Goal: Task Accomplishment & Management: Complete application form

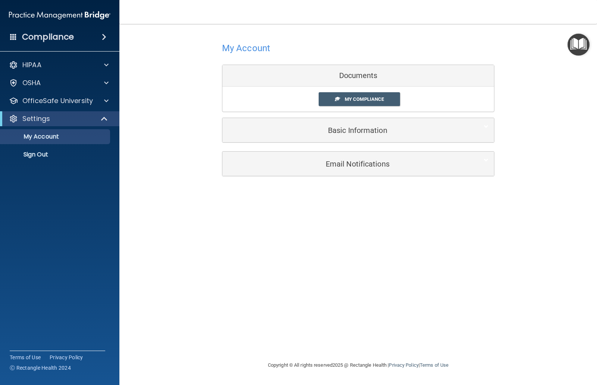
click at [367, 99] on span "My Compliance" at bounding box center [364, 99] width 39 height 6
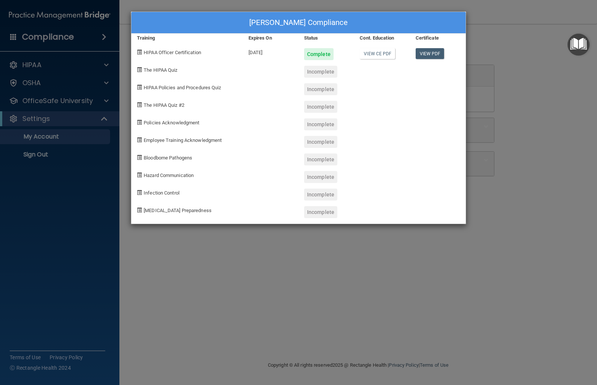
click at [431, 57] on link "View PDF" at bounding box center [430, 53] width 29 height 11
click at [192, 305] on div "Perla Salazar's Compliance Training Expires On Status Cont. Education Certifica…" at bounding box center [298, 192] width 597 height 385
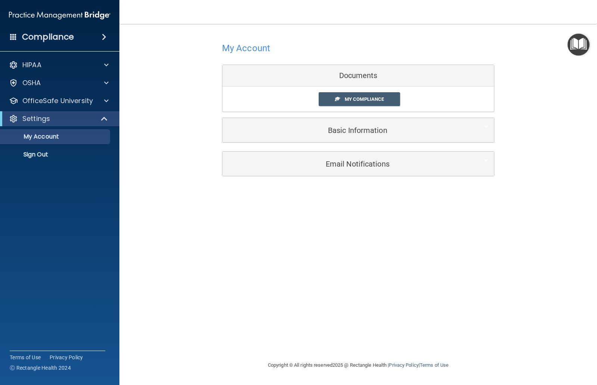
click at [100, 99] on div at bounding box center [105, 100] width 19 height 9
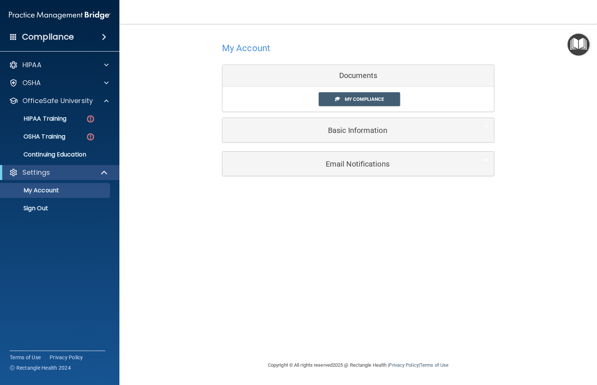
click at [89, 123] on img at bounding box center [90, 118] width 9 height 9
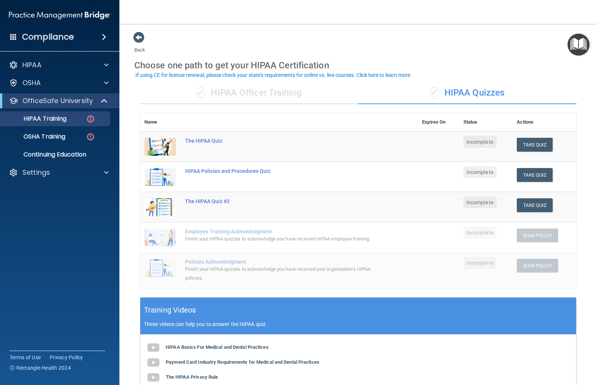
click at [273, 91] on div "✓ HIPAA Officer Training" at bounding box center [249, 93] width 218 height 22
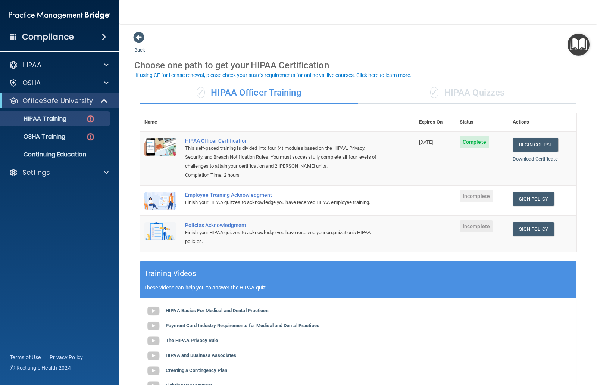
click at [539, 197] on link "Sign Policy" at bounding box center [533, 199] width 41 height 14
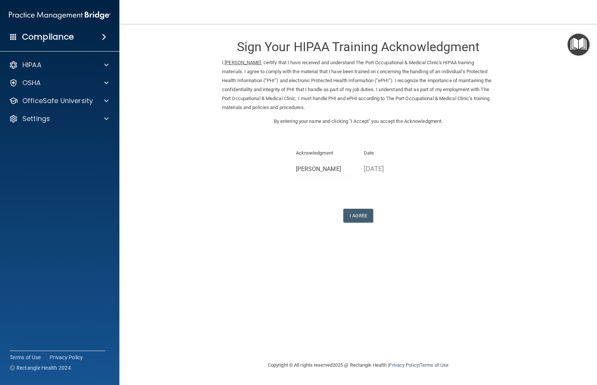
click at [355, 212] on button "I Agree" at bounding box center [358, 216] width 30 height 14
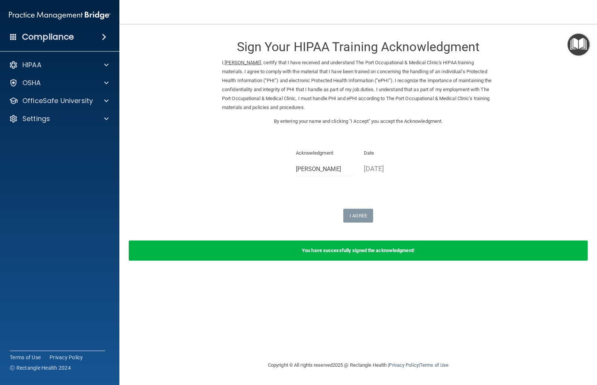
click at [103, 98] on div at bounding box center [105, 100] width 19 height 9
click at [83, 122] on link "HIPAA Training" at bounding box center [52, 118] width 118 height 15
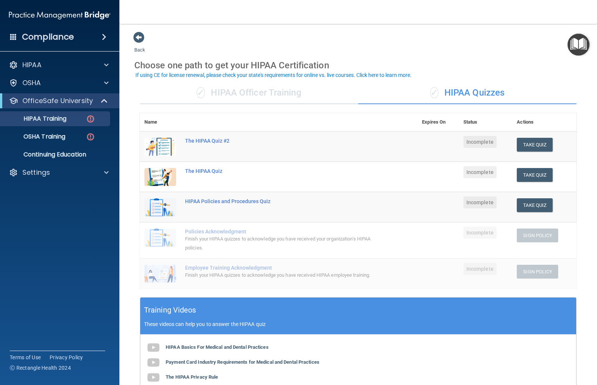
click at [283, 93] on div "✓ HIPAA Officer Training" at bounding box center [249, 93] width 218 height 22
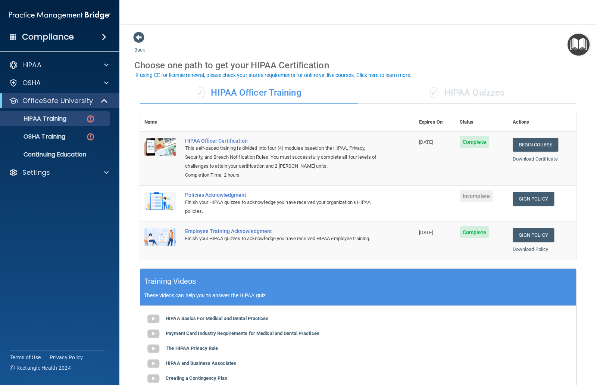
click at [538, 197] on link "Sign Policy" at bounding box center [533, 199] width 41 height 14
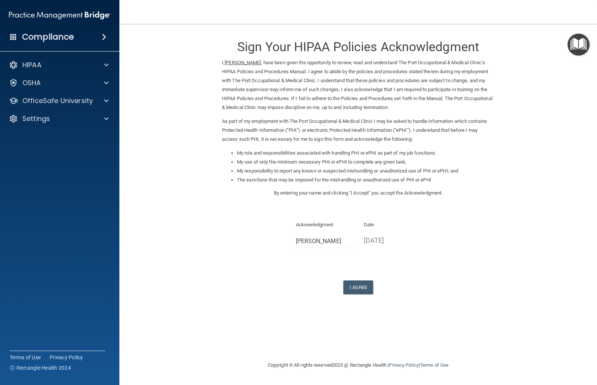
click at [363, 283] on button "I Agree" at bounding box center [358, 287] width 30 height 14
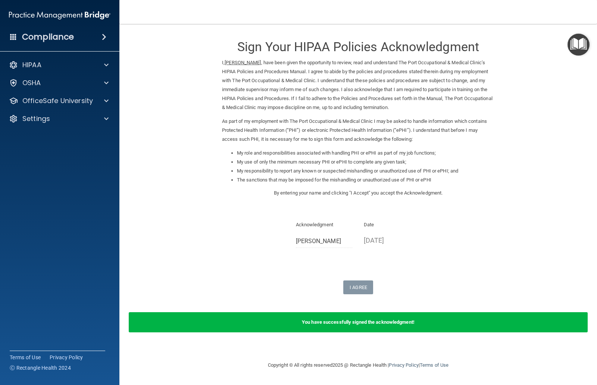
click at [97, 100] on div at bounding box center [105, 100] width 19 height 9
click at [66, 124] on link "HIPAA Training" at bounding box center [52, 118] width 118 height 15
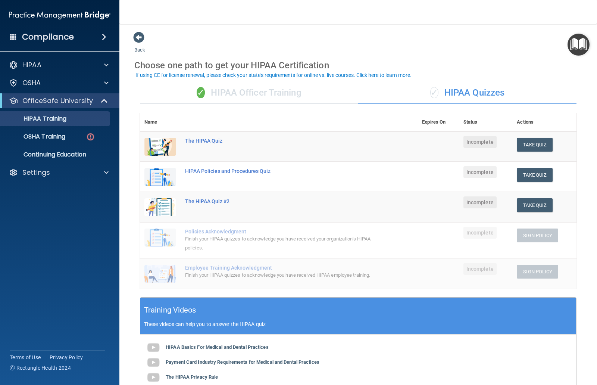
click at [543, 141] on button "Take Quiz" at bounding box center [535, 145] width 36 height 14
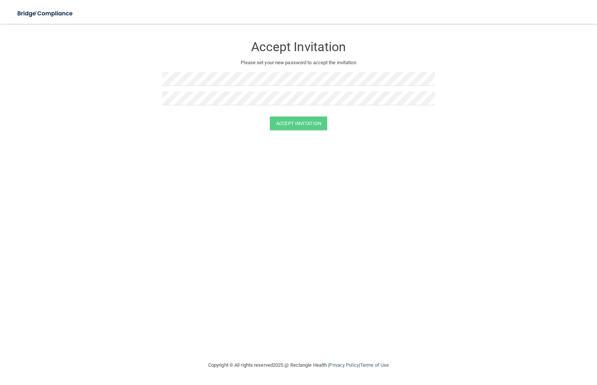
click at [57, 15] on img at bounding box center [45, 13] width 69 height 15
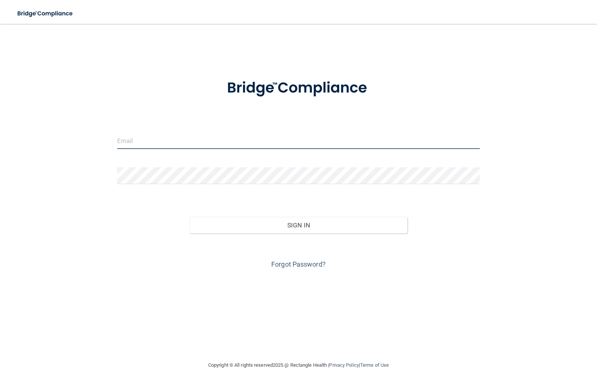
click at [213, 134] on input "email" at bounding box center [298, 140] width 363 height 17
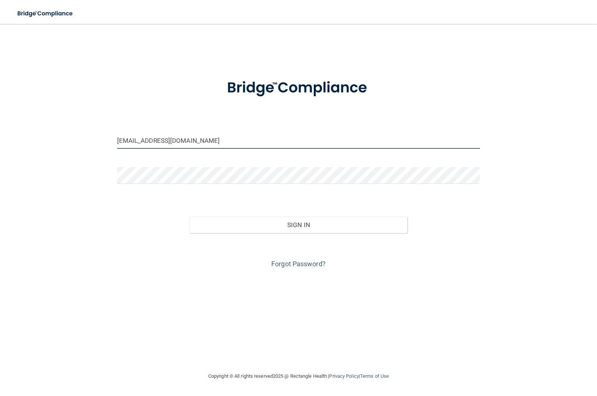
type input "[EMAIL_ADDRESS][DOMAIN_NAME]"
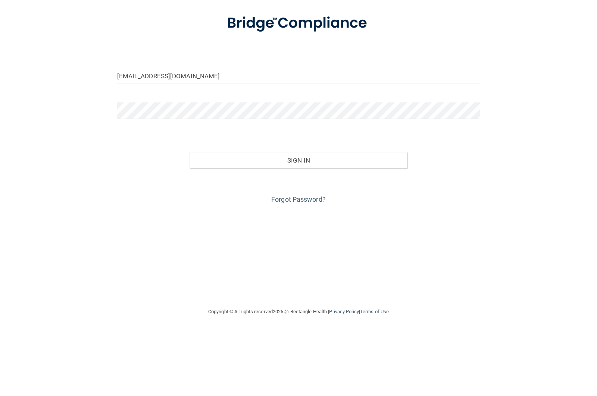
click at [331, 217] on button "Sign In" at bounding box center [299, 225] width 218 height 16
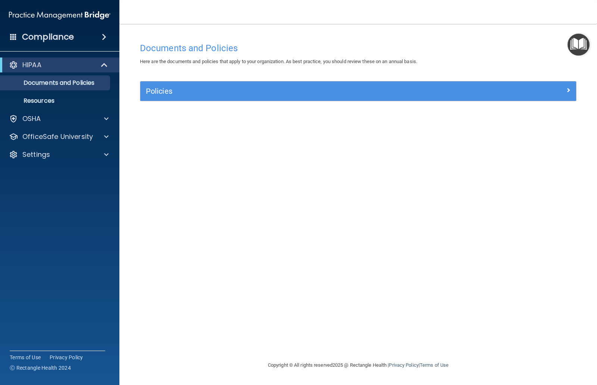
click at [99, 117] on div at bounding box center [105, 118] width 19 height 9
click at [92, 120] on div "OSHA" at bounding box center [49, 118] width 93 height 9
click at [108, 69] on span at bounding box center [105, 64] width 6 height 9
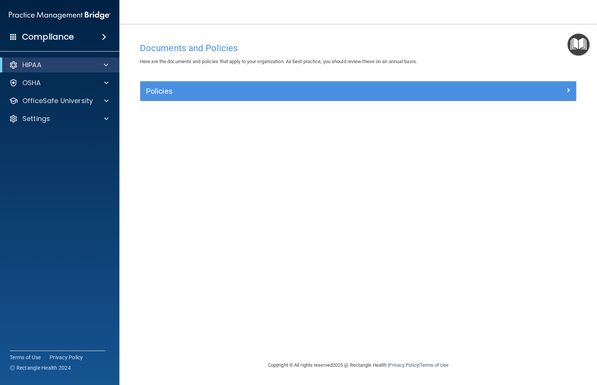
click at [106, 103] on span at bounding box center [106, 100] width 4 height 9
click at [48, 124] on link "HIPAA Training" at bounding box center [52, 118] width 118 height 15
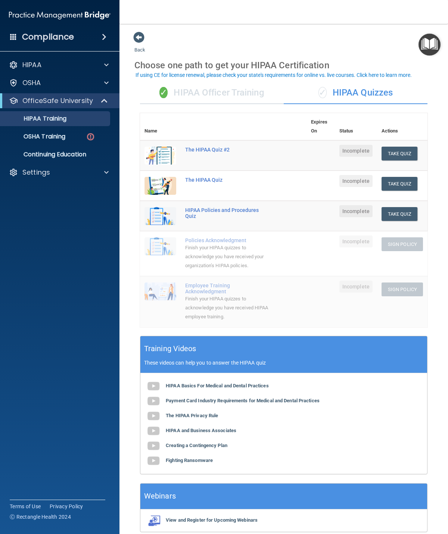
click at [407, 181] on button "Take Quiz" at bounding box center [400, 184] width 36 height 14
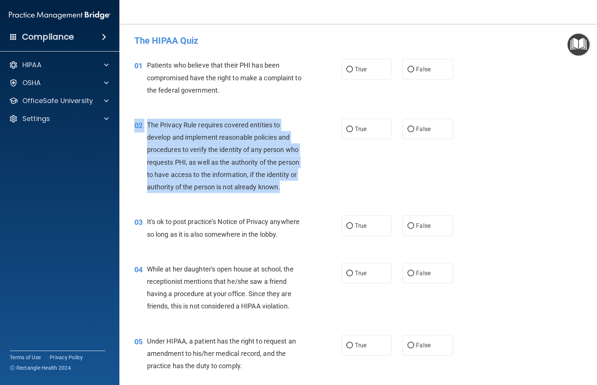
click at [353, 127] on input "True" at bounding box center [349, 130] width 7 height 6
radio input "true"
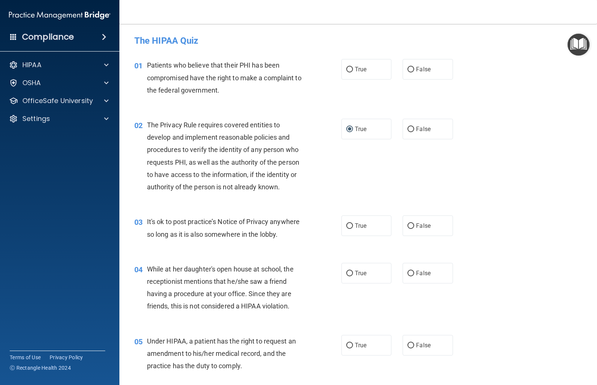
click at [355, 67] on span "True" at bounding box center [361, 69] width 12 height 7
click at [353, 67] on input "True" at bounding box center [349, 70] width 7 height 6
radio input "true"
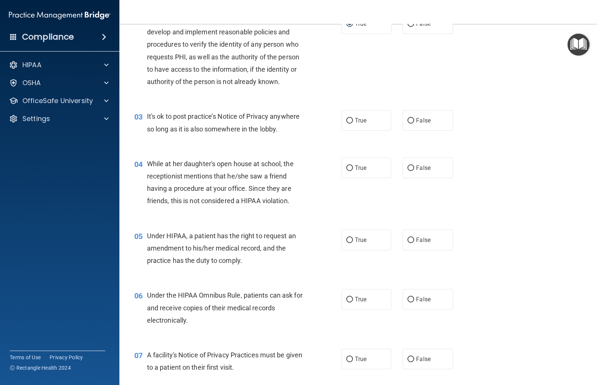
scroll to position [106, 0]
click at [416, 117] on label "False" at bounding box center [428, 120] width 50 height 21
click at [414, 118] on input "False" at bounding box center [411, 121] width 7 height 6
radio input "true"
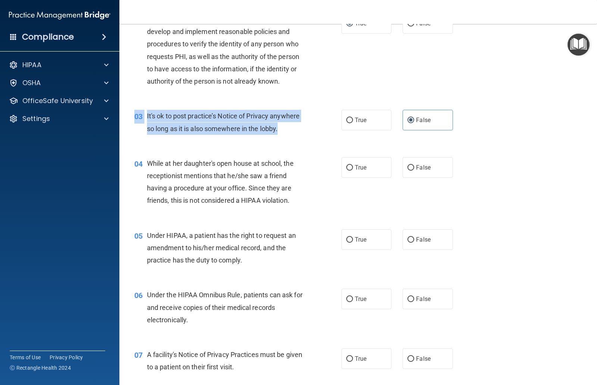
copy div "03 It's ok to post practice’s Notice of Privacy anywhere so long as it is also …"
click at [416, 165] on span "False" at bounding box center [423, 167] width 15 height 7
click at [414, 165] on input "False" at bounding box center [411, 168] width 7 height 6
radio input "true"
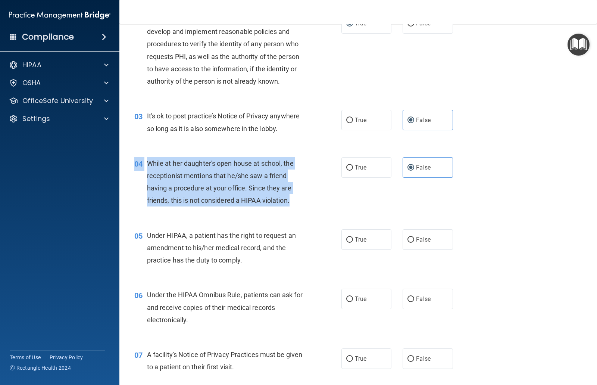
click at [193, 246] on span "Under HIPAA, a patient has the right to request an amendment to his/her medical…" at bounding box center [221, 247] width 149 height 32
copy div "04 While at her daughter's open house at school, the receptionist mentions that…"
click at [203, 143] on div "03 It's ok to post practice’s Notice of Privacy anywhere so long as it is also …" at bounding box center [358, 123] width 459 height 47
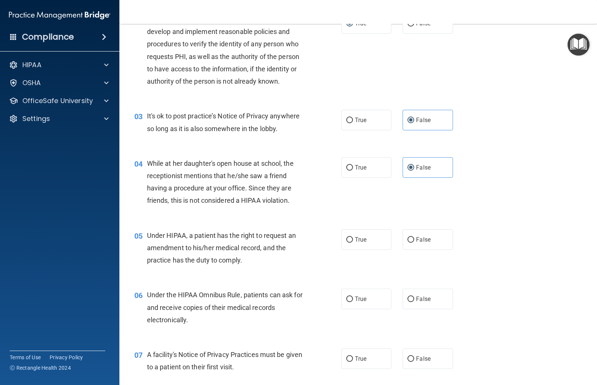
click at [167, 253] on div "Under HIPAA, a patient has the right to request an amendment to his/her medical…" at bounding box center [229, 247] width 164 height 37
click at [287, 203] on div "While at her daughter's open house at school, the receptionist mentions that he…" at bounding box center [229, 182] width 164 height 50
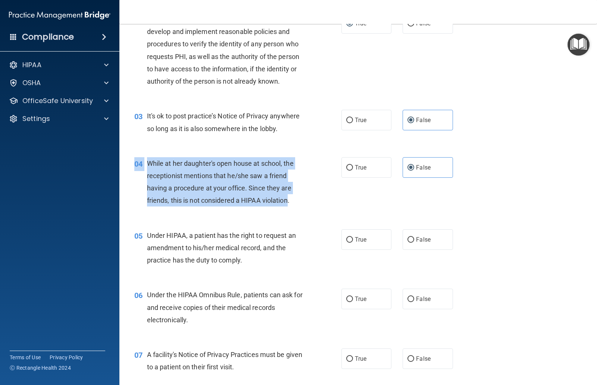
click at [249, 238] on div "Under HIPAA, a patient has the right to request an amendment to his/her medical…" at bounding box center [229, 247] width 164 height 37
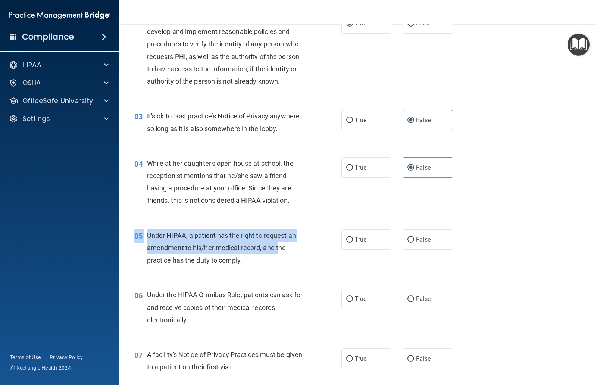
click at [284, 273] on div "05 Under HIPAA, a patient has the right to request an amendment to his/her medi…" at bounding box center [358, 250] width 459 height 60
click at [356, 237] on span "True" at bounding box center [361, 239] width 12 height 7
click at [353, 237] on input "True" at bounding box center [349, 240] width 7 height 6
radio input "true"
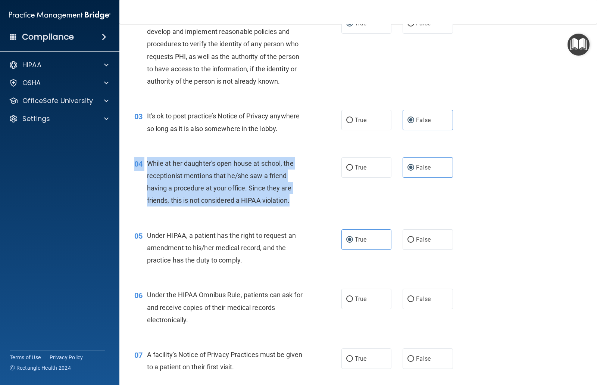
copy div "04 While at her daughter's open house at school, the receptionist mentions that…"
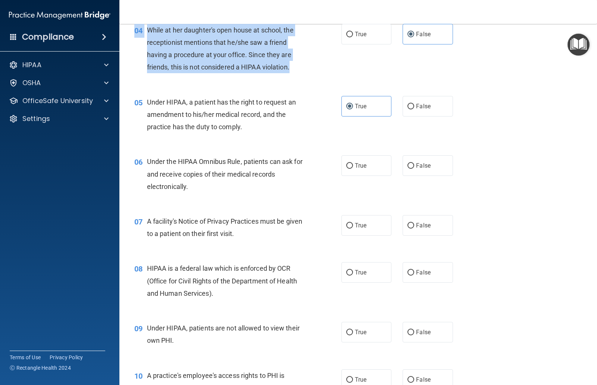
scroll to position [239, 0]
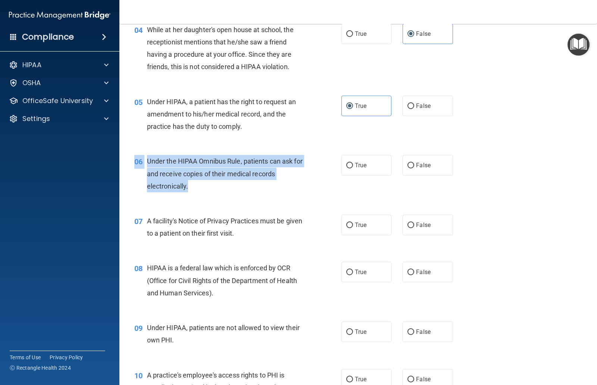
copy div "06 Under the HIPAA Omnibus Rule, patients can ask for and receive copies of the…"
click at [363, 162] on span "True" at bounding box center [361, 165] width 12 height 7
click at [353, 163] on input "True" at bounding box center [349, 166] width 7 height 6
radio input "true"
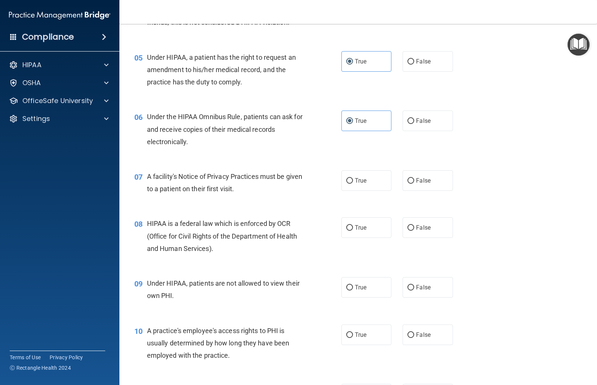
scroll to position [287, 0]
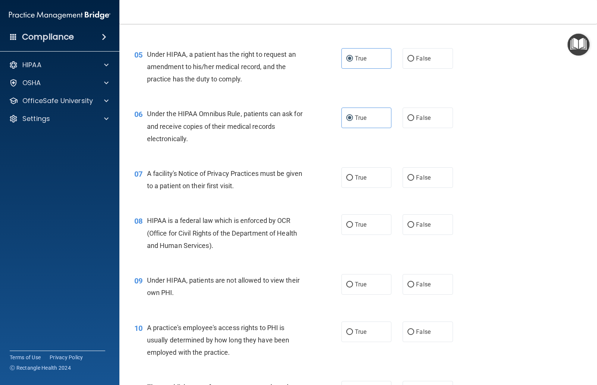
click at [352, 177] on input "True" at bounding box center [349, 178] width 7 height 6
radio input "true"
click at [152, 219] on span "HIPAA is a federal law which is enforced by OCR (Office for Civil Rights of the…" at bounding box center [222, 233] width 150 height 32
click at [155, 214] on div "HIPAA is a federal law which is enforced by OCR (Office for Civil Rights of the…" at bounding box center [229, 232] width 164 height 37
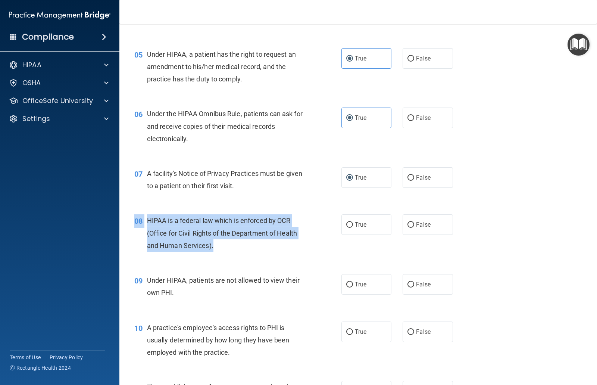
copy div "08 HIPAA is a federal law which is enforced by OCR (Office for Civil Rights of …"
click at [352, 224] on input "True" at bounding box center [349, 225] width 7 height 6
radio input "true"
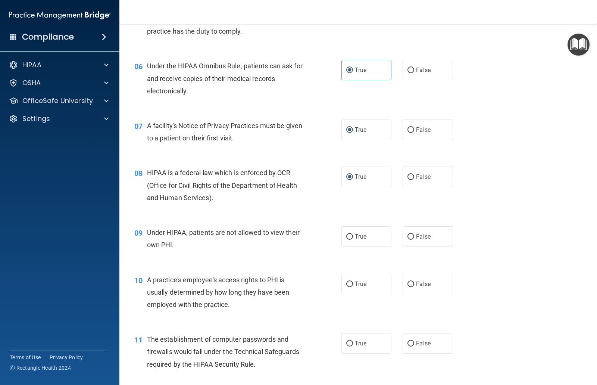
scroll to position [349, 0]
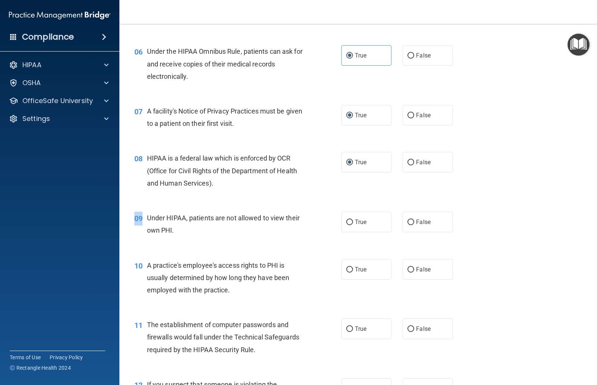
click at [159, 208] on div "09 Under HIPAA, patients are not allowed to view their own PHI. True False" at bounding box center [358, 225] width 459 height 47
click at [147, 224] on span "Under HIPAA, patients are not allowed to view their own PHI." at bounding box center [223, 224] width 153 height 20
click at [163, 234] on div "09 Under HIPAA, patients are not allowed to view their own PHI." at bounding box center [238, 226] width 230 height 28
copy div "09 Under HIPAA, patients are not allowed to view their own PHI."
click at [412, 222] on input "False" at bounding box center [411, 222] width 7 height 6
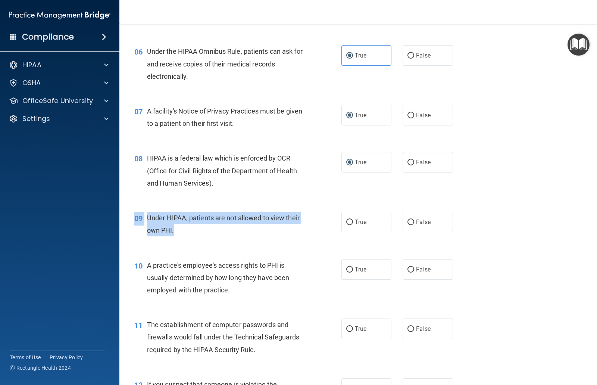
radio input "true"
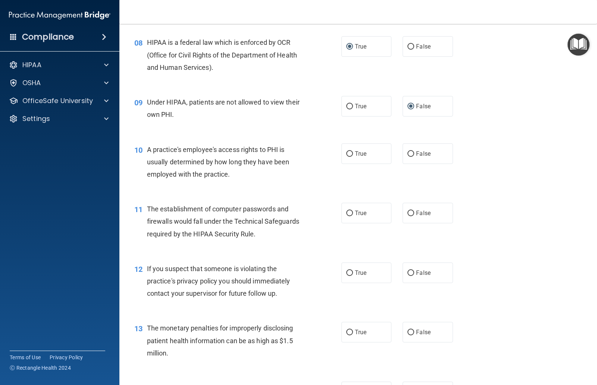
scroll to position [478, 0]
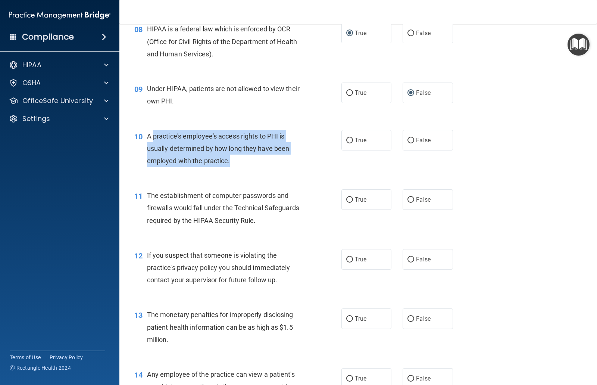
click at [414, 138] on input "False" at bounding box center [411, 141] width 7 height 6
radio input "true"
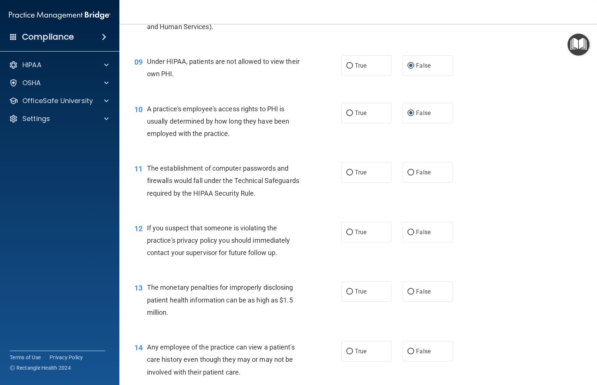
scroll to position [534, 0]
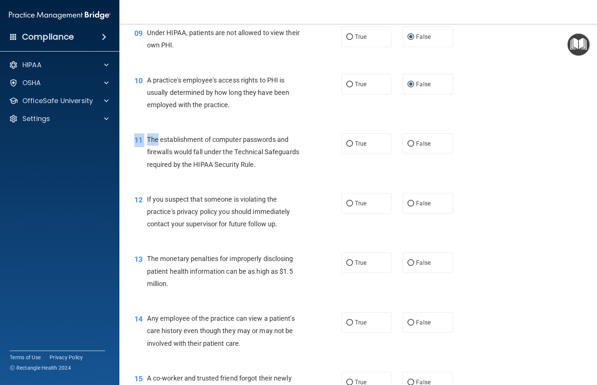
click at [158, 136] on span "The establishment of computer passwords and firewalls would fall under the Tech…" at bounding box center [223, 152] width 152 height 32
click at [255, 162] on span "The establishment of computer passwords and firewalls would fall under the Tech…" at bounding box center [223, 152] width 152 height 32
click at [257, 158] on div "The establishment of computer passwords and firewalls would fall under the Tech…" at bounding box center [229, 151] width 164 height 37
click at [252, 159] on span "The establishment of computer passwords and firewalls would fall under the Tech…" at bounding box center [223, 152] width 152 height 32
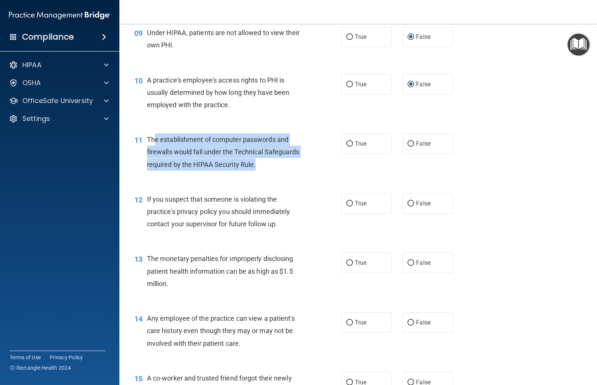
copy span "e establishment of computer passwords and firewalls would fall under the Techni…"
click at [349, 144] on input "True" at bounding box center [349, 144] width 7 height 6
radio input "true"
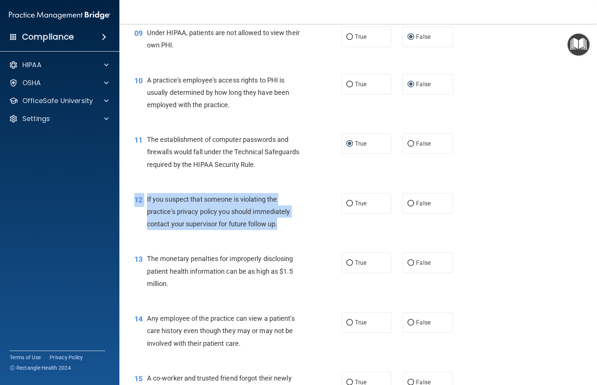
click at [275, 256] on span "The monetary penalties for improperly disclosing patient health information can…" at bounding box center [220, 271] width 146 height 32
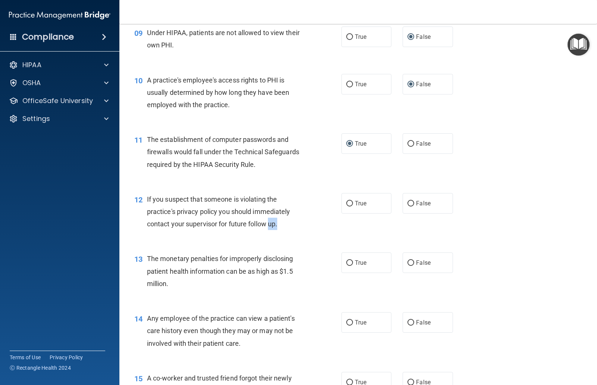
click at [273, 227] on div "12 If you suspect that someone is violating the practice's privacy policy you s…" at bounding box center [238, 213] width 230 height 41
click at [277, 221] on span "If you suspect that someone is violating the practice's privacy policy you shou…" at bounding box center [218, 211] width 143 height 32
click at [273, 226] on div "If you suspect that someone is violating the practice's privacy policy you shou…" at bounding box center [229, 211] width 164 height 37
click at [272, 226] on div "If you suspect that someone is violating the practice's privacy policy you shou…" at bounding box center [229, 211] width 164 height 37
click at [271, 217] on span "If you suspect that someone is violating the practice's privacy policy you shou…" at bounding box center [218, 211] width 143 height 32
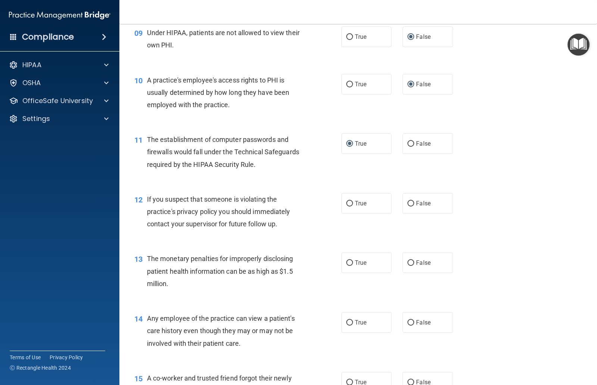
click at [274, 220] on span "If you suspect that someone is violating the practice's privacy policy you shou…" at bounding box center [218, 211] width 143 height 32
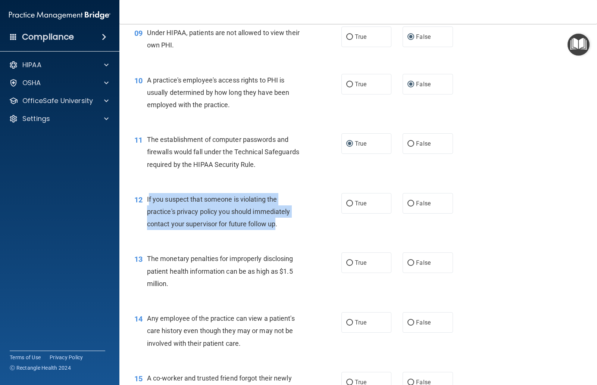
copy span "f you suspect that someone is violating the practice's privacy policy you shoul…"
click at [352, 202] on input "True" at bounding box center [349, 204] width 7 height 6
radio input "true"
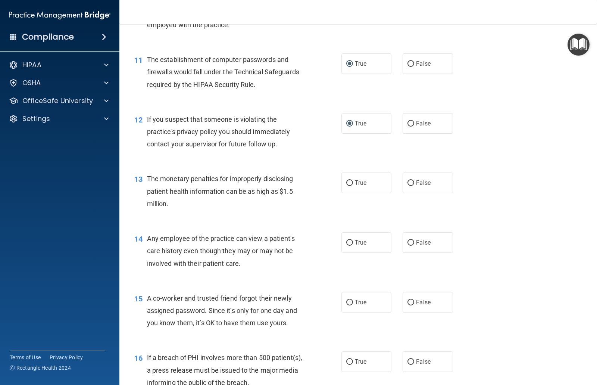
scroll to position [615, 0]
click at [356, 180] on span "True" at bounding box center [361, 181] width 12 height 7
click at [353, 180] on input "True" at bounding box center [349, 182] width 7 height 6
radio input "true"
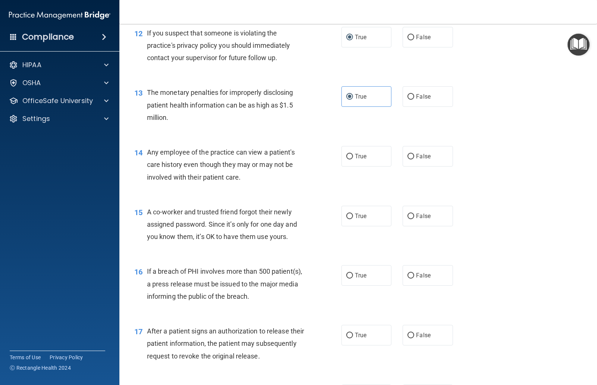
scroll to position [705, 0]
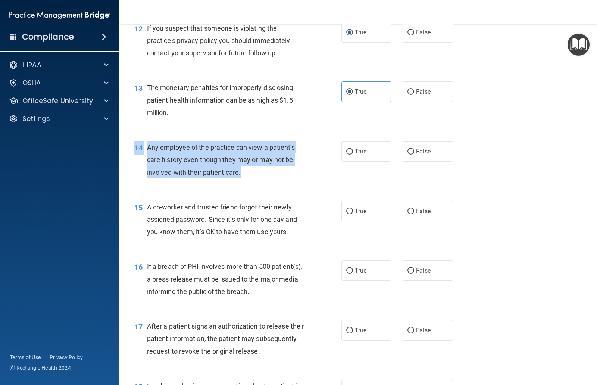
copy div "14 Any employee of the practice can view a patient's care history even though t…"
click at [181, 191] on div "15 A co-worker and trusted friend forgot their newly assigned password. Since i…" at bounding box center [358, 221] width 459 height 60
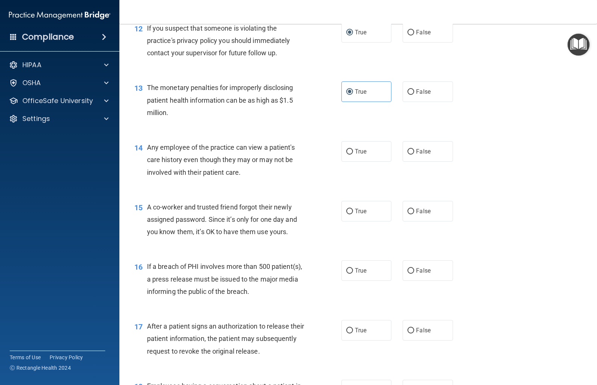
click at [189, 215] on span "A co-worker and trusted friend forgot their newly assigned password. Since it’s…" at bounding box center [222, 219] width 150 height 32
click at [151, 141] on div "Any employee of the practice can view a patient's care history even though they…" at bounding box center [229, 159] width 164 height 37
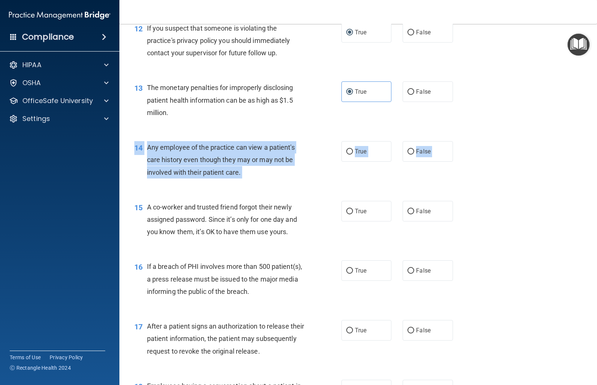
click at [500, 152] on div "14 Any employee of the practice can view a patient's care history even though t…" at bounding box center [358, 162] width 459 height 60
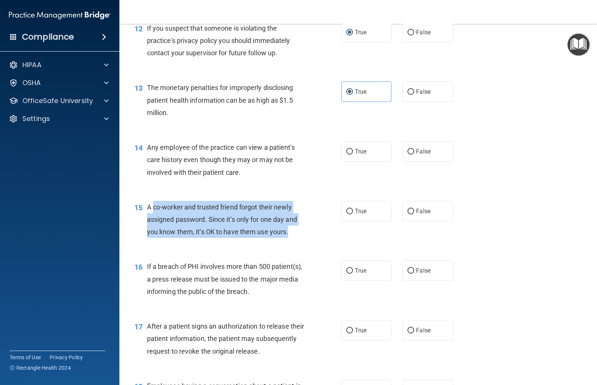
click at [412, 209] on input "False" at bounding box center [411, 212] width 7 height 6
radio input "true"
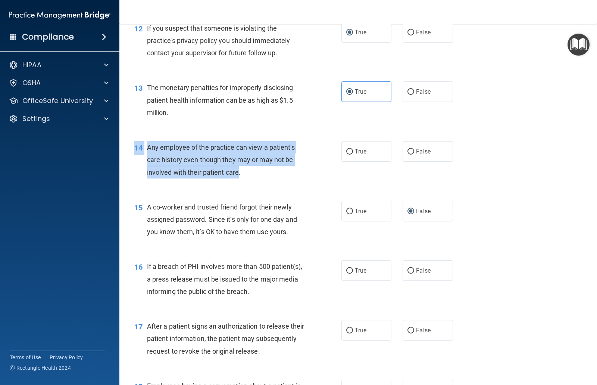
click at [354, 147] on label "True" at bounding box center [367, 151] width 50 height 21
click at [353, 149] on input "True" at bounding box center [349, 152] width 7 height 6
radio input "true"
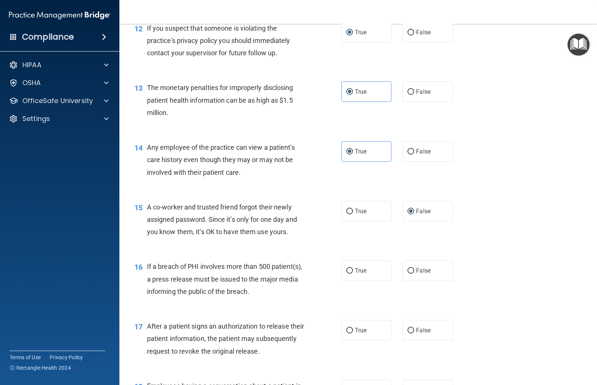
click at [414, 149] on input "False" at bounding box center [411, 152] width 7 height 6
radio input "true"
radio input "false"
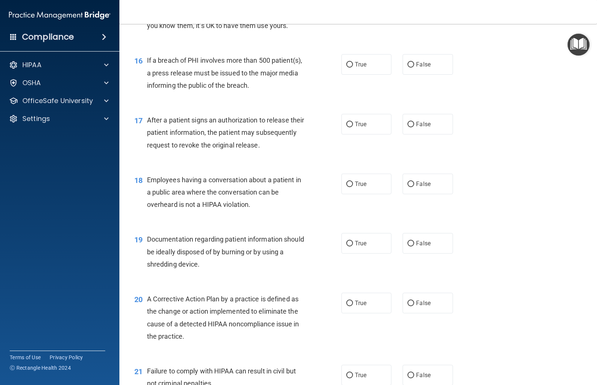
scroll to position [912, 0]
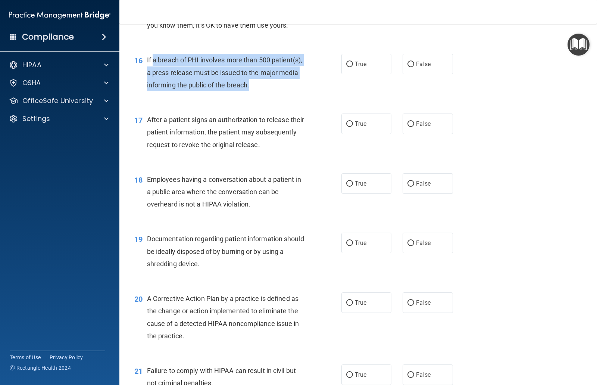
click at [359, 60] on span "True" at bounding box center [361, 63] width 12 height 7
click at [353, 62] on input "True" at bounding box center [349, 65] width 7 height 6
radio input "true"
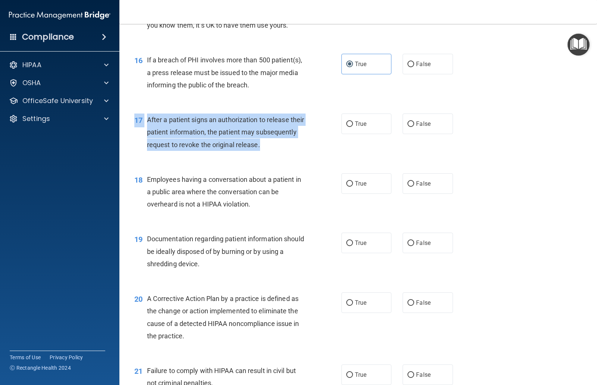
copy div "17 After a patient signs an authorization to release their patient information,…"
click at [360, 123] on label "True" at bounding box center [367, 123] width 50 height 21
click at [353, 123] on input "True" at bounding box center [349, 124] width 7 height 6
radio input "true"
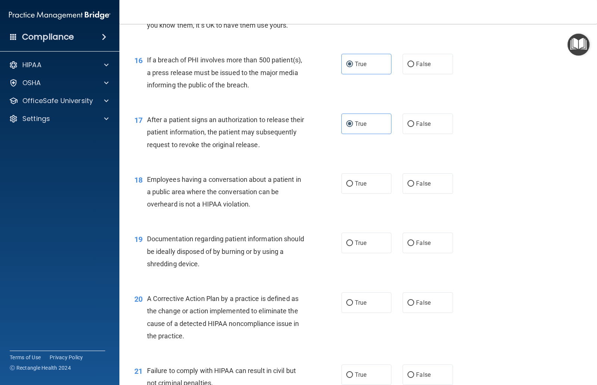
click at [412, 181] on input "False" at bounding box center [411, 184] width 7 height 6
radio input "true"
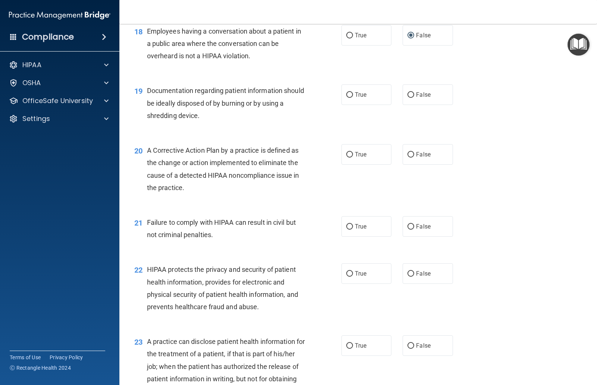
scroll to position [1074, 0]
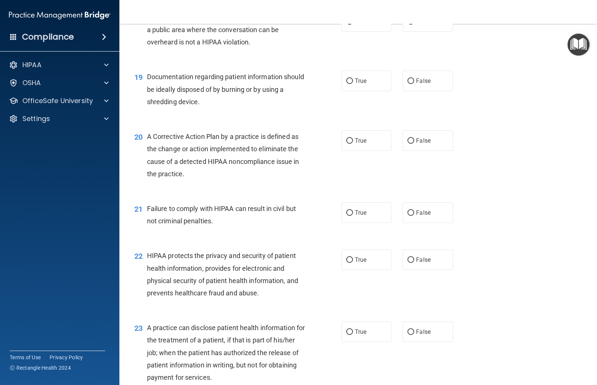
click at [156, 73] on span "Documentation regarding patient information should be ideally disposed of by bu…" at bounding box center [225, 89] width 157 height 32
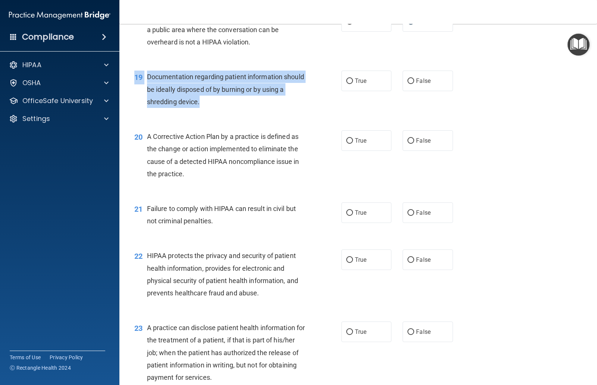
click at [357, 71] on label "True" at bounding box center [367, 81] width 50 height 21
click at [353, 78] on input "True" at bounding box center [349, 81] width 7 height 6
radio input "true"
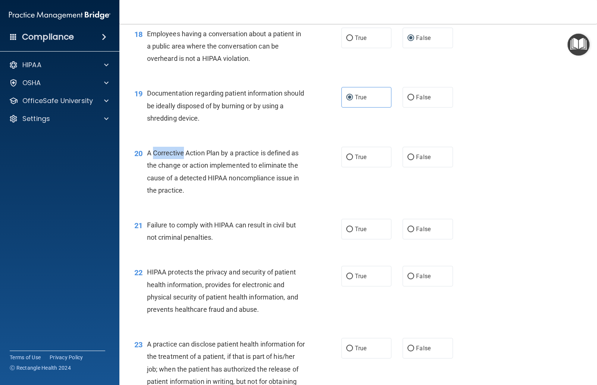
scroll to position [1056, 0]
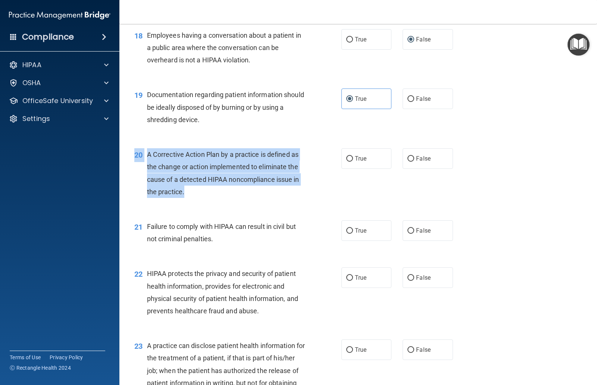
click at [357, 155] on span "True" at bounding box center [361, 158] width 12 height 7
click at [353, 156] on input "True" at bounding box center [349, 159] width 7 height 6
radio input "true"
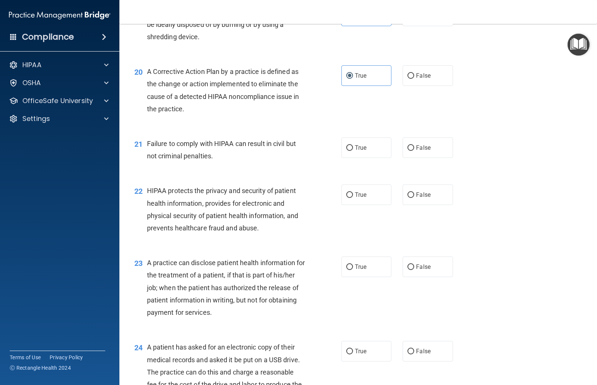
scroll to position [1139, 0]
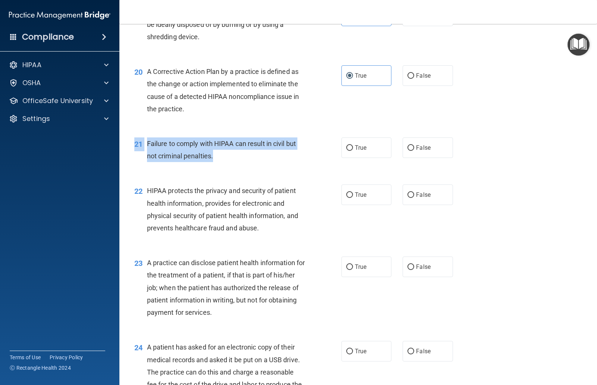
click at [411, 146] on input "False" at bounding box center [411, 148] width 7 height 6
radio input "true"
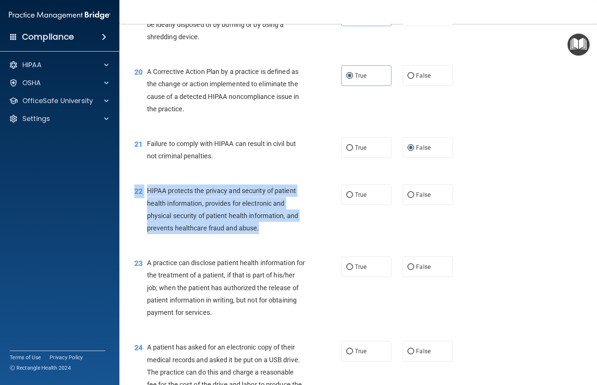
click at [357, 191] on span "True" at bounding box center [361, 194] width 12 height 7
click at [353, 192] on input "True" at bounding box center [349, 195] width 7 height 6
radio input "true"
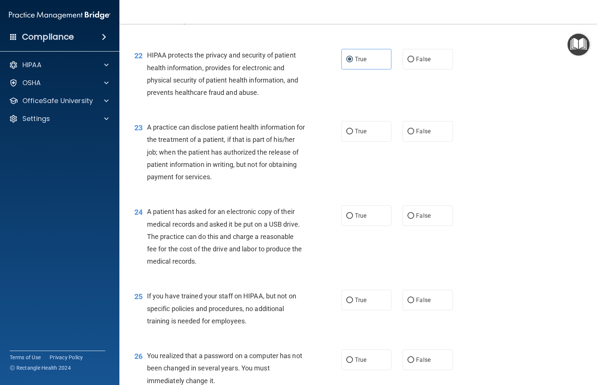
scroll to position [1278, 0]
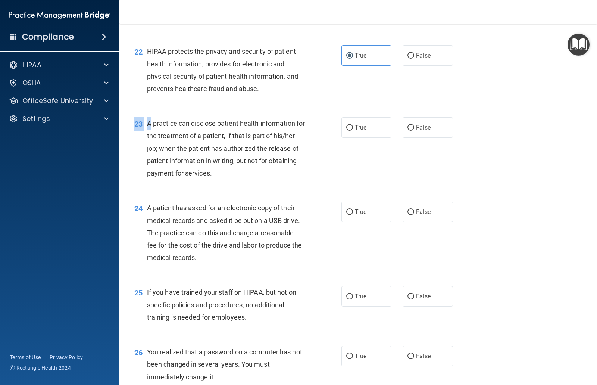
click at [152, 117] on div "A practice can disclose patient health information for the treatment of a patie…" at bounding box center [229, 148] width 164 height 62
click at [155, 123] on div "A practice can disclose patient health information for the treatment of a patie…" at bounding box center [229, 148] width 164 height 62
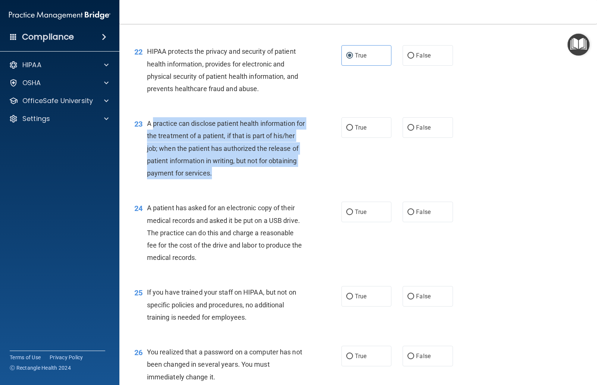
click at [260, 211] on span "A patient has asked for an electronic copy of their medical records and asked i…" at bounding box center [224, 232] width 155 height 57
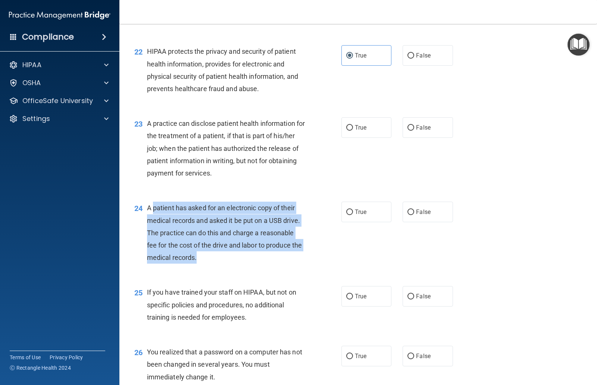
click at [205, 265] on div "24 A patient has asked for an electronic copy of their medical records and aske…" at bounding box center [358, 234] width 459 height 84
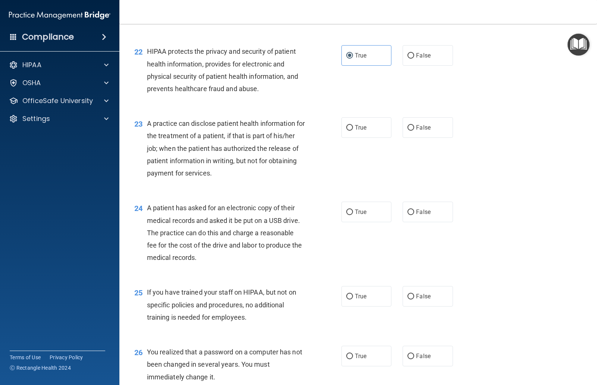
click at [210, 301] on span "If you have trained your staff on HIPAA, but not on specific policies and proce…" at bounding box center [221, 304] width 149 height 32
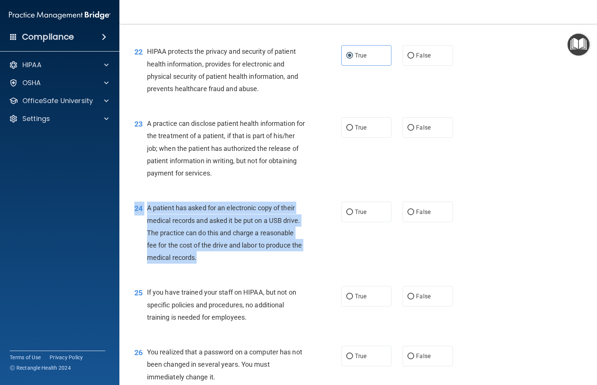
click at [350, 209] on input "True" at bounding box center [349, 212] width 7 height 6
radio input "true"
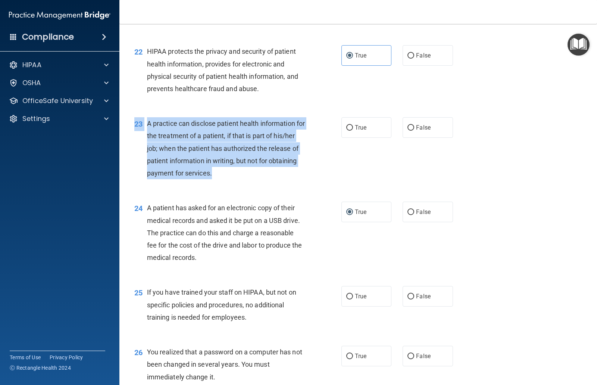
click at [358, 124] on span "True" at bounding box center [361, 127] width 12 height 7
click at [353, 125] on input "True" at bounding box center [349, 128] width 7 height 6
radio input "true"
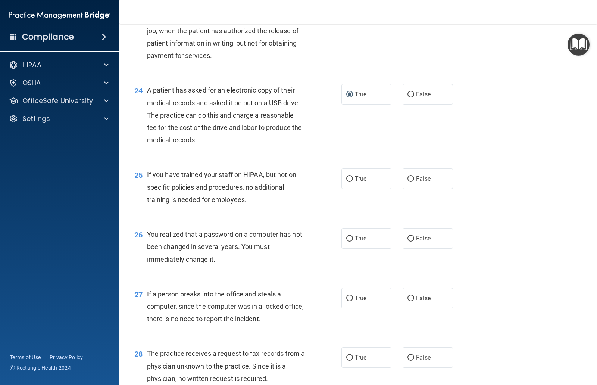
scroll to position [1399, 0]
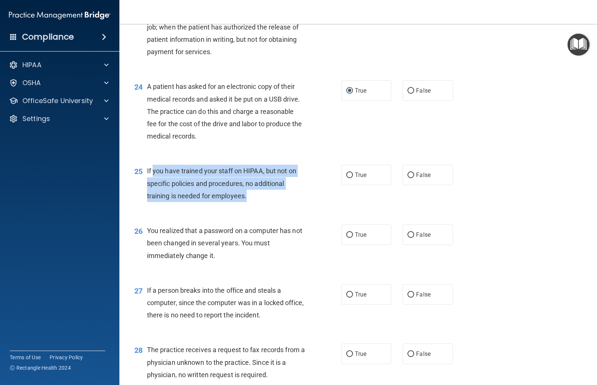
click at [410, 172] on input "False" at bounding box center [411, 175] width 7 height 6
radio input "true"
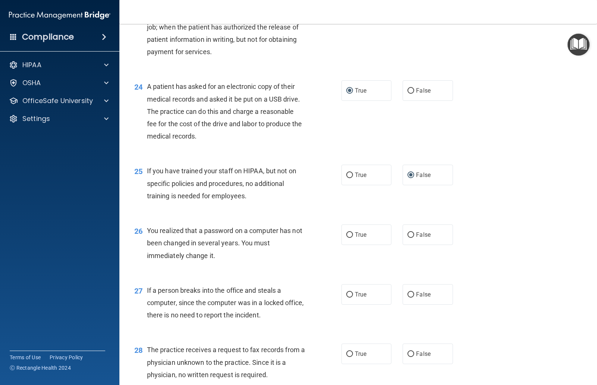
click at [357, 171] on span "True" at bounding box center [361, 174] width 12 height 7
click at [353, 172] on input "True" at bounding box center [349, 175] width 7 height 6
radio input "true"
radio input "false"
click at [410, 232] on input "False" at bounding box center [411, 235] width 7 height 6
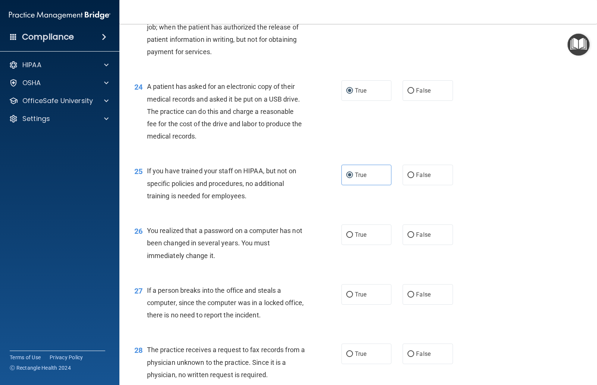
radio input "true"
click at [347, 232] on input "True" at bounding box center [349, 235] width 7 height 6
radio input "true"
radio input "false"
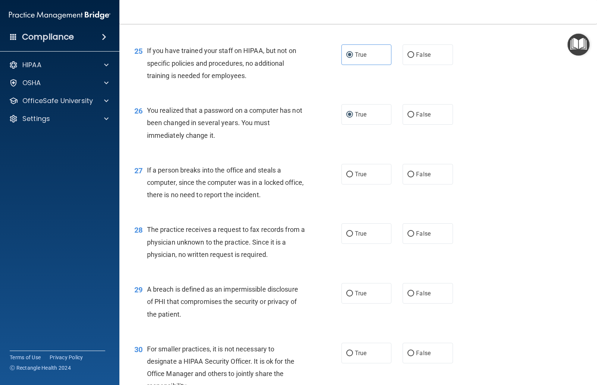
scroll to position [1521, 0]
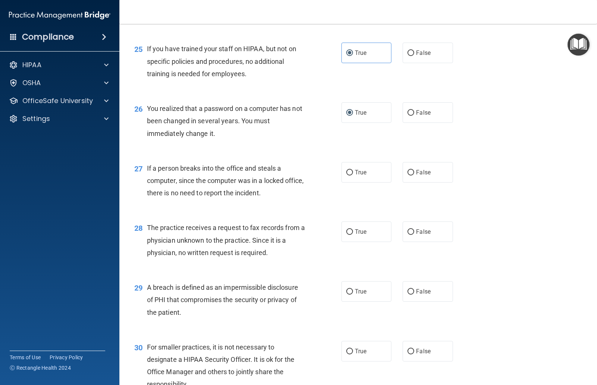
click at [414, 170] on input "False" at bounding box center [411, 173] width 7 height 6
radio input "true"
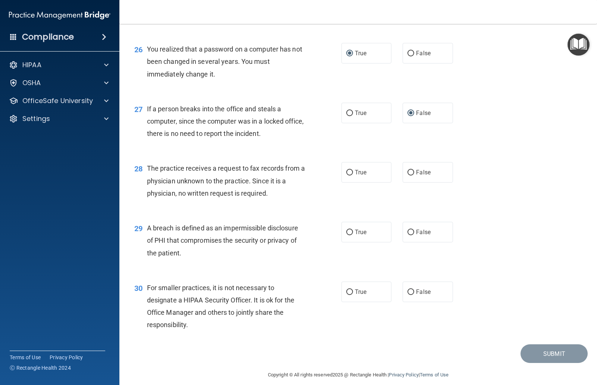
scroll to position [1580, 0]
click at [414, 170] on input "False" at bounding box center [411, 173] width 7 height 6
radio input "true"
click at [352, 230] on input "True" at bounding box center [349, 233] width 7 height 6
radio input "true"
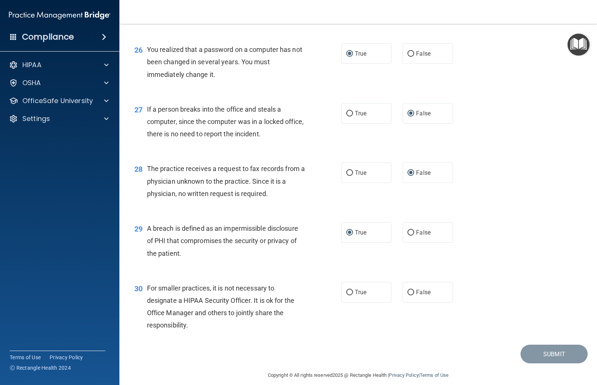
click at [421, 282] on label "False" at bounding box center [428, 292] width 50 height 21
click at [414, 290] on input "False" at bounding box center [411, 293] width 7 height 6
radio input "true"
click at [564, 348] on button "Submit" at bounding box center [554, 354] width 67 height 19
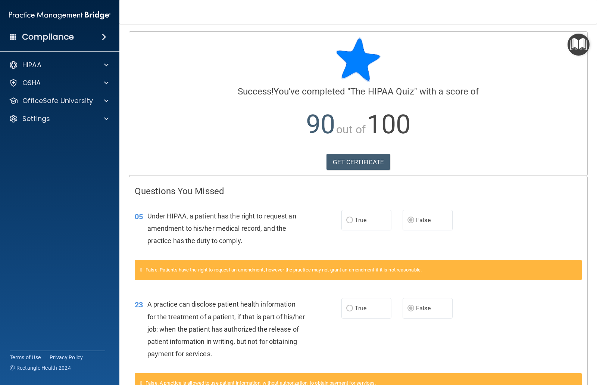
click at [371, 165] on link "GET CERTIFICATE" at bounding box center [359, 162] width 64 height 16
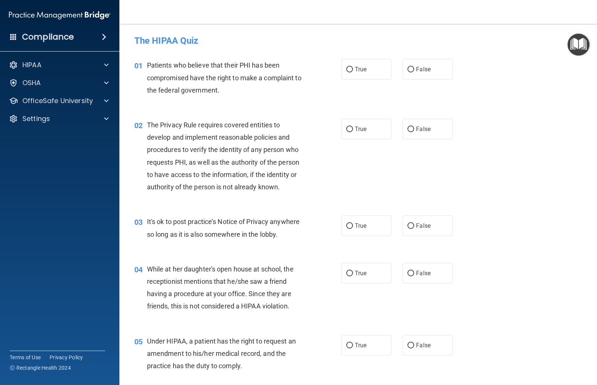
click at [25, 86] on p "OSHA" at bounding box center [31, 82] width 19 height 9
click at [41, 137] on p "OfficeSafe University" at bounding box center [57, 136] width 71 height 9
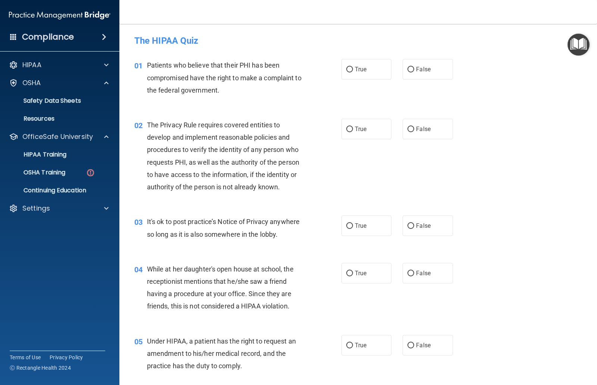
click at [42, 158] on p "HIPAA Training" at bounding box center [36, 154] width 62 height 7
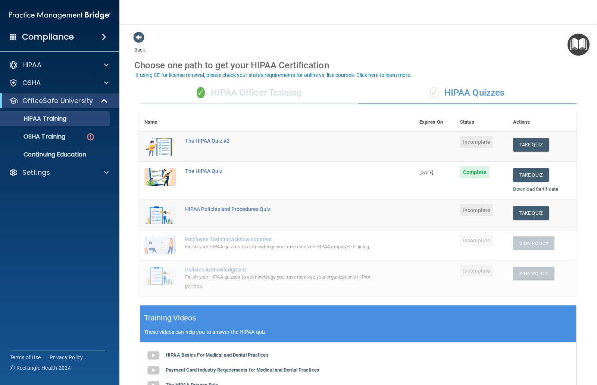
click at [538, 208] on button "Take Quiz" at bounding box center [531, 213] width 36 height 14
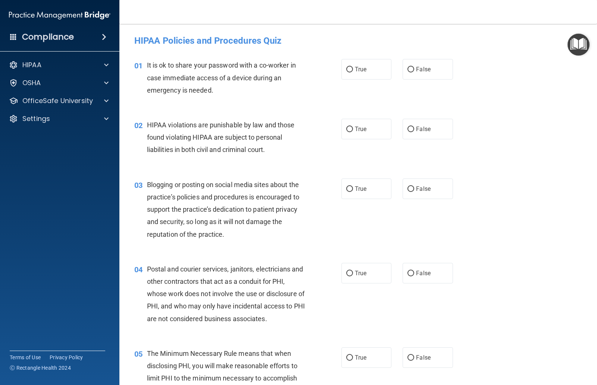
click at [418, 69] on span "False" at bounding box center [423, 69] width 15 height 7
click at [414, 69] on input "False" at bounding box center [411, 70] width 7 height 6
radio input "true"
click at [358, 137] on label "True" at bounding box center [367, 129] width 50 height 21
click at [353, 132] on input "True" at bounding box center [349, 130] width 7 height 6
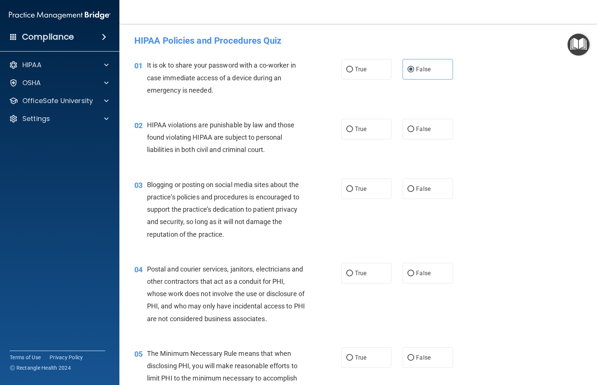
radio input "true"
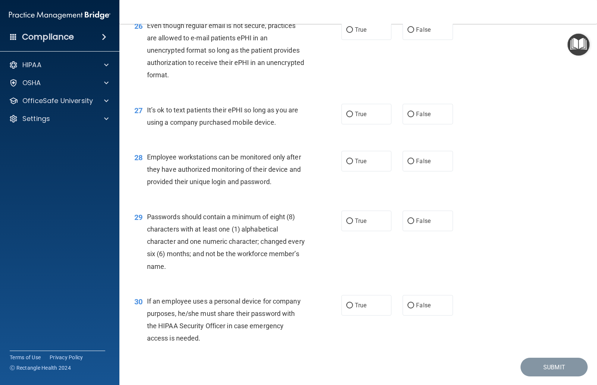
scroll to position [1740, 0]
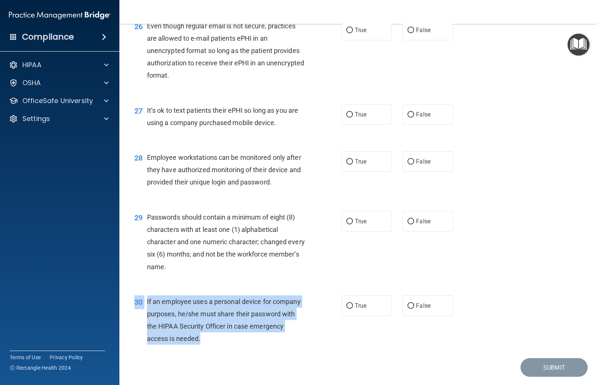
copy div "30 If an employee uses a personal device for company purposes, he/she must shar…"
click at [413, 303] on input "False" at bounding box center [411, 306] width 7 height 6
radio input "true"
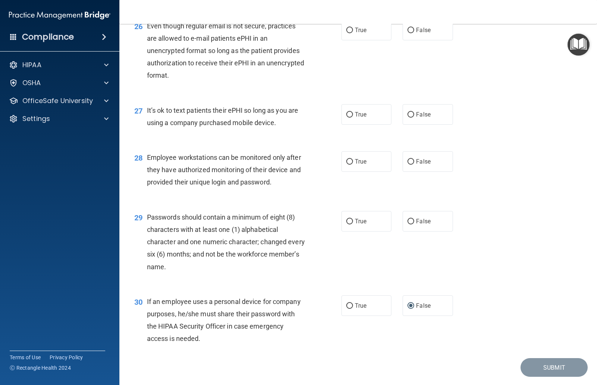
click at [351, 219] on input "True" at bounding box center [349, 222] width 7 height 6
radio input "true"
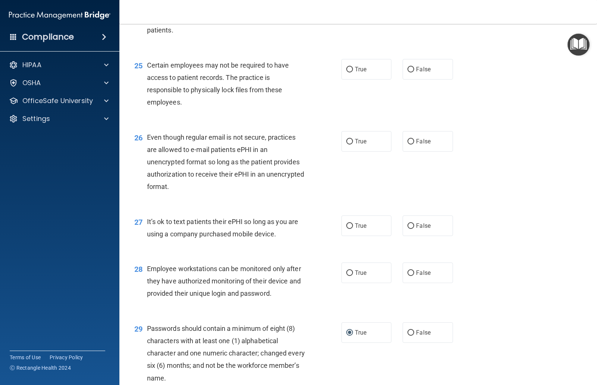
scroll to position [1623, 0]
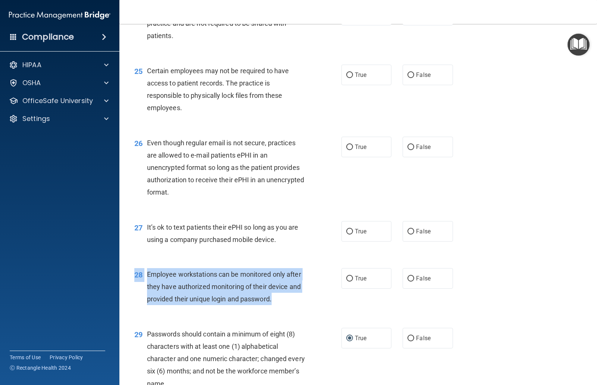
click at [412, 276] on input "False" at bounding box center [411, 279] width 7 height 6
radio input "true"
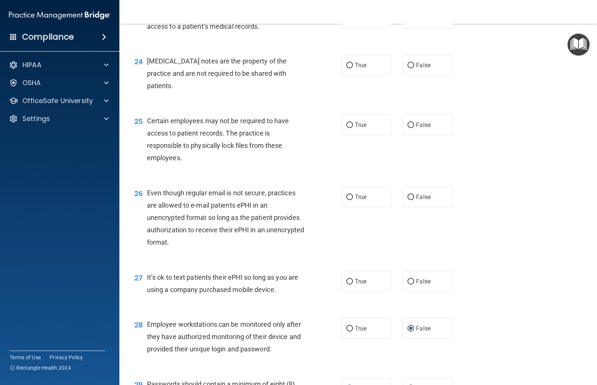
scroll to position [1573, 0]
click at [409, 279] on input "False" at bounding box center [411, 282] width 7 height 6
radio input "true"
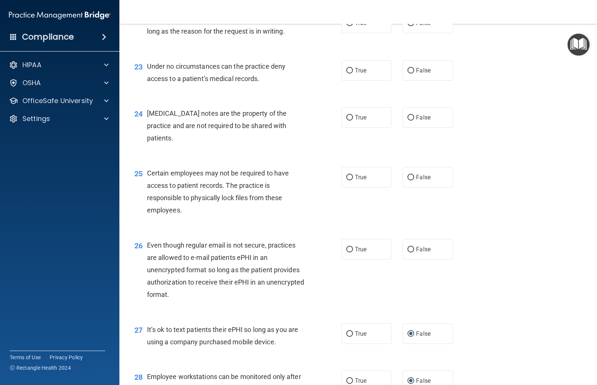
scroll to position [1521, 0]
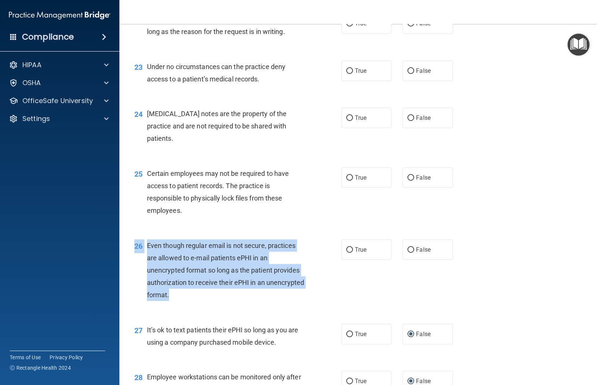
click at [411, 239] on label "False" at bounding box center [428, 249] width 50 height 21
click at [411, 247] on input "False" at bounding box center [411, 250] width 7 height 6
radio input "true"
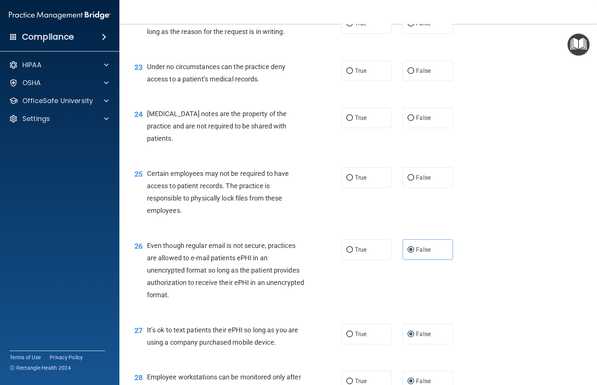
click at [348, 247] on input "True" at bounding box center [349, 250] width 7 height 6
radio input "true"
radio input "false"
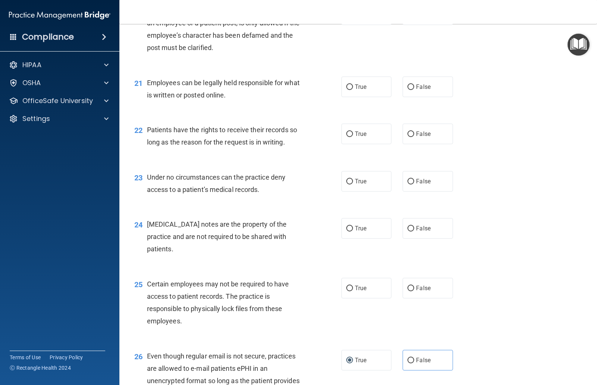
scroll to position [1394, 0]
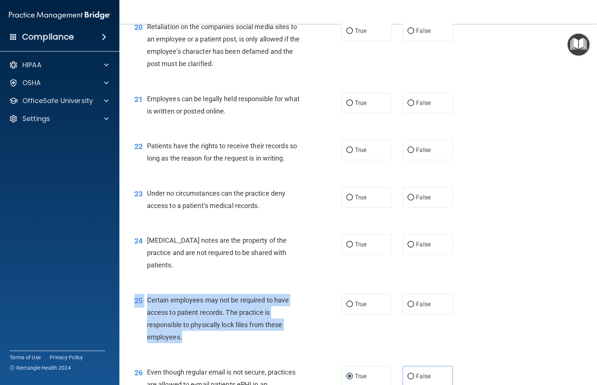
click at [352, 302] on input "True" at bounding box center [349, 305] width 7 height 6
radio input "true"
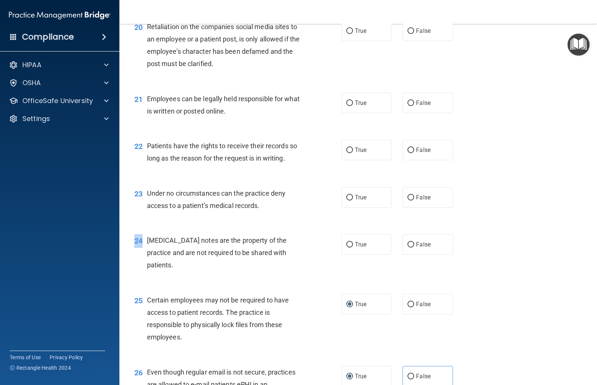
click at [146, 234] on div "24" at bounding box center [138, 241] width 18 height 14
click at [147, 243] on span "Psychotherapy notes are the property of the practice and are not required to be…" at bounding box center [217, 252] width 140 height 32
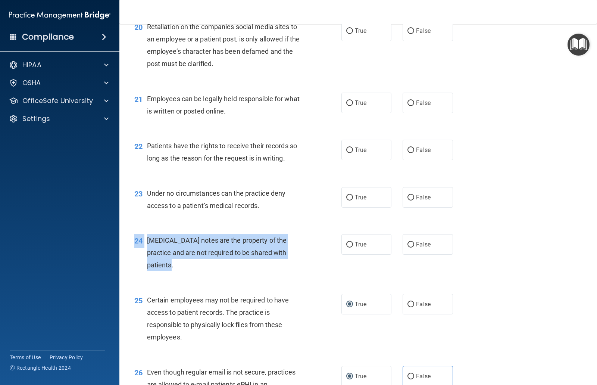
copy div "24 Psychotherapy notes are the property of the practice and are not required to…"
click at [358, 241] on span "True" at bounding box center [361, 244] width 12 height 7
click at [353, 242] on input "True" at bounding box center [349, 245] width 7 height 6
radio input "true"
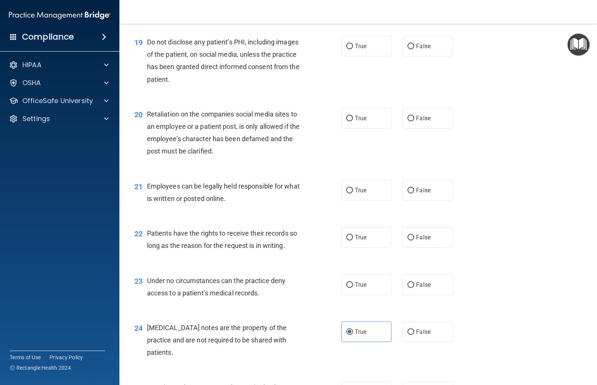
scroll to position [1307, 0]
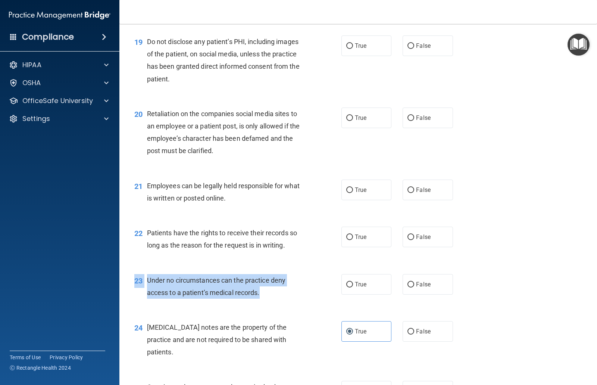
copy div "23 Under no circumstances can the practice deny access to a patient’s medical r…"
click at [409, 282] on input "False" at bounding box center [411, 285] width 7 height 6
radio input "true"
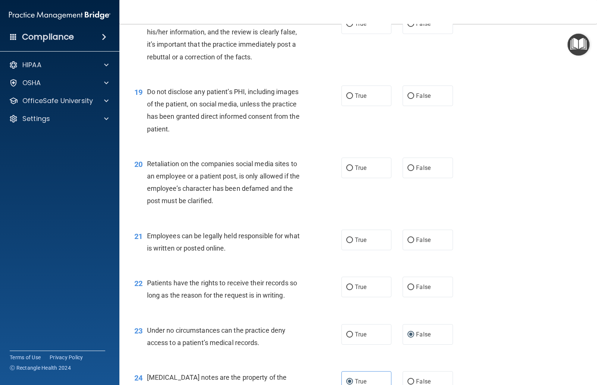
scroll to position [1256, 0]
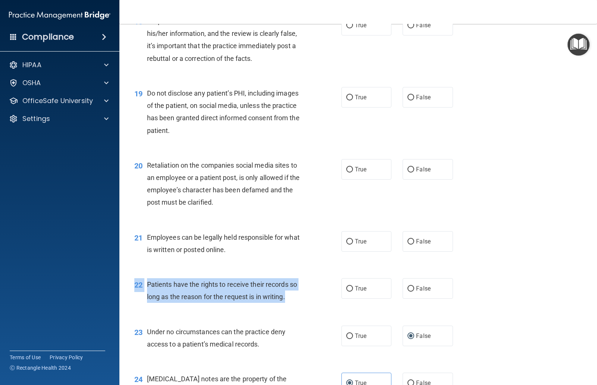
click at [353, 286] on input "True" at bounding box center [349, 289] width 7 height 6
radio input "true"
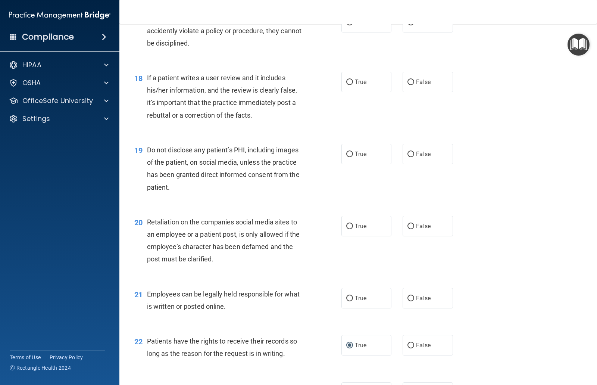
scroll to position [1197, 0]
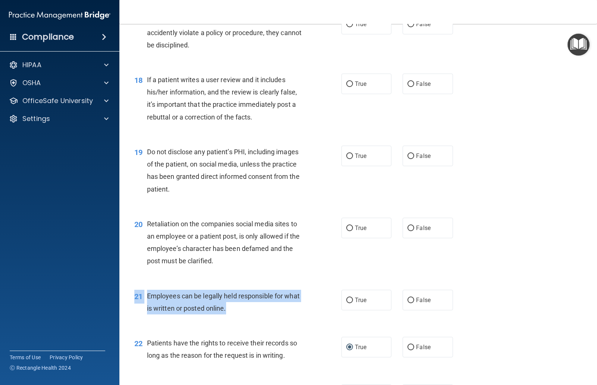
click at [350, 298] on input "True" at bounding box center [349, 301] width 7 height 6
radio input "true"
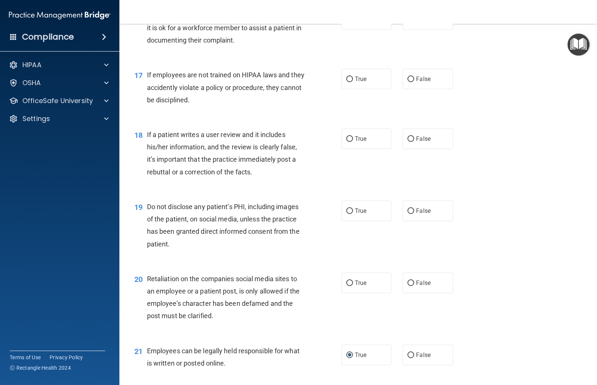
scroll to position [1131, 0]
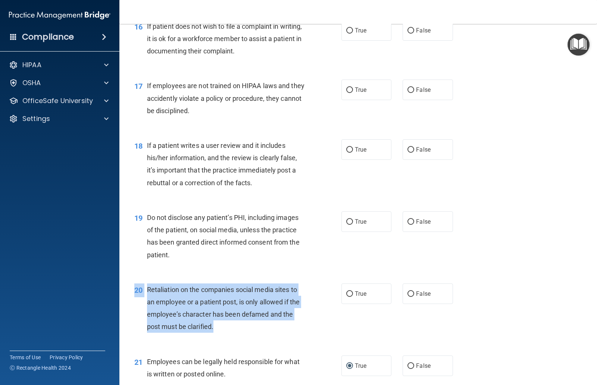
click at [408, 291] on input "False" at bounding box center [411, 294] width 7 height 6
radio input "true"
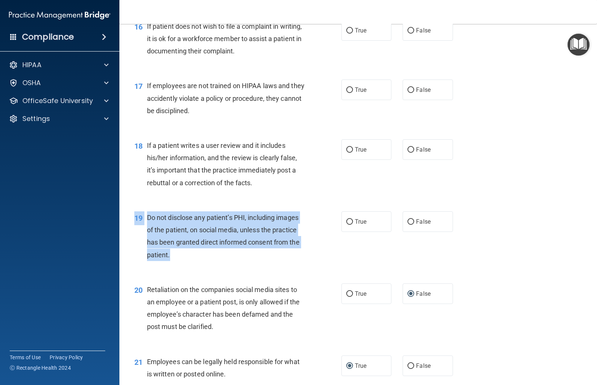
click at [364, 218] on span "True" at bounding box center [361, 221] width 12 height 7
click at [353, 219] on input "True" at bounding box center [349, 222] width 7 height 6
radio input "true"
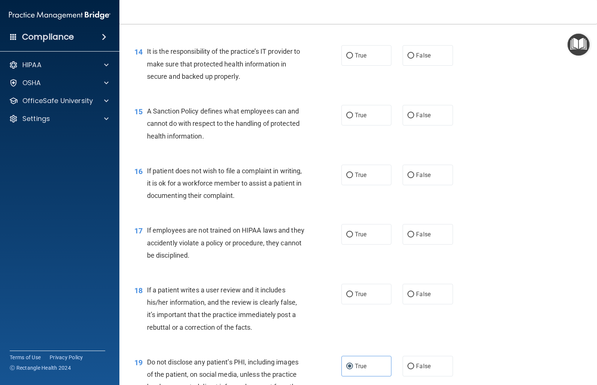
scroll to position [985, 0]
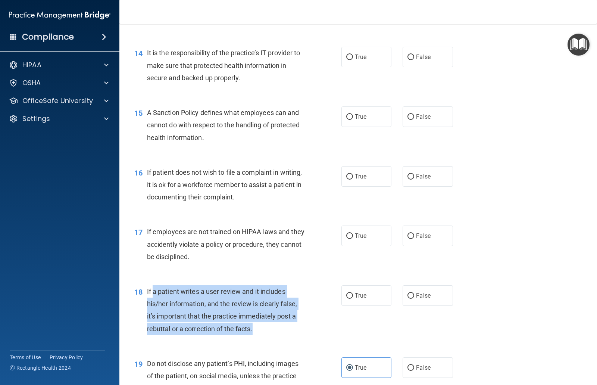
copy span "a patient writes a user review and it includes his/her information, and the rev…"
click at [414, 293] on input "False" at bounding box center [411, 296] width 7 height 6
radio input "true"
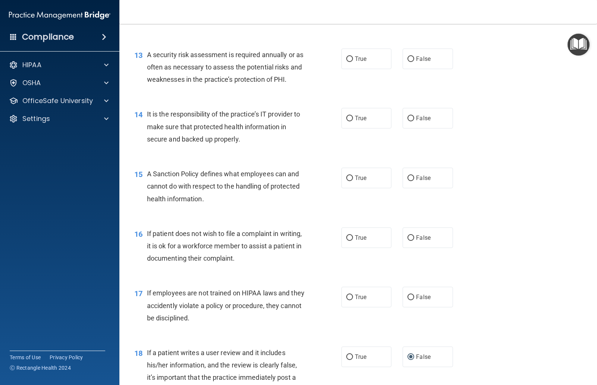
scroll to position [906, 0]
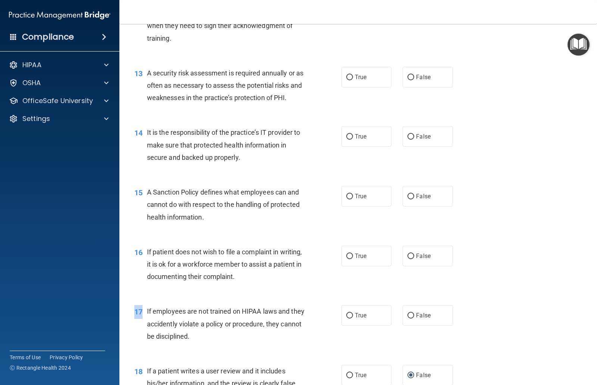
click at [146, 305] on div "17" at bounding box center [138, 312] width 18 height 14
click at [144, 315] on div "17 If employees are not trained on HIPAA laws and they accidently violate a pol…" at bounding box center [238, 325] width 230 height 41
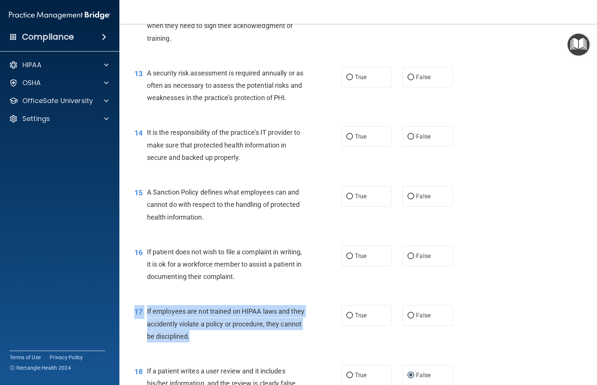
copy div "17 If employees are not trained on HIPAA laws and they accidently violate a pol…"
click at [412, 313] on input "False" at bounding box center [411, 316] width 7 height 6
radio input "true"
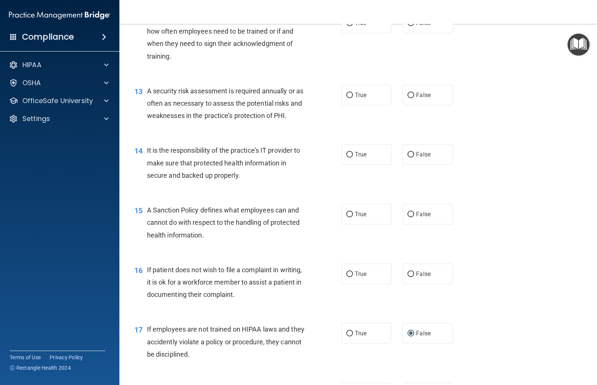
scroll to position [885, 0]
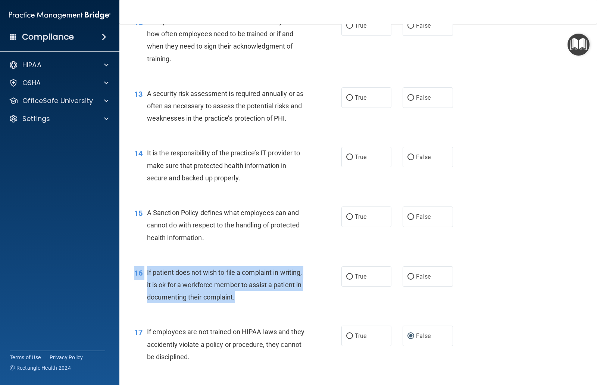
click at [347, 274] on input "True" at bounding box center [349, 277] width 7 height 6
radio input "true"
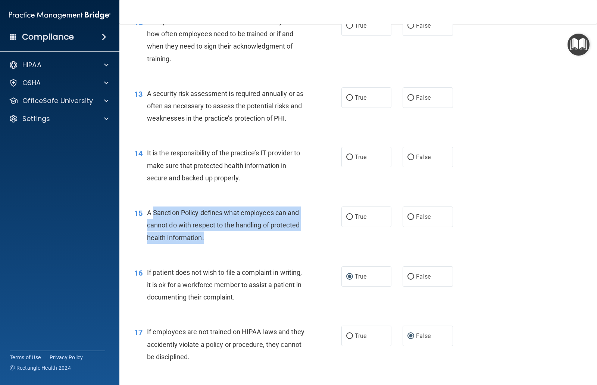
click at [345, 212] on label "True" at bounding box center [367, 216] width 50 height 21
click at [346, 214] on input "True" at bounding box center [349, 217] width 7 height 6
radio input "true"
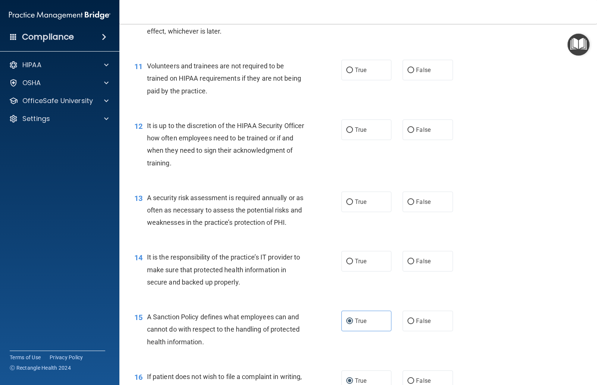
scroll to position [732, 0]
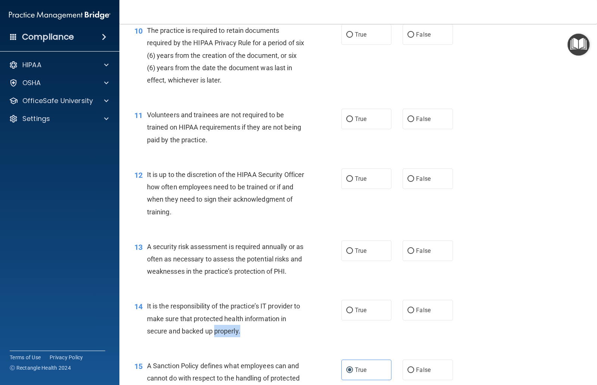
click at [246, 328] on div "It is the responsibility of the practice’s IT provider to make sure that protec…" at bounding box center [229, 318] width 164 height 37
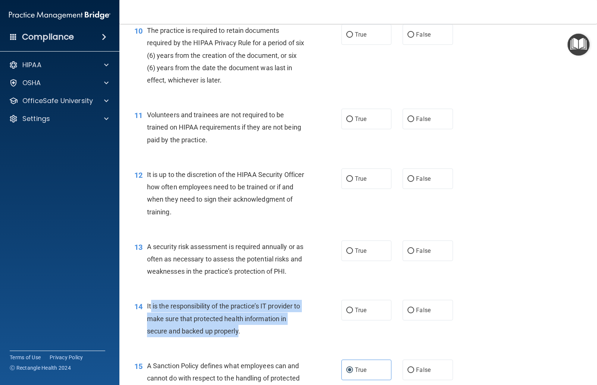
click at [349, 308] on input "True" at bounding box center [349, 311] width 7 height 6
radio input "true"
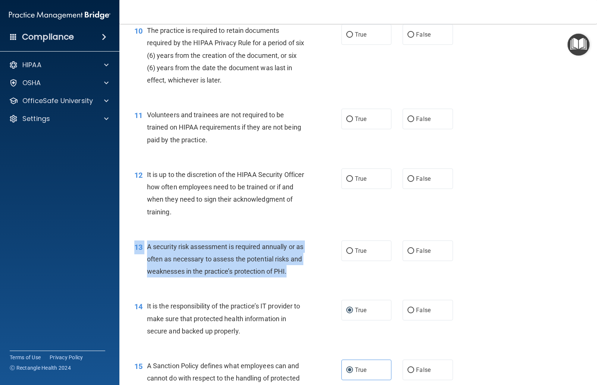
click at [351, 248] on input "True" at bounding box center [349, 251] width 7 height 6
radio input "true"
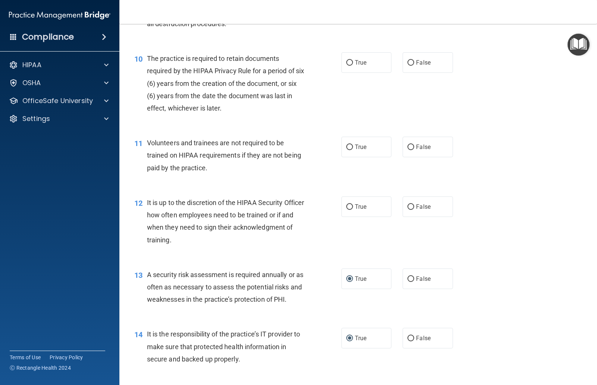
scroll to position [648, 0]
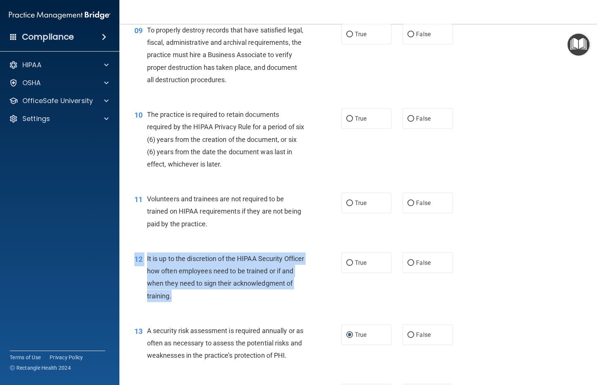
click at [225, 298] on div "12 It is up to the discretion of the HIPAA Security Officer how often employees…" at bounding box center [238, 278] width 230 height 53
click at [344, 259] on label "True" at bounding box center [367, 262] width 50 height 21
click at [346, 260] on input "True" at bounding box center [349, 263] width 7 height 6
radio input "true"
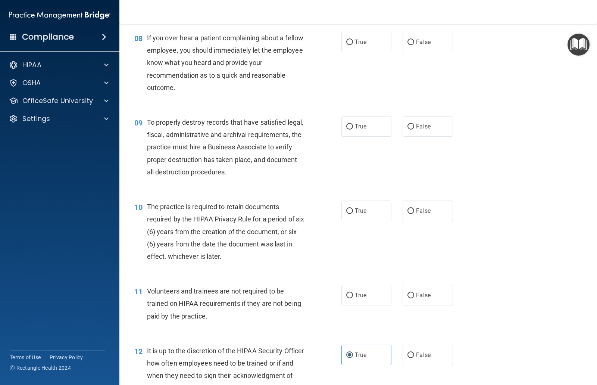
scroll to position [557, 0]
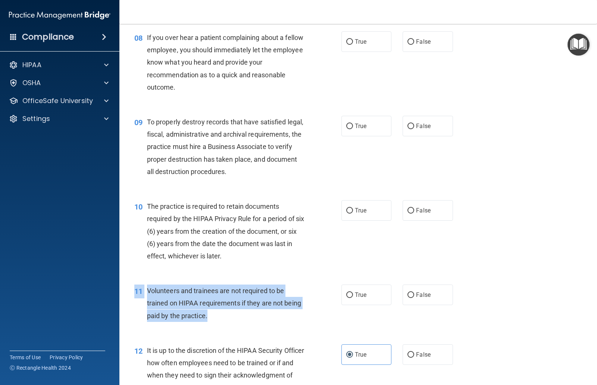
copy div "11 Volunteers and trainees are not required to be trained on HIPAA requirements…"
click at [411, 293] on input "False" at bounding box center [411, 295] width 7 height 6
radio input "true"
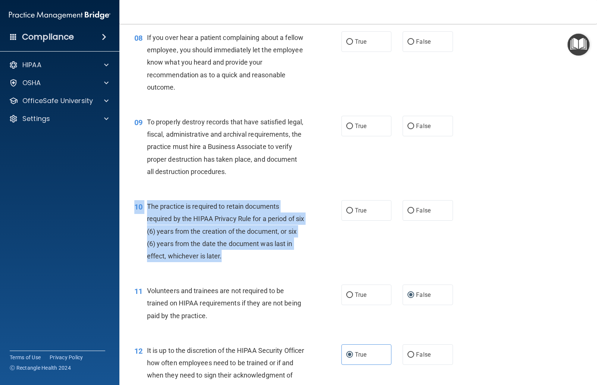
click at [349, 208] on input "True" at bounding box center [349, 211] width 7 height 6
radio input "true"
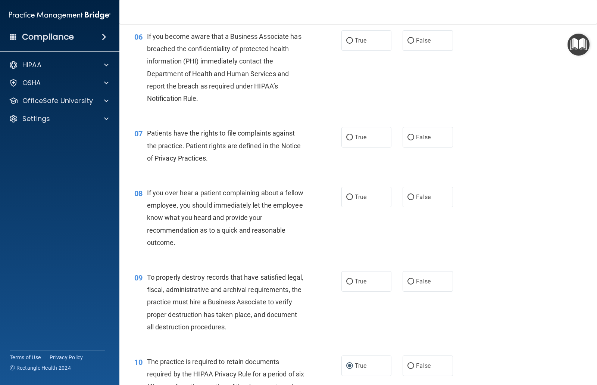
scroll to position [400, 0]
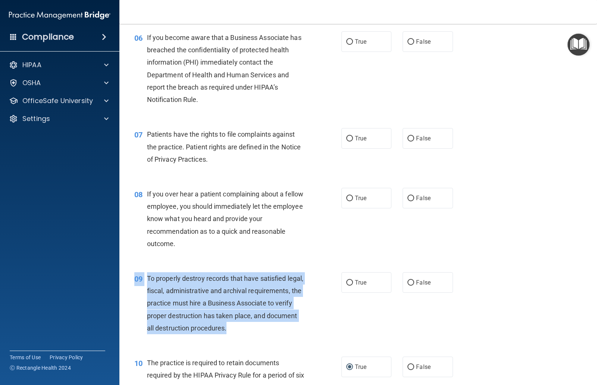
click at [352, 280] on input "True" at bounding box center [349, 283] width 7 height 6
radio input "true"
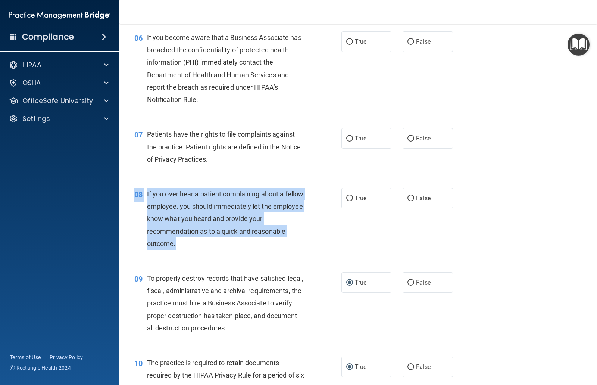
click at [408, 196] on input "False" at bounding box center [411, 199] width 7 height 6
radio input "true"
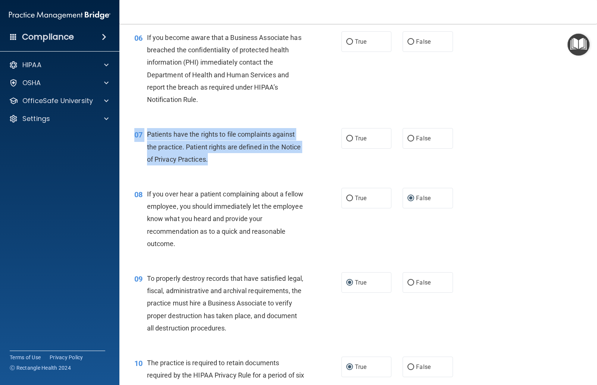
click at [414, 136] on input "False" at bounding box center [411, 139] width 7 height 6
radio input "true"
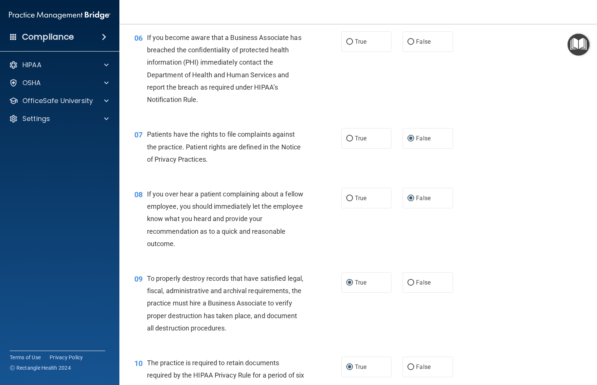
click at [354, 134] on label "True" at bounding box center [367, 138] width 50 height 21
click at [353, 136] on input "True" at bounding box center [349, 139] width 7 height 6
radio input "true"
radio input "false"
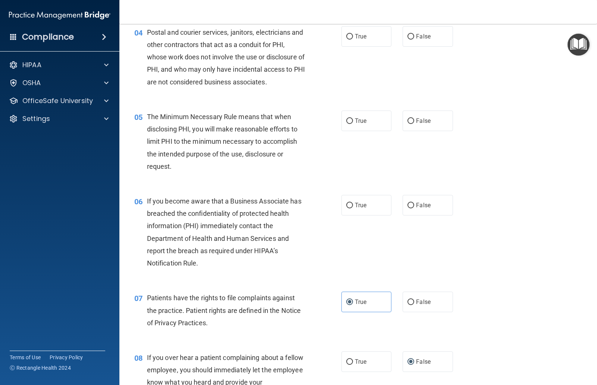
scroll to position [222, 0]
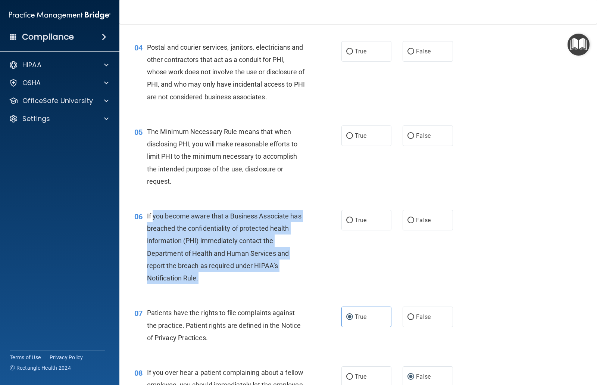
copy span "you become aware that a Business Associate has breached the confidentiality of …"
click at [352, 218] on input "True" at bounding box center [349, 221] width 7 height 6
radio input "true"
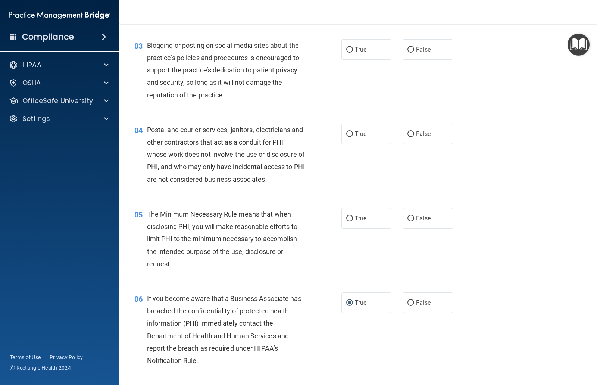
scroll to position [119, 0]
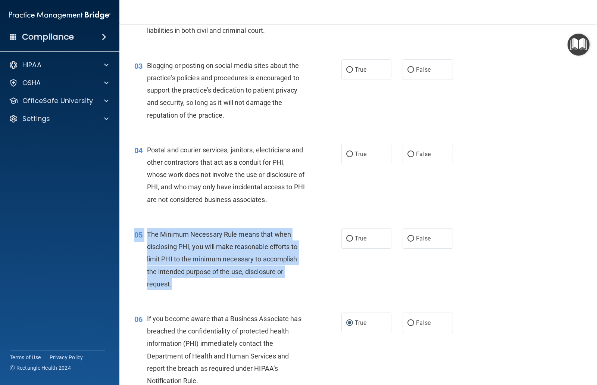
click at [358, 241] on label "True" at bounding box center [367, 238] width 50 height 21
click at [353, 241] on input "True" at bounding box center [349, 239] width 7 height 6
radio input "true"
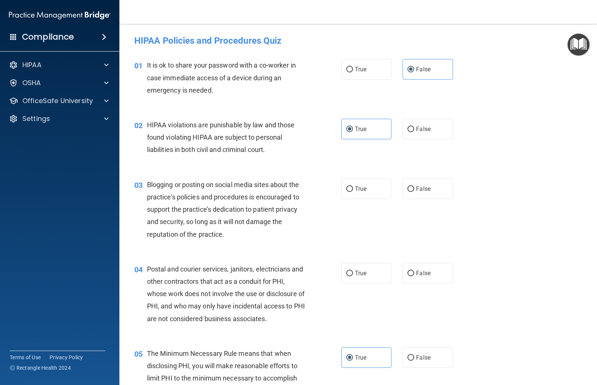
scroll to position [0, 0]
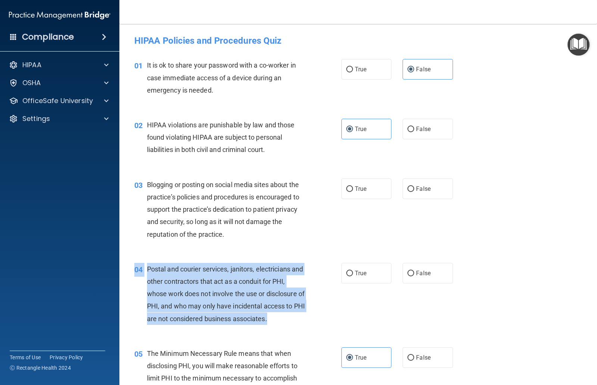
copy div "04 Postal and courier services, janitors, electricians and other contractors th…"
click at [359, 273] on span "True" at bounding box center [361, 273] width 12 height 7
click at [353, 273] on input "True" at bounding box center [349, 274] width 7 height 6
radio input "true"
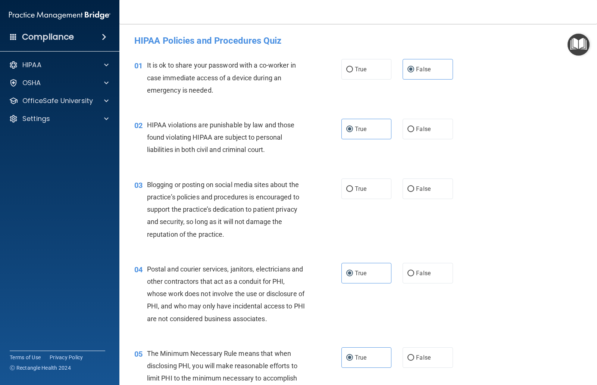
click at [411, 190] on input "False" at bounding box center [411, 189] width 7 height 6
radio input "true"
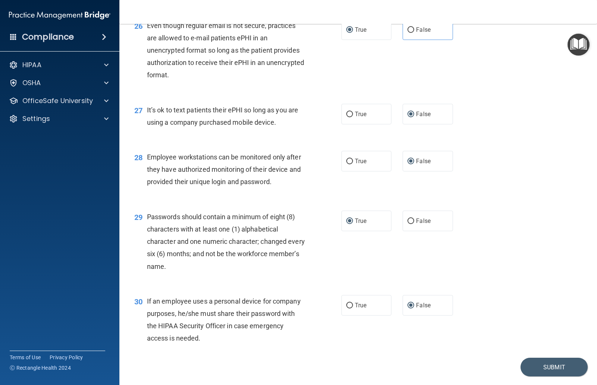
click at [560, 358] on button "Submit" at bounding box center [554, 367] width 67 height 19
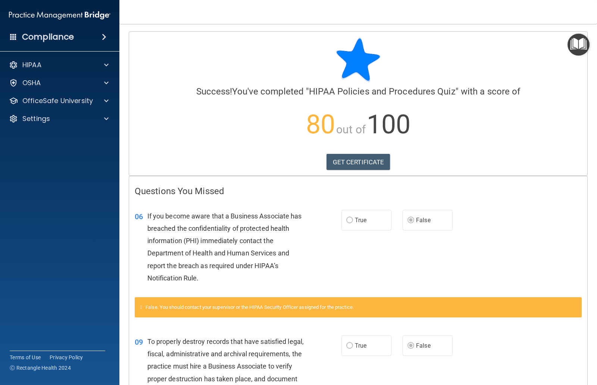
click at [379, 160] on link "GET CERTIFICATE" at bounding box center [359, 162] width 64 height 16
click at [88, 105] on p "OfficeSafe University" at bounding box center [57, 100] width 71 height 9
click at [65, 121] on p "HIPAA Training" at bounding box center [36, 118] width 62 height 7
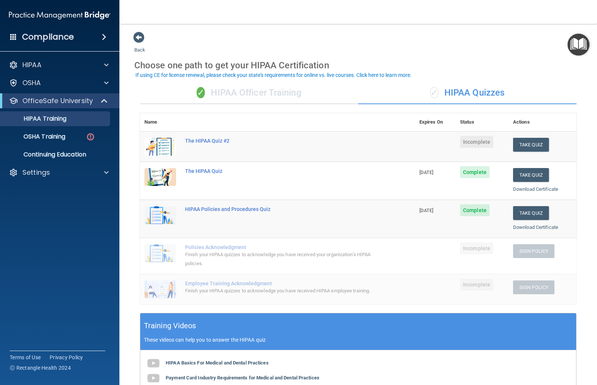
click at [237, 250] on div "Finish your HIPAA quizzes to acknowledge you have received your organization’s …" at bounding box center [281, 259] width 193 height 18
click at [253, 286] on div "Finish your HIPAA quizzes to acknowledge you have received HIPAA employee train…" at bounding box center [281, 290] width 193 height 9
click at [294, 94] on div "✓ HIPAA Officer Training" at bounding box center [249, 93] width 218 height 22
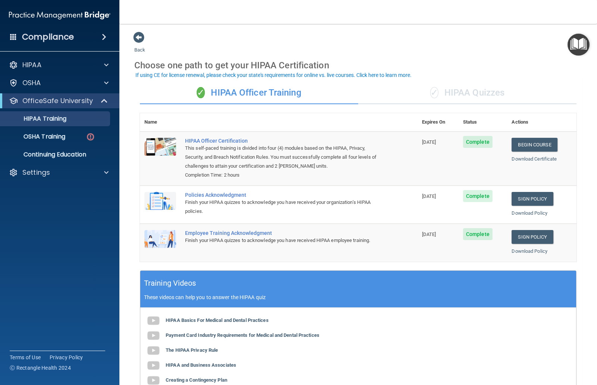
click at [505, 97] on div "✓ HIPAA Quizzes" at bounding box center [467, 93] width 218 height 22
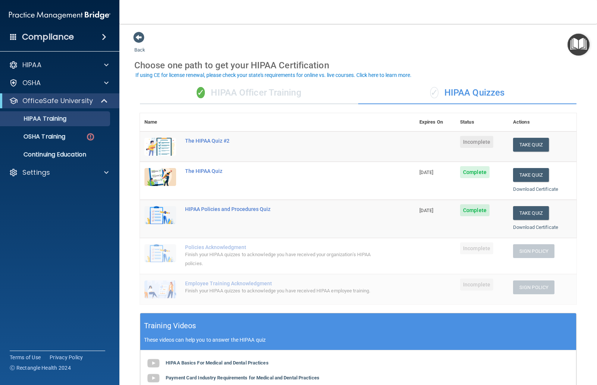
click at [532, 142] on button "Take Quiz" at bounding box center [531, 145] width 36 height 14
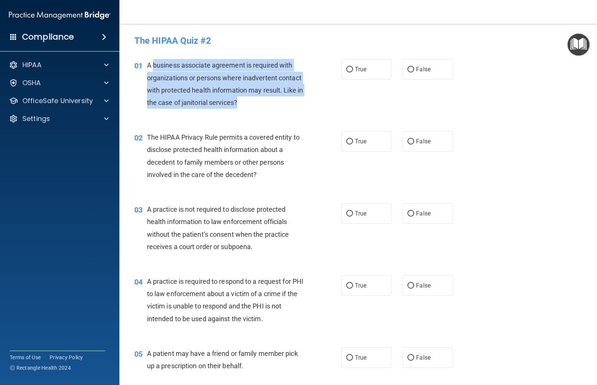
click at [352, 71] on input "True" at bounding box center [349, 70] width 7 height 6
radio input "true"
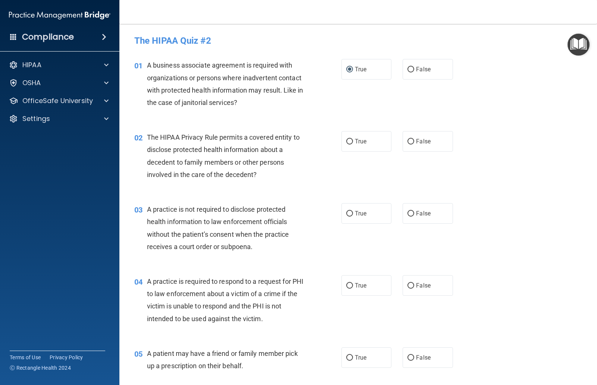
click at [154, 136] on span "The HIPAA Privacy Rule permits a covered entity to disclose protected health in…" at bounding box center [223, 155] width 153 height 45
click at [153, 133] on span "The HIPAA Privacy Rule permits a covered entity to disclose protected health in…" at bounding box center [223, 155] width 153 height 45
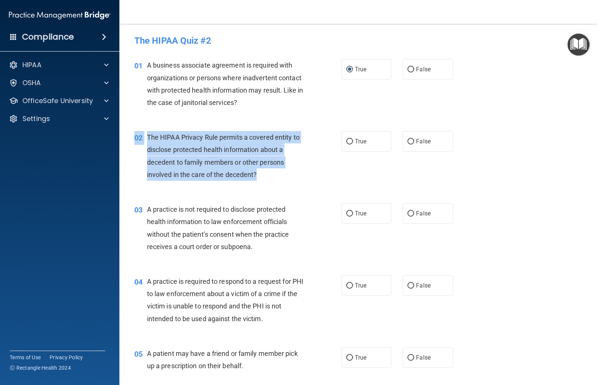
copy div "02 The HIPAA Privacy Rule permits a covered entity to disclose protected health…"
click at [355, 140] on span "True" at bounding box center [361, 141] width 12 height 7
click at [353, 140] on input "True" at bounding box center [349, 142] width 7 height 6
radio input "true"
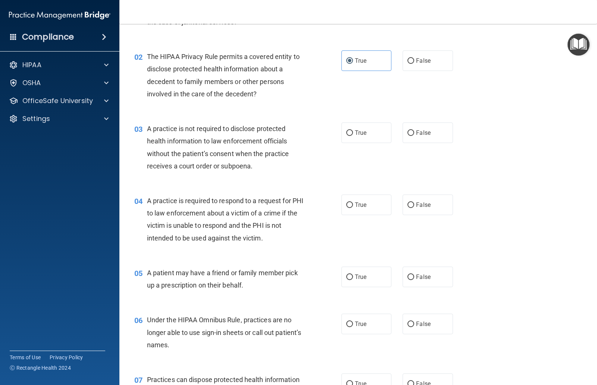
scroll to position [81, 0]
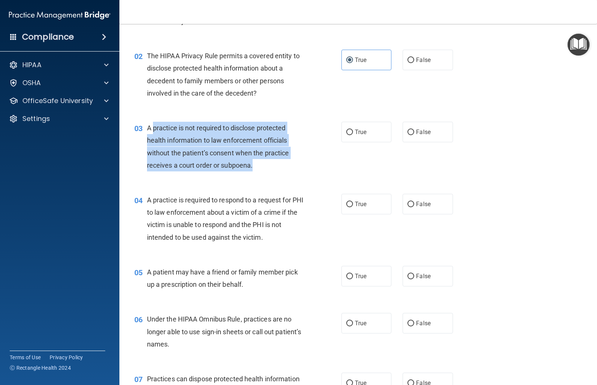
copy span "practice is not required to disclose protected health information to law enforc…"
click at [411, 134] on input "False" at bounding box center [411, 133] width 7 height 6
radio input "true"
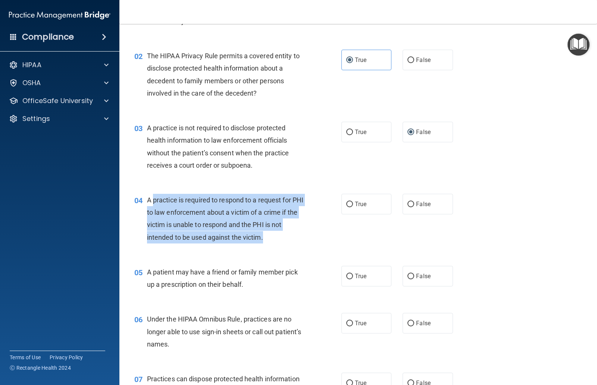
click at [357, 205] on span "True" at bounding box center [361, 203] width 12 height 7
click at [353, 205] on input "True" at bounding box center [349, 205] width 7 height 6
radio input "true"
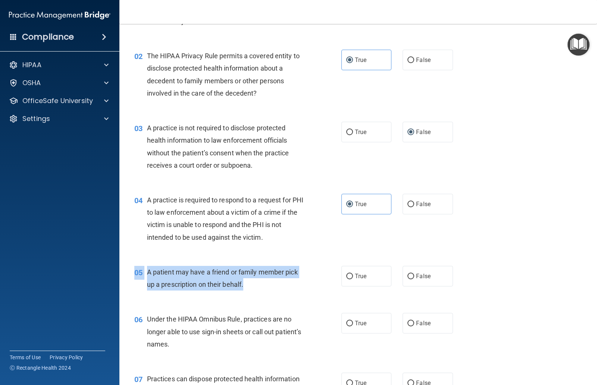
click at [152, 266] on div "A patient may have a friend or family member pick up a prescription on their be…" at bounding box center [229, 278] width 164 height 25
click at [254, 283] on div "A patient may have a friend or family member pick up a prescription on their be…" at bounding box center [229, 278] width 164 height 25
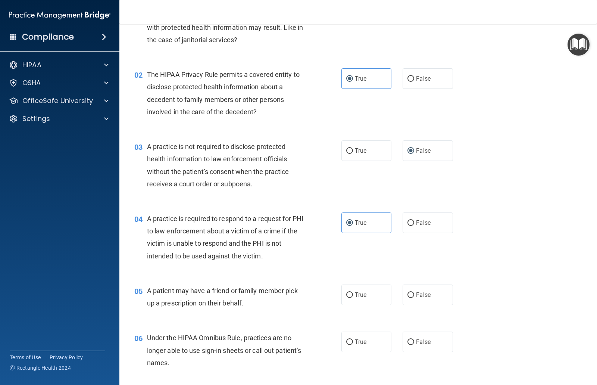
scroll to position [61, 0]
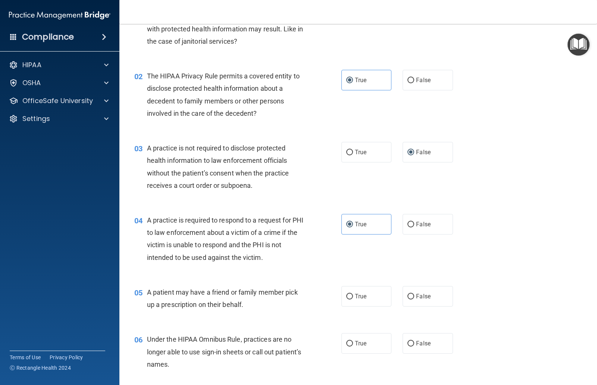
click at [418, 300] on label "False" at bounding box center [428, 296] width 50 height 21
click at [414, 299] on input "False" at bounding box center [411, 297] width 7 height 6
radio input "true"
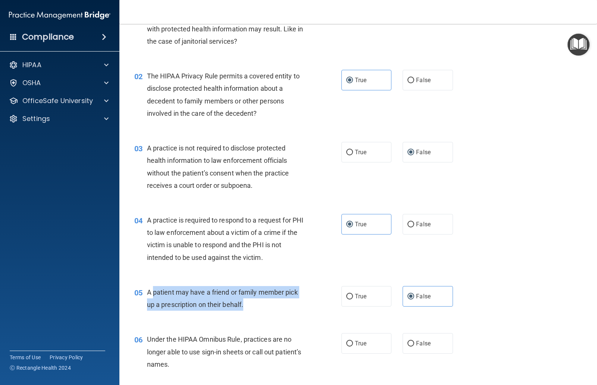
click at [351, 298] on input "True" at bounding box center [349, 297] width 7 height 6
radio input "true"
radio input "false"
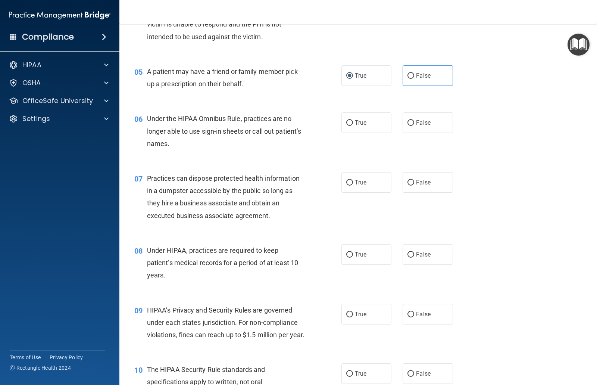
scroll to position [287, 0]
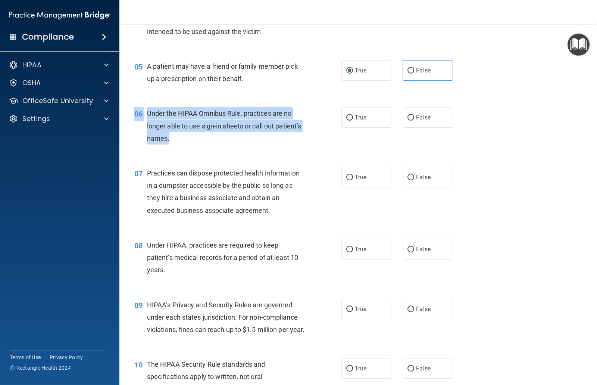
click at [158, 107] on div "Under the HIPAA Omnibus Rule, practices are no longer able to use sign-in sheet…" at bounding box center [229, 125] width 164 height 37
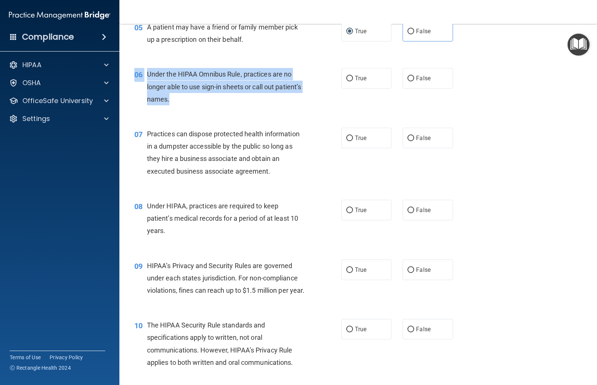
scroll to position [327, 0]
click at [419, 136] on span "False" at bounding box center [423, 137] width 15 height 7
click at [414, 136] on input "False" at bounding box center [411, 138] width 7 height 6
radio input "true"
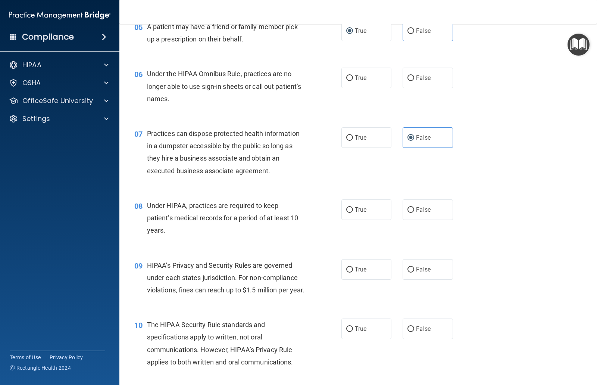
click at [364, 77] on span "True" at bounding box center [361, 77] width 12 height 7
click at [353, 77] on input "True" at bounding box center [349, 78] width 7 height 6
radio input "true"
click at [417, 75] on span "False" at bounding box center [423, 77] width 15 height 7
click at [414, 75] on input "False" at bounding box center [411, 78] width 7 height 6
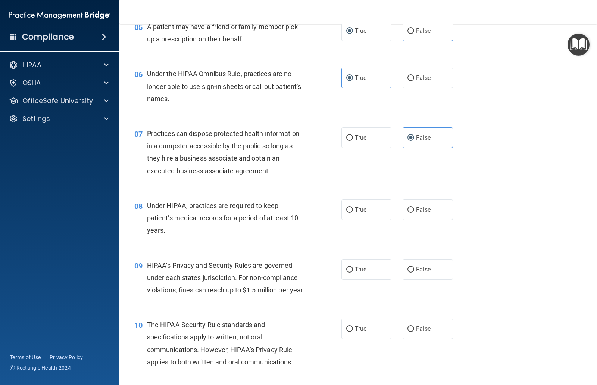
radio input "true"
radio input "false"
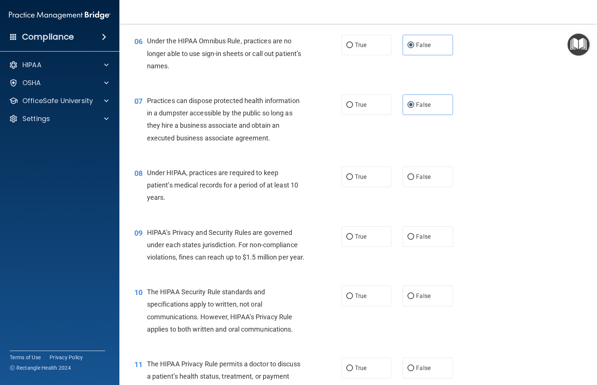
scroll to position [406, 0]
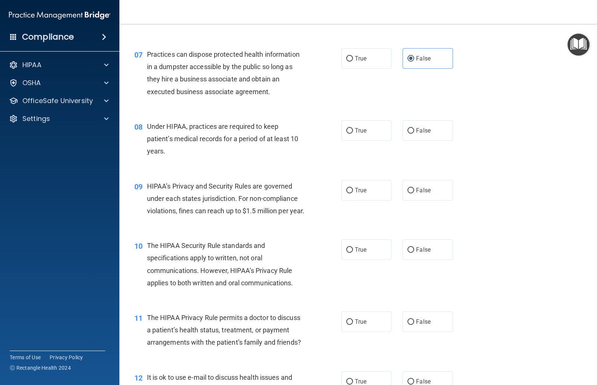
click at [418, 127] on span "False" at bounding box center [423, 130] width 15 height 7
click at [414, 128] on input "False" at bounding box center [411, 131] width 7 height 6
radio input "true"
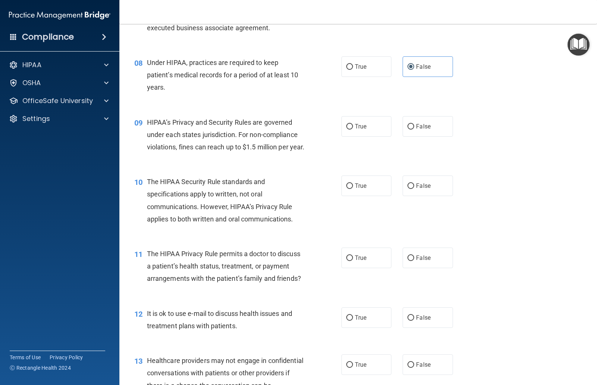
scroll to position [470, 0]
click at [357, 124] on span "True" at bounding box center [361, 125] width 12 height 7
click at [353, 124] on input "True" at bounding box center [349, 127] width 7 height 6
radio input "true"
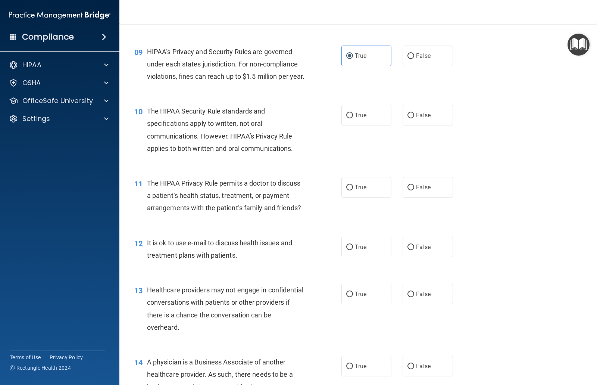
scroll to position [541, 0]
click at [356, 118] on span "True" at bounding box center [361, 114] width 12 height 7
click at [353, 118] on input "True" at bounding box center [349, 115] width 7 height 6
radio input "true"
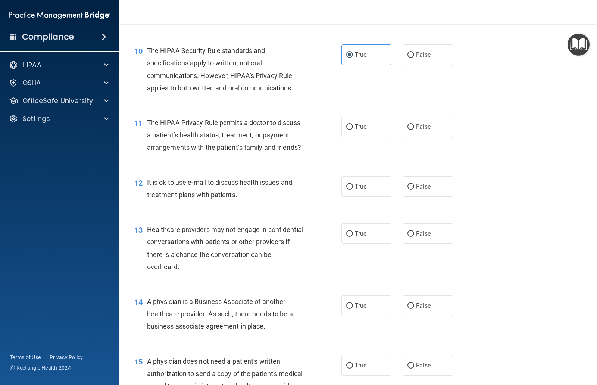
scroll to position [600, 0]
click at [418, 138] on label "False" at bounding box center [428, 127] width 50 height 21
click at [414, 131] on input "False" at bounding box center [411, 128] width 7 height 6
radio input "true"
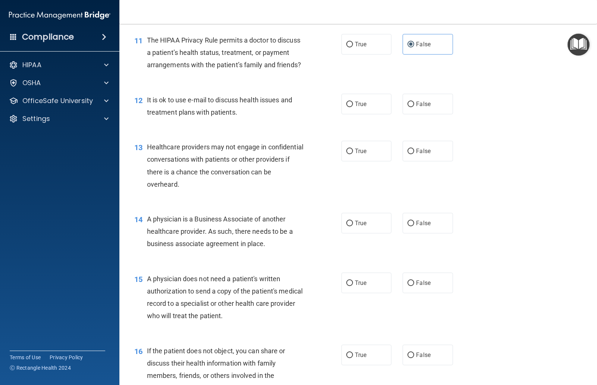
scroll to position [685, 0]
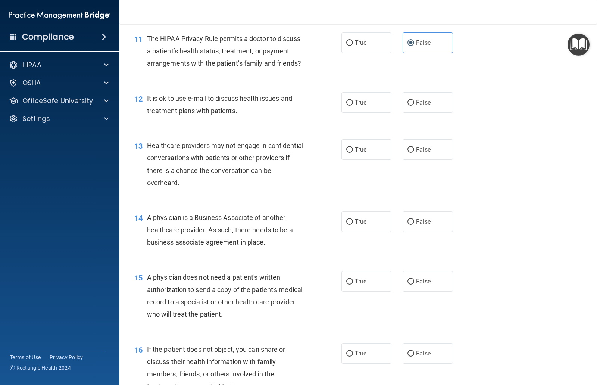
click at [360, 106] on span "True" at bounding box center [361, 102] width 12 height 7
click at [353, 106] on input "True" at bounding box center [349, 103] width 7 height 6
radio input "true"
click at [424, 113] on label "False" at bounding box center [428, 102] width 50 height 21
click at [414, 106] on input "False" at bounding box center [411, 103] width 7 height 6
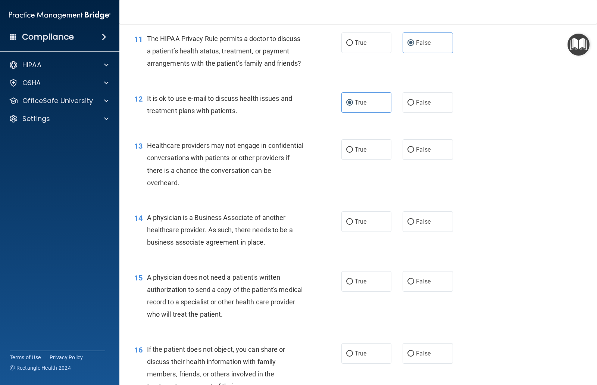
radio input "true"
radio input "false"
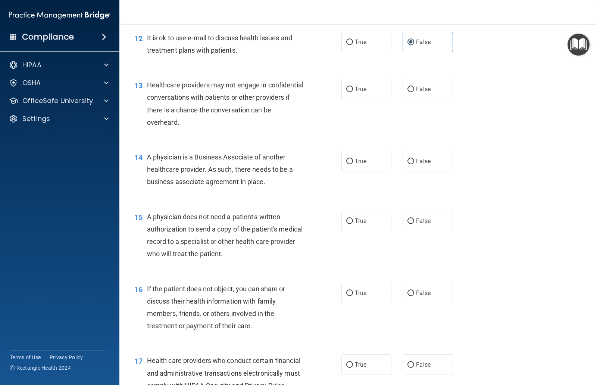
scroll to position [745, 0]
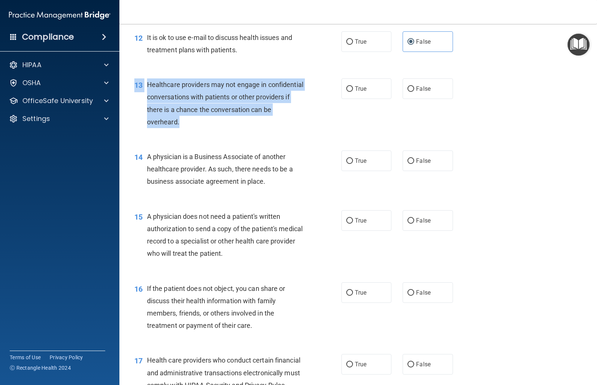
click at [411, 92] on input "False" at bounding box center [411, 89] width 7 height 6
radio input "true"
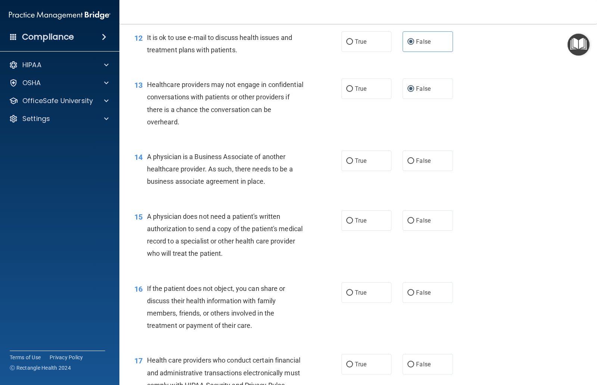
click at [368, 171] on label "True" at bounding box center [367, 160] width 50 height 21
click at [353, 164] on input "True" at bounding box center [349, 161] width 7 height 6
radio input "true"
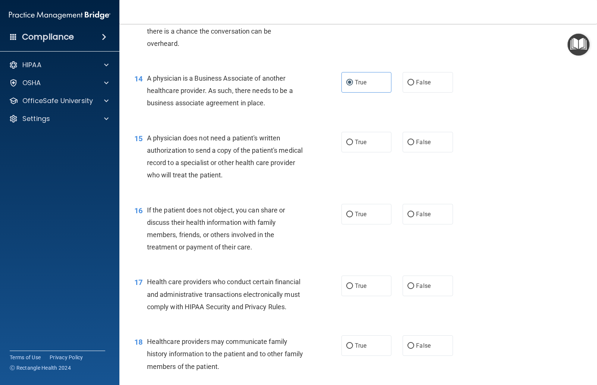
scroll to position [825, 0]
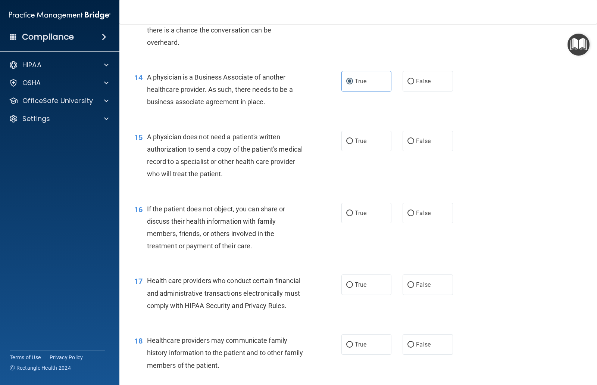
click at [378, 145] on label "True" at bounding box center [367, 141] width 50 height 21
click at [353, 144] on input "True" at bounding box center [349, 141] width 7 height 6
radio input "true"
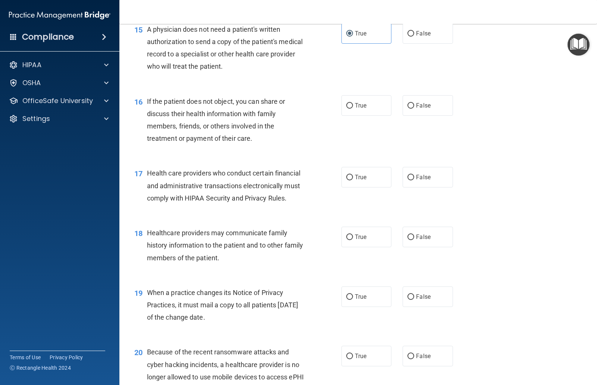
scroll to position [938, 0]
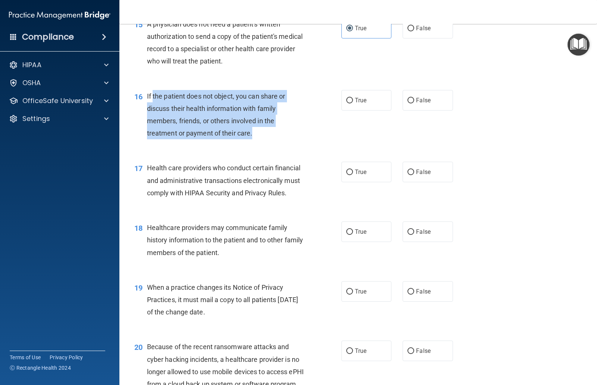
click at [351, 103] on input "True" at bounding box center [349, 101] width 7 height 6
radio input "true"
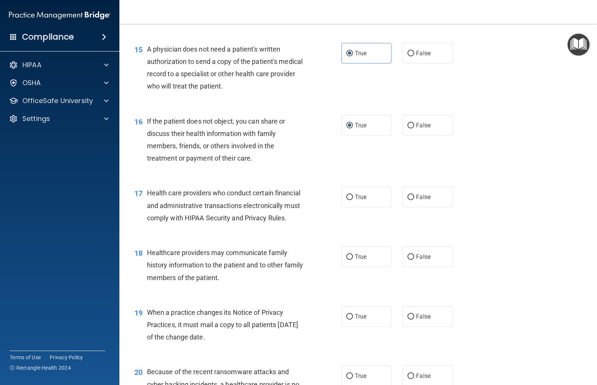
scroll to position [912, 0]
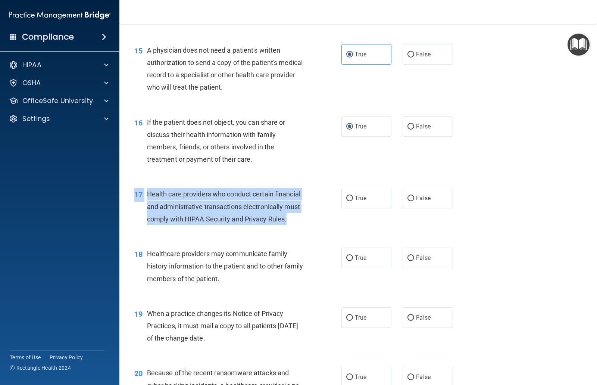
click at [353, 201] on input "True" at bounding box center [349, 199] width 7 height 6
radio input "true"
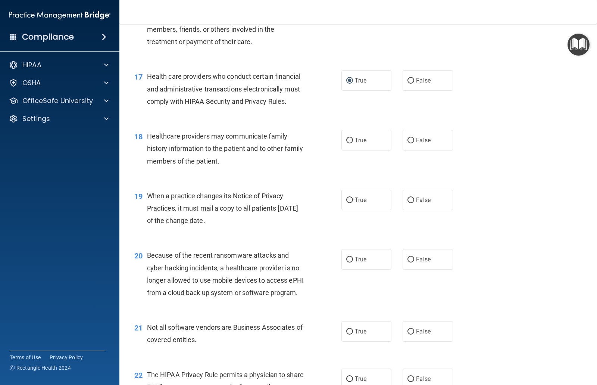
scroll to position [1031, 0]
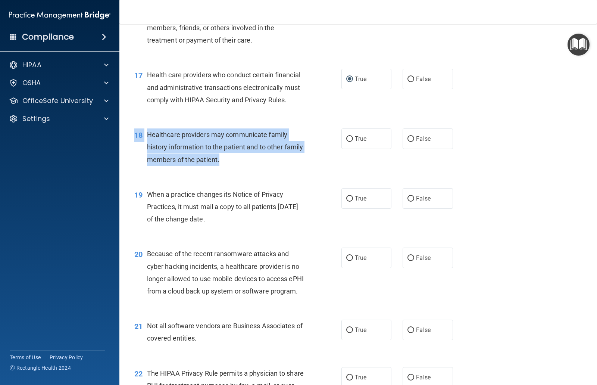
click at [351, 142] on input "True" at bounding box center [349, 139] width 7 height 6
radio input "true"
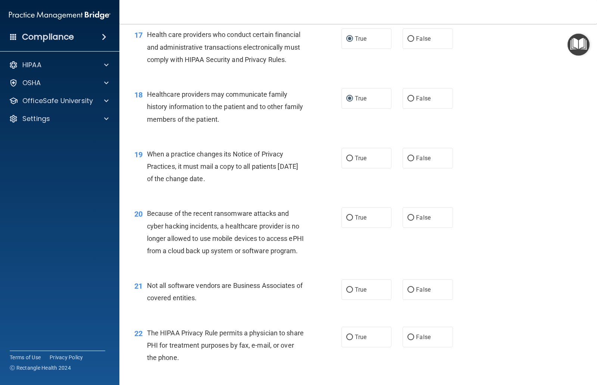
scroll to position [1079, 0]
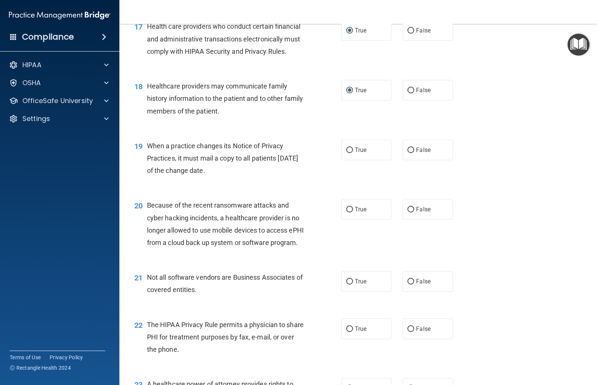
click at [410, 153] on input "False" at bounding box center [411, 150] width 7 height 6
radio input "true"
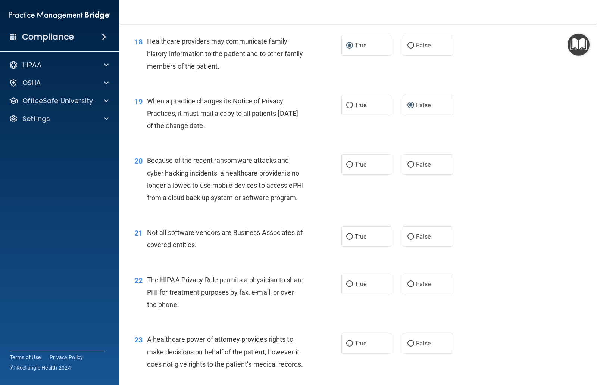
scroll to position [1136, 0]
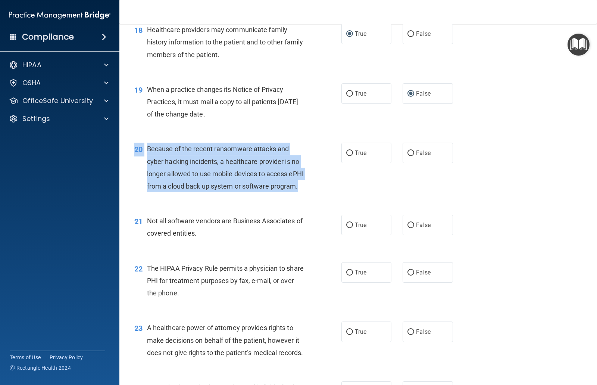
click at [412, 156] on input "False" at bounding box center [411, 153] width 7 height 6
radio input "true"
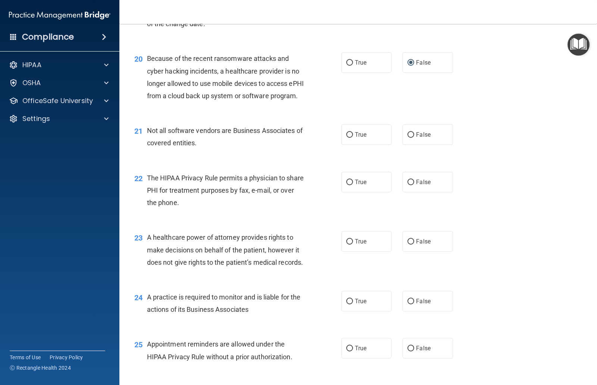
scroll to position [1223, 0]
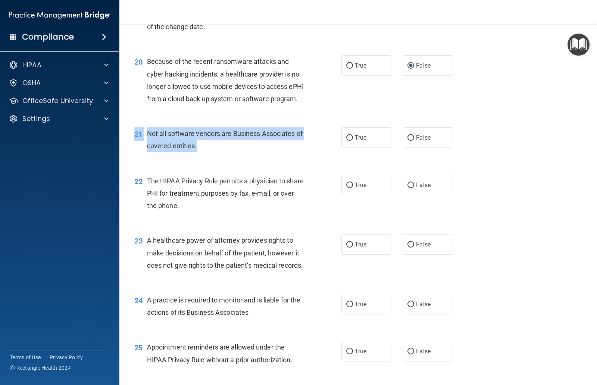
click at [363, 141] on span "True" at bounding box center [361, 137] width 12 height 7
click at [353, 141] on input "True" at bounding box center [349, 138] width 7 height 6
radio input "true"
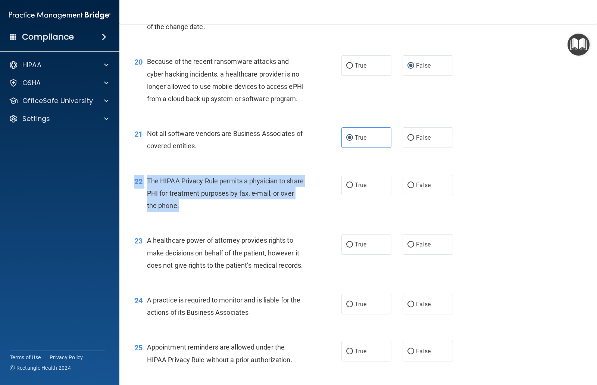
click at [155, 192] on div "22 The HIPAA Privacy Rule permits a physician to share PHI for treatment purpos…" at bounding box center [358, 195] width 459 height 60
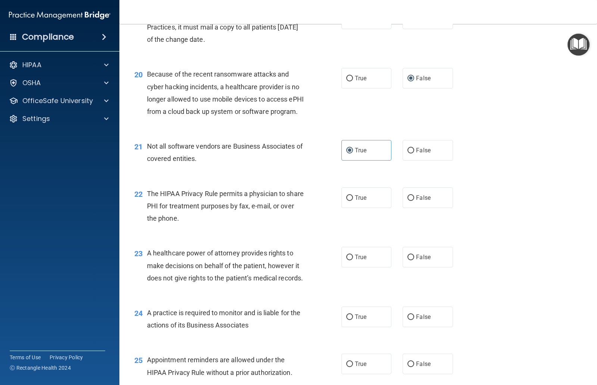
scroll to position [1201, 0]
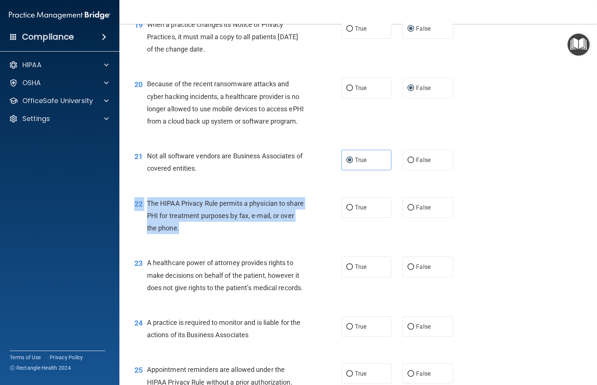
click at [349, 211] on input "True" at bounding box center [349, 208] width 7 height 6
radio input "true"
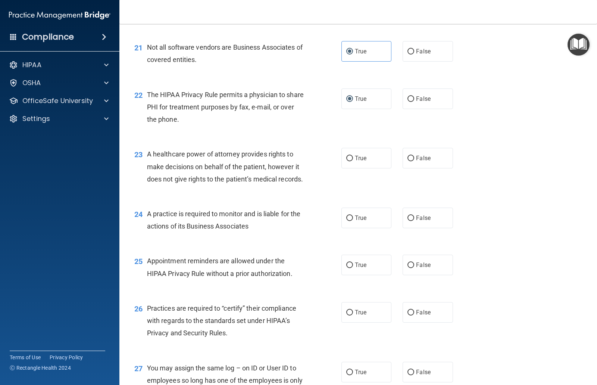
scroll to position [1312, 0]
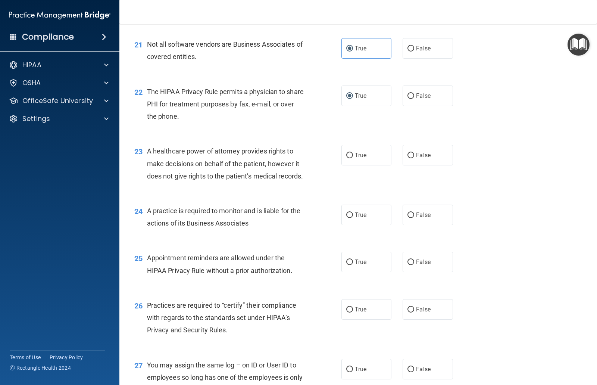
click at [201, 182] on div "A healthcare power of attorney provides rights to make decisions on behalf of t…" at bounding box center [229, 163] width 164 height 37
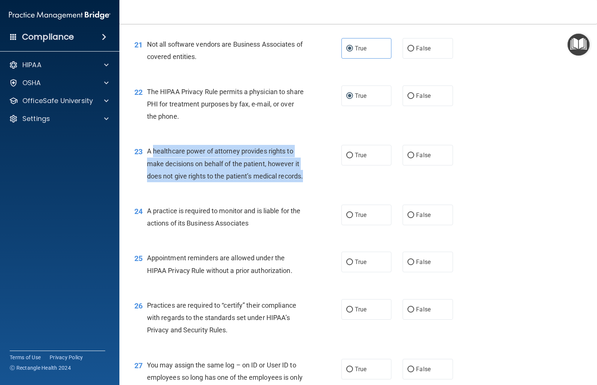
click at [411, 158] on input "False" at bounding box center [411, 156] width 7 height 6
radio input "true"
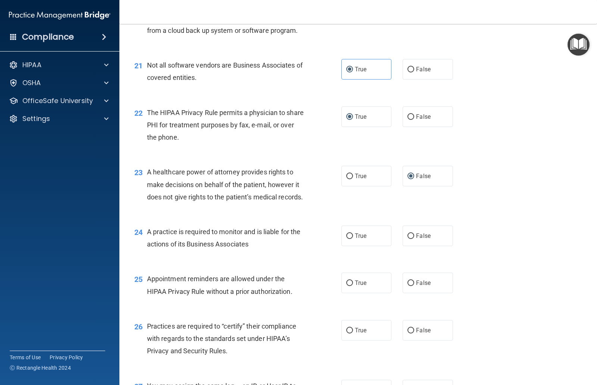
scroll to position [1292, 0]
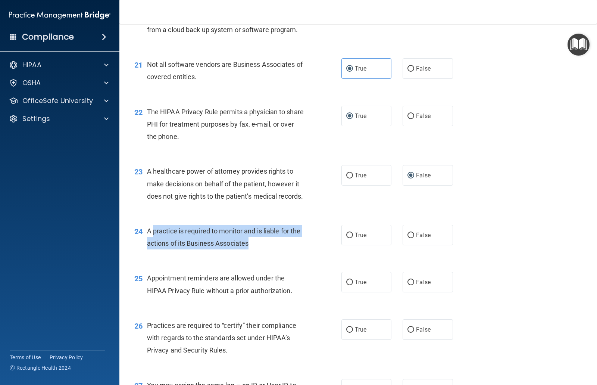
click at [414, 238] on input "False" at bounding box center [411, 236] width 7 height 6
radio input "true"
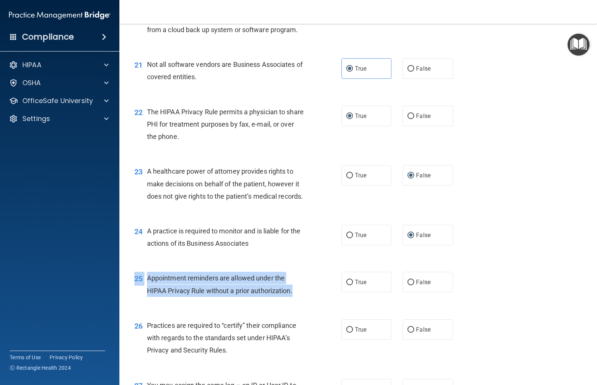
click at [356, 286] on span "True" at bounding box center [361, 281] width 12 height 7
click at [353, 285] on input "True" at bounding box center [349, 283] width 7 height 6
radio input "true"
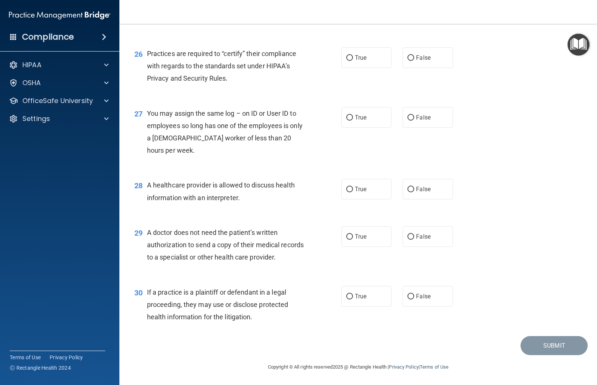
scroll to position [1568, 0]
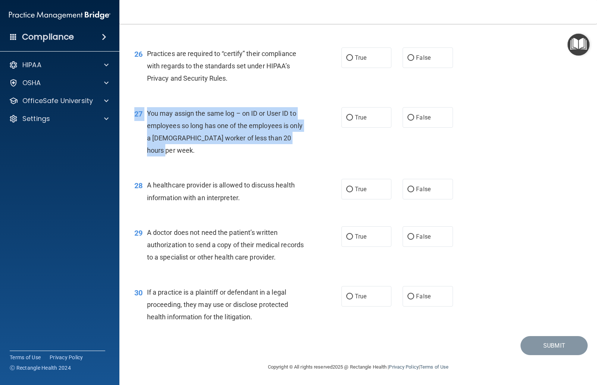
click at [410, 121] on input "False" at bounding box center [411, 118] width 7 height 6
radio input "true"
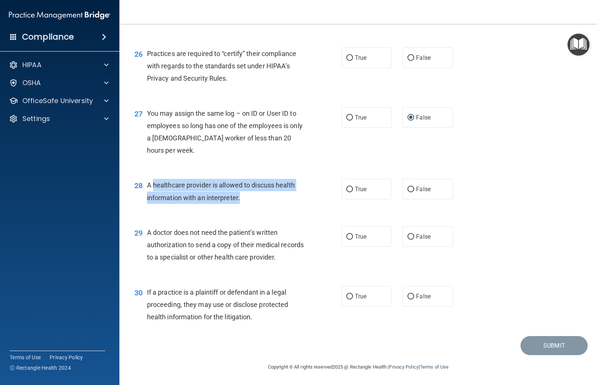
click at [351, 192] on input "True" at bounding box center [349, 190] width 7 height 6
radio input "true"
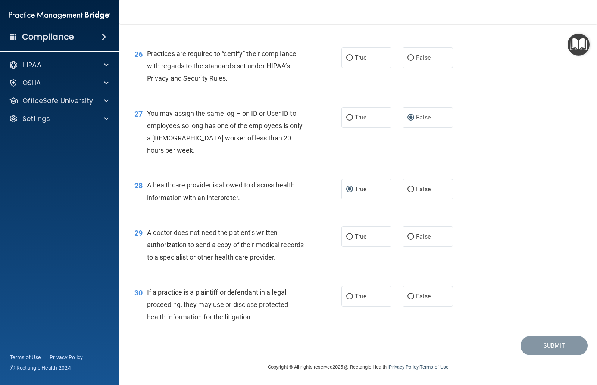
click at [416, 245] on label "False" at bounding box center [428, 236] width 50 height 21
click at [414, 240] on input "False" at bounding box center [411, 237] width 7 height 6
radio input "true"
click at [425, 294] on span "False" at bounding box center [423, 296] width 15 height 7
click at [414, 294] on input "False" at bounding box center [411, 297] width 7 height 6
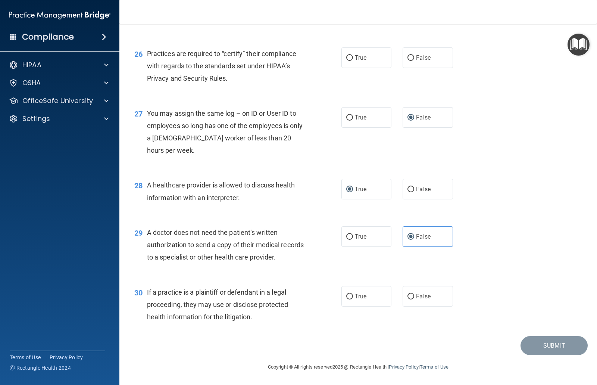
radio input "true"
click at [364, 296] on span "True" at bounding box center [361, 296] width 12 height 7
click at [353, 296] on input "True" at bounding box center [349, 297] width 7 height 6
radio input "true"
click at [417, 295] on span "False" at bounding box center [423, 296] width 15 height 7
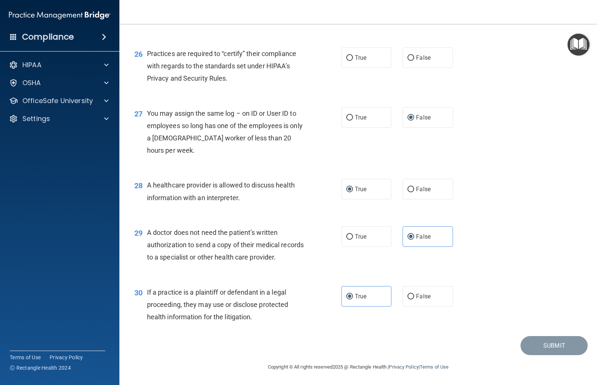
click at [414, 295] on input "False" at bounding box center [411, 297] width 7 height 6
radio input "true"
click at [361, 292] on label "True" at bounding box center [367, 296] width 50 height 21
click at [353, 294] on input "True" at bounding box center [349, 297] width 7 height 6
radio input "true"
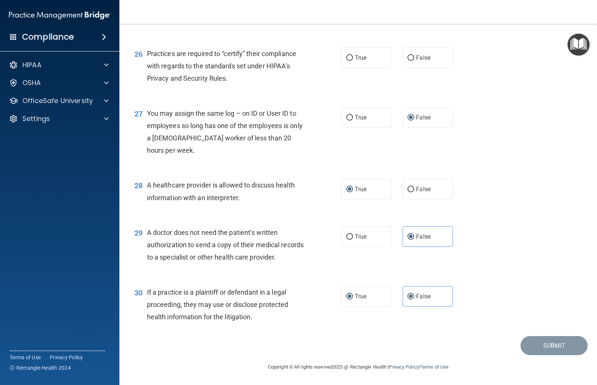
radio input "false"
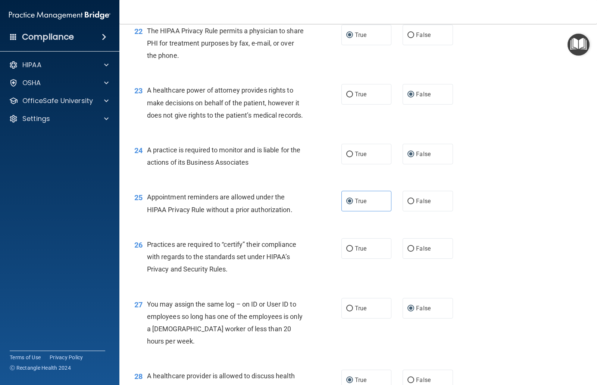
scroll to position [1373, 0]
click at [363, 252] on span "True" at bounding box center [361, 248] width 12 height 7
click at [353, 251] on input "True" at bounding box center [349, 249] width 7 height 6
radio input "true"
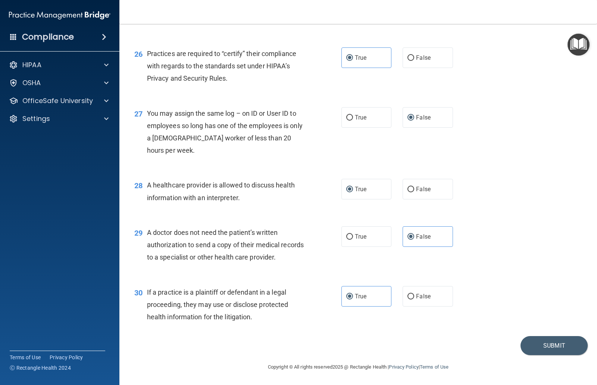
scroll to position [1568, 0]
click at [560, 348] on button "Submit" at bounding box center [554, 345] width 67 height 19
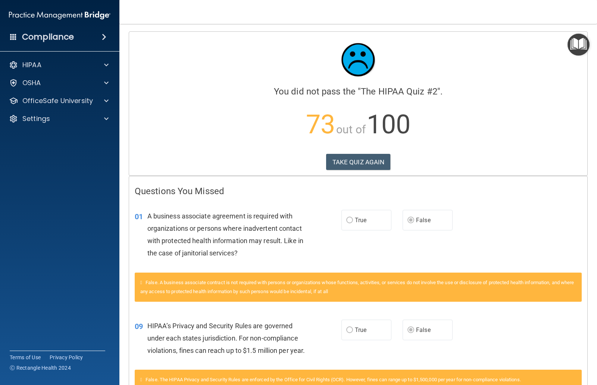
click at [359, 165] on button "TAKE QUIZ AGAIN" at bounding box center [358, 162] width 65 height 16
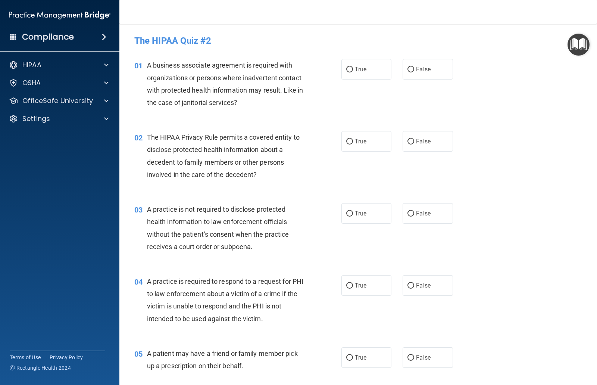
click at [359, 355] on span "True" at bounding box center [361, 357] width 12 height 7
click at [353, 355] on input "True" at bounding box center [349, 358] width 7 height 6
radio input "true"
click at [349, 72] on input "True" at bounding box center [349, 70] width 7 height 6
radio input "true"
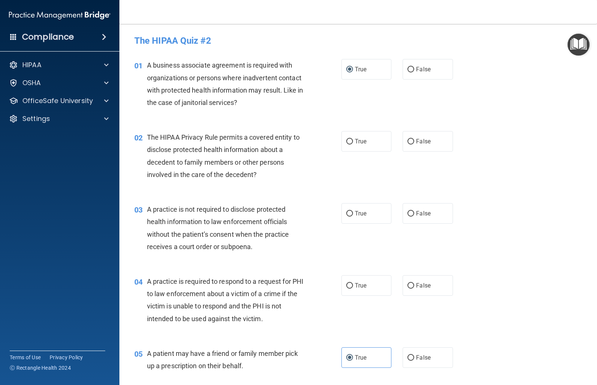
click at [357, 142] on span "True" at bounding box center [361, 141] width 12 height 7
click at [353, 142] on input "True" at bounding box center [349, 142] width 7 height 6
radio input "true"
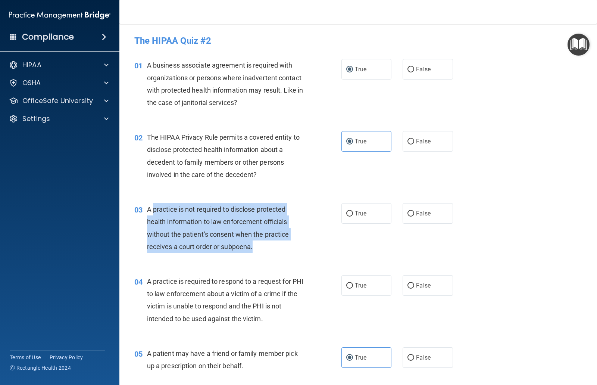
click at [412, 215] on input "False" at bounding box center [411, 214] width 7 height 6
radio input "true"
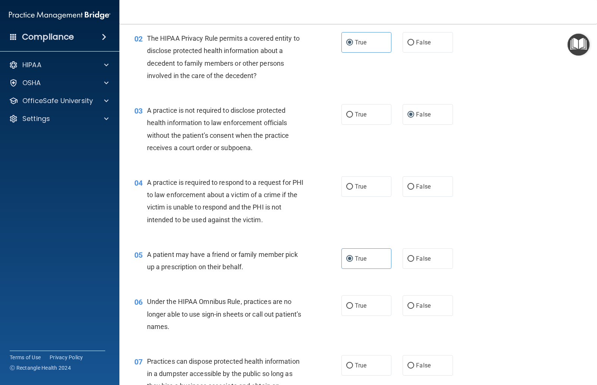
scroll to position [89, 0]
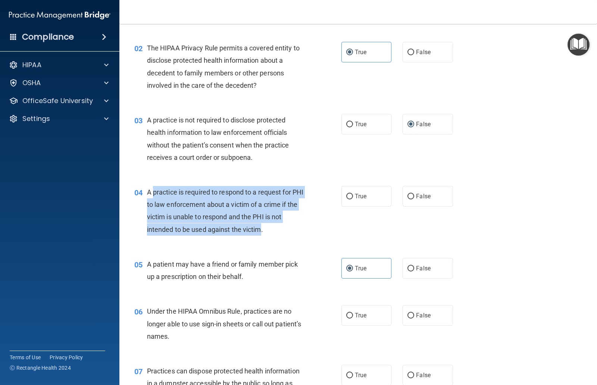
click at [354, 193] on label "True" at bounding box center [367, 196] width 50 height 21
click at [353, 194] on input "True" at bounding box center [349, 197] width 7 height 6
radio input "true"
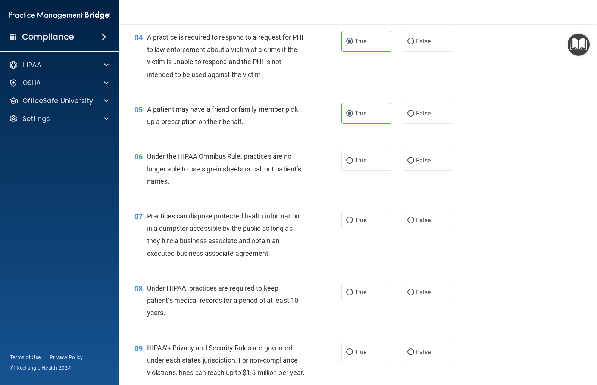
scroll to position [245, 0]
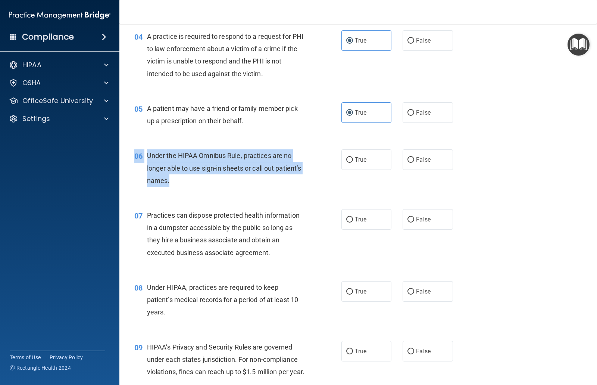
click at [411, 158] on input "False" at bounding box center [411, 160] width 7 height 6
radio input "true"
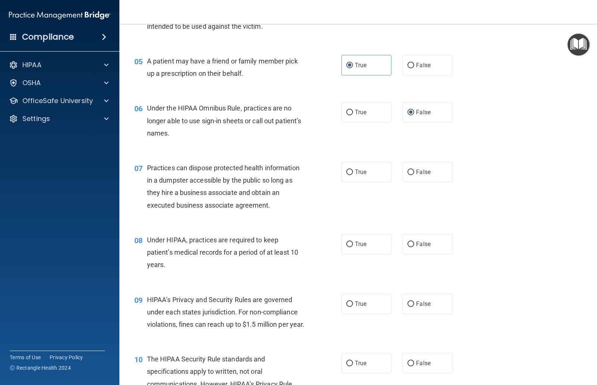
scroll to position [293, 0]
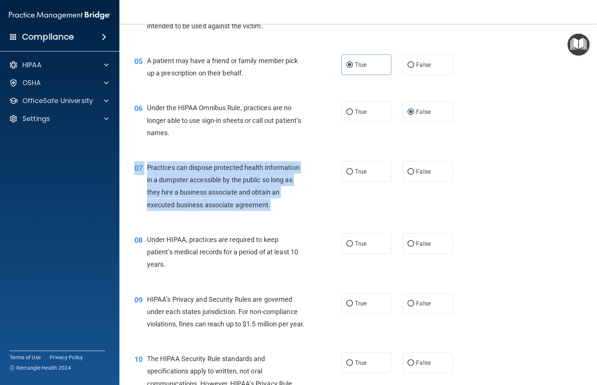
click at [411, 169] on input "False" at bounding box center [411, 172] width 7 height 6
radio input "true"
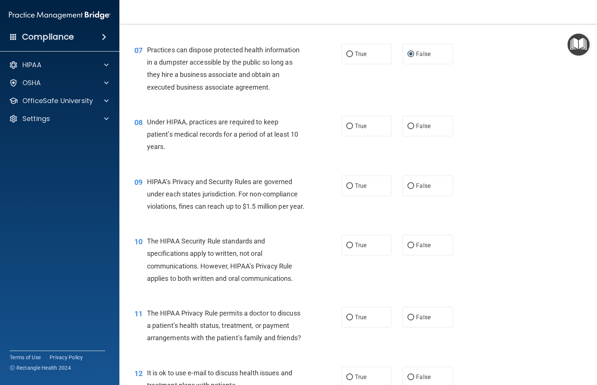
scroll to position [411, 0]
click at [358, 184] on span "True" at bounding box center [361, 185] width 12 height 7
click at [353, 184] on input "True" at bounding box center [349, 186] width 7 height 6
radio input "true"
click at [423, 124] on span "False" at bounding box center [423, 125] width 15 height 7
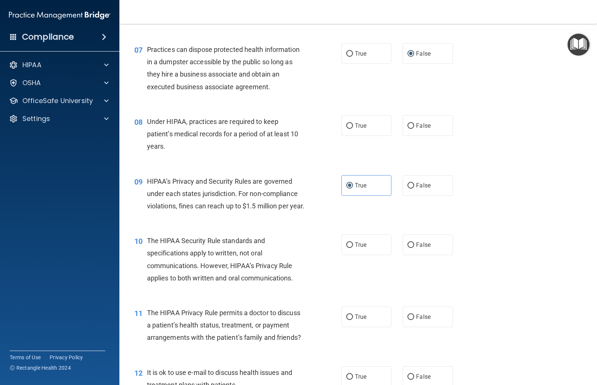
click at [414, 124] on input "False" at bounding box center [411, 126] width 7 height 6
radio input "true"
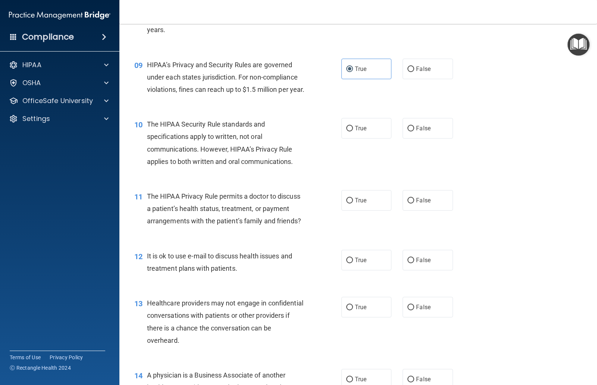
scroll to position [535, 0]
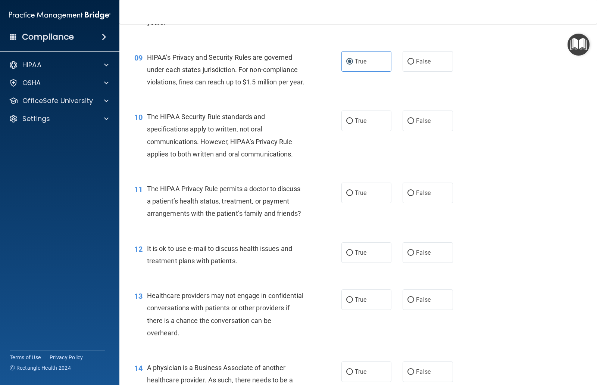
click at [417, 196] on span "False" at bounding box center [423, 192] width 15 height 7
click at [414, 196] on input "False" at bounding box center [411, 193] width 7 height 6
radio input "true"
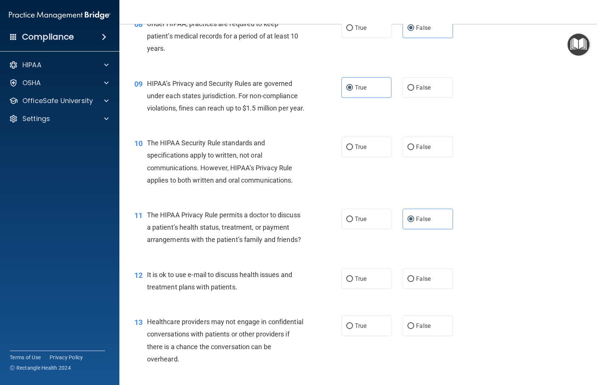
scroll to position [500, 0]
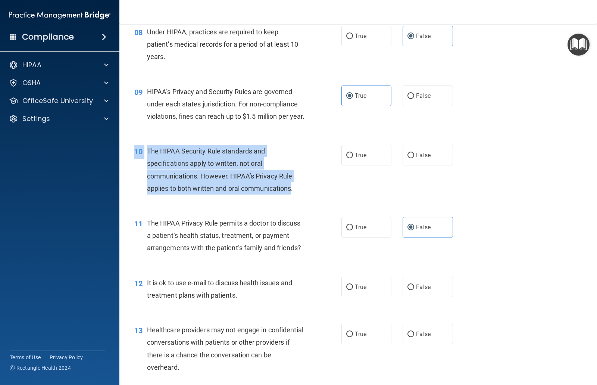
click at [352, 158] on input "True" at bounding box center [349, 156] width 7 height 6
radio input "true"
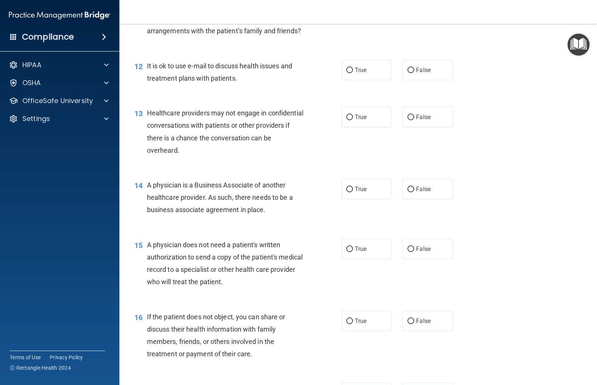
scroll to position [717, 0]
click at [414, 74] on input "False" at bounding box center [411, 71] width 7 height 6
radio input "true"
click at [352, 193] on input "True" at bounding box center [349, 190] width 7 height 6
radio input "true"
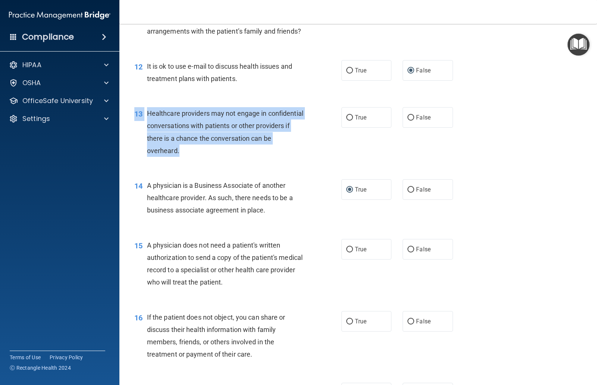
click at [152, 113] on div "13 Healthcare providers may not engage in confidential conversations with patie…" at bounding box center [358, 134] width 459 height 72
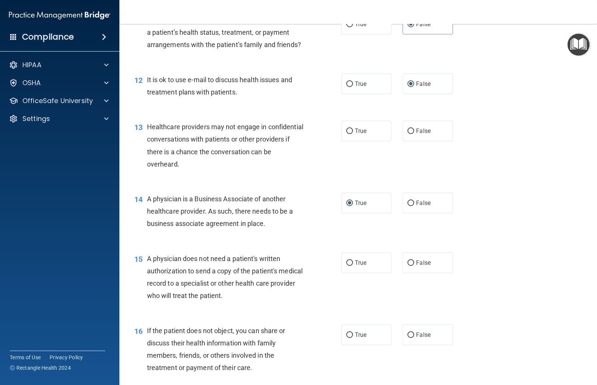
scroll to position [682, 0]
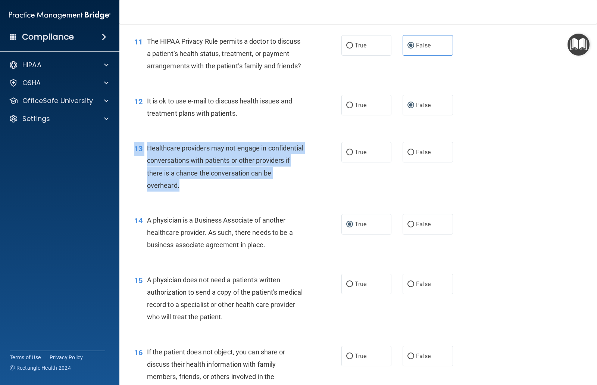
click at [413, 155] on input "False" at bounding box center [411, 153] width 7 height 6
radio input "true"
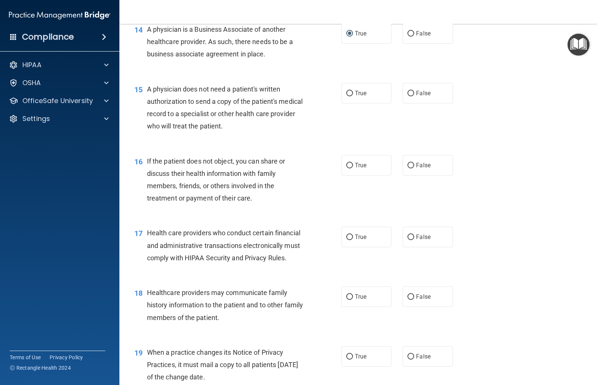
scroll to position [896, 0]
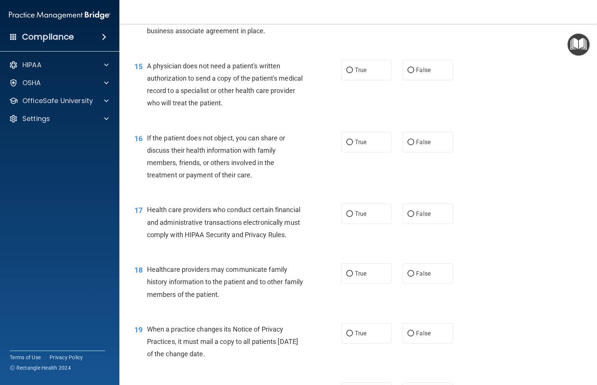
click at [357, 74] on span "True" at bounding box center [361, 69] width 12 height 7
click at [353, 73] on input "True" at bounding box center [349, 71] width 7 height 6
radio input "true"
click at [371, 149] on label "True" at bounding box center [367, 142] width 50 height 21
click at [353, 145] on input "True" at bounding box center [349, 143] width 7 height 6
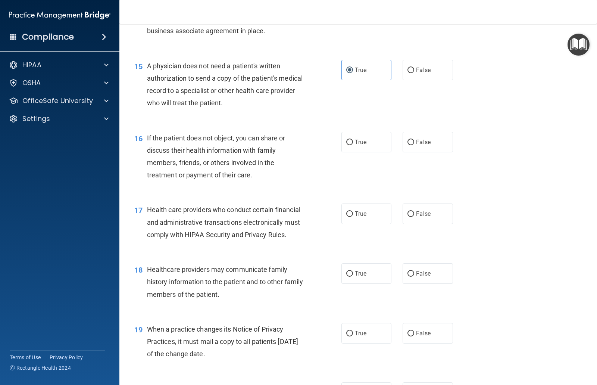
radio input "true"
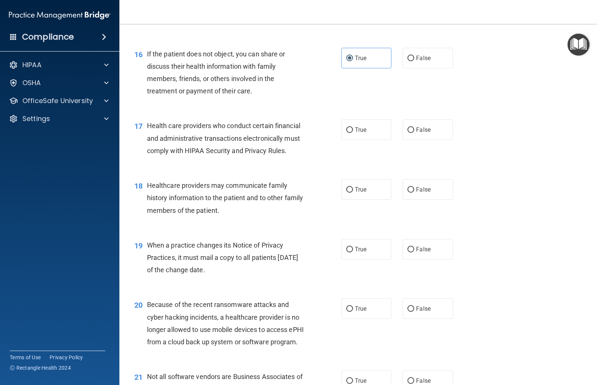
scroll to position [1002, 0]
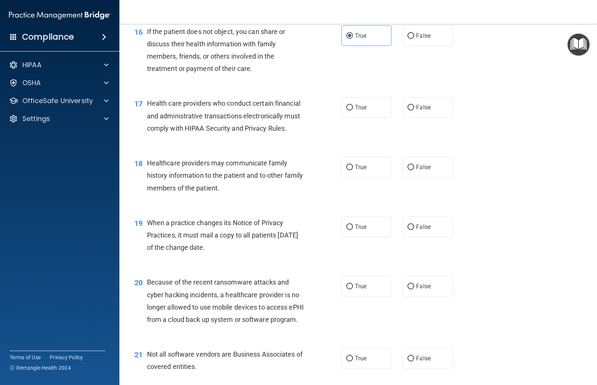
click at [442, 113] on label "False" at bounding box center [428, 107] width 50 height 21
click at [414, 110] on input "False" at bounding box center [411, 108] width 7 height 6
radio input "true"
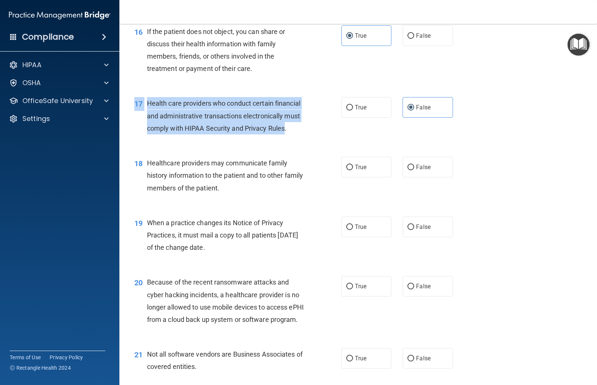
click at [189, 120] on span "Health care providers who conduct certain financial and administrative transact…" at bounding box center [223, 115] width 153 height 32
click at [354, 113] on label "True" at bounding box center [367, 107] width 50 height 21
click at [353, 110] on input "True" at bounding box center [349, 108] width 7 height 6
radio input "true"
radio input "false"
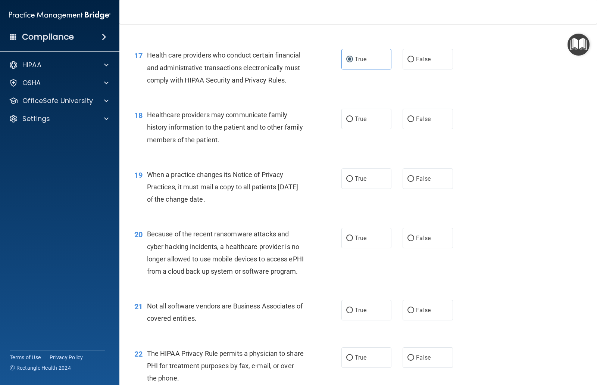
scroll to position [1055, 0]
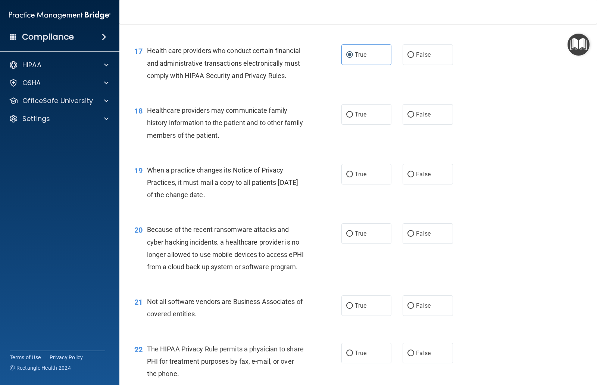
click at [353, 118] on input "True" at bounding box center [349, 115] width 7 height 6
radio input "true"
click at [412, 177] on input "False" at bounding box center [411, 175] width 7 height 6
radio input "true"
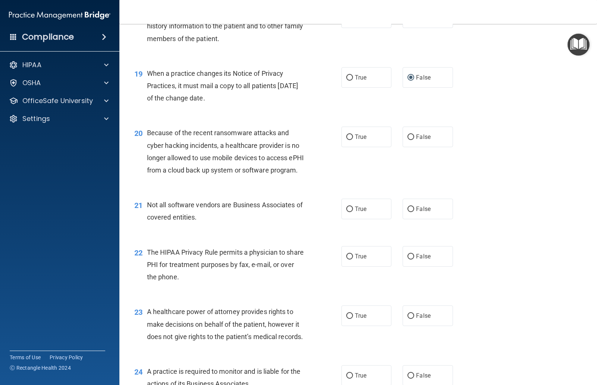
scroll to position [1159, 0]
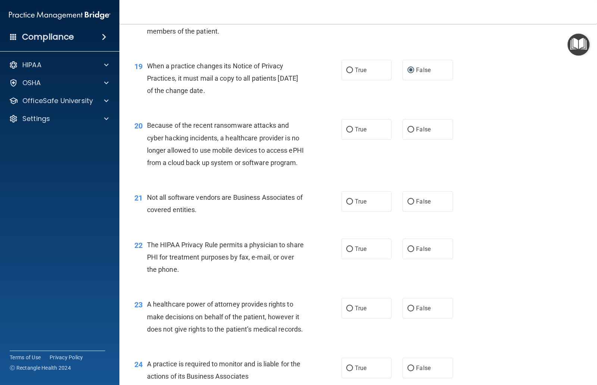
click at [420, 133] on span "False" at bounding box center [423, 129] width 15 height 7
click at [414, 133] on input "False" at bounding box center [411, 130] width 7 height 6
radio input "true"
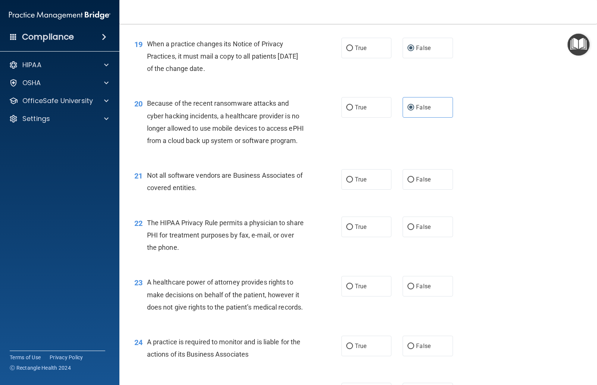
scroll to position [1218, 0]
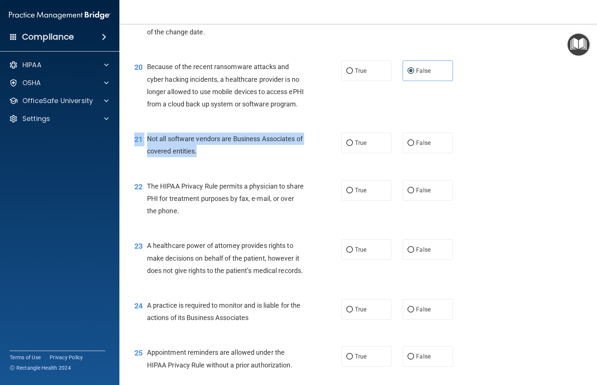
click at [347, 146] on input "True" at bounding box center [349, 143] width 7 height 6
radio input "true"
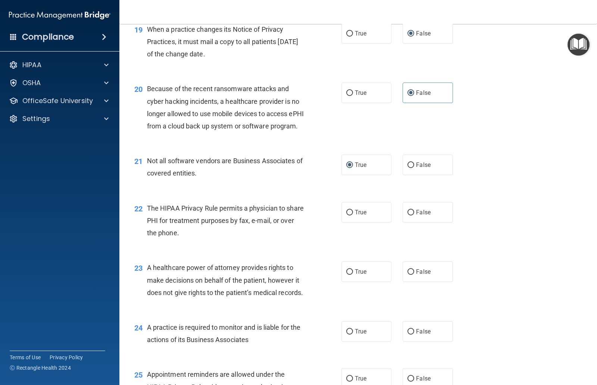
scroll to position [1196, 0]
click at [153, 225] on span "The HIPAA Privacy Rule permits a physician to share PHI for treatment purposes …" at bounding box center [225, 219] width 157 height 32
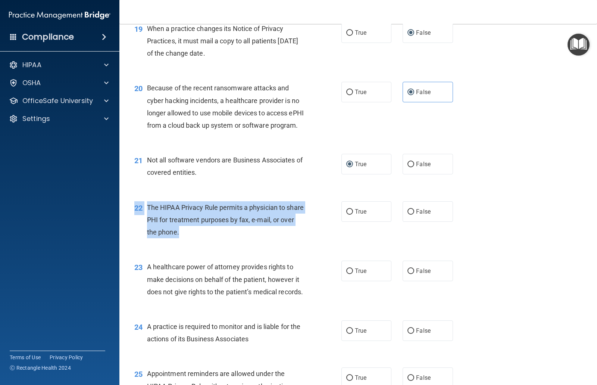
click at [352, 215] on input "True" at bounding box center [349, 212] width 7 height 6
radio input "true"
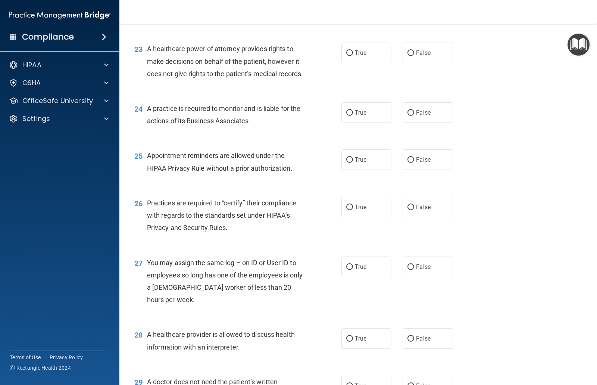
scroll to position [1415, 0]
click at [359, 210] on span "True" at bounding box center [361, 206] width 12 height 7
click at [353, 210] on input "True" at bounding box center [349, 207] width 7 height 6
radio input "true"
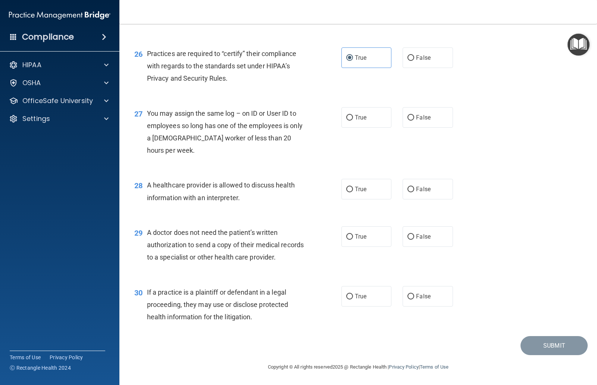
scroll to position [1568, 0]
click at [408, 239] on input "False" at bounding box center [411, 237] width 7 height 6
radio input "true"
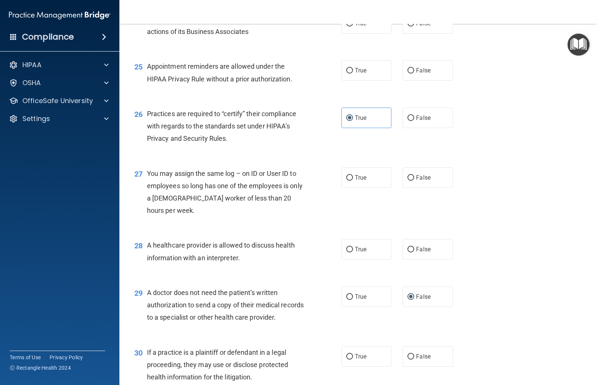
scroll to position [1483, 0]
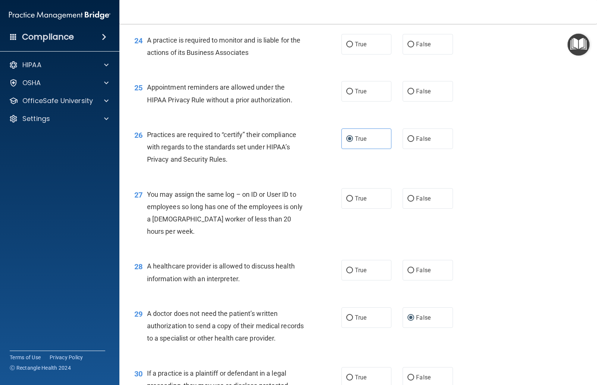
click at [358, 274] on span "True" at bounding box center [361, 270] width 12 height 7
click at [353, 273] on input "True" at bounding box center [349, 271] width 7 height 6
radio input "true"
click at [419, 202] on span "False" at bounding box center [423, 198] width 15 height 7
click at [414, 202] on input "False" at bounding box center [411, 199] width 7 height 6
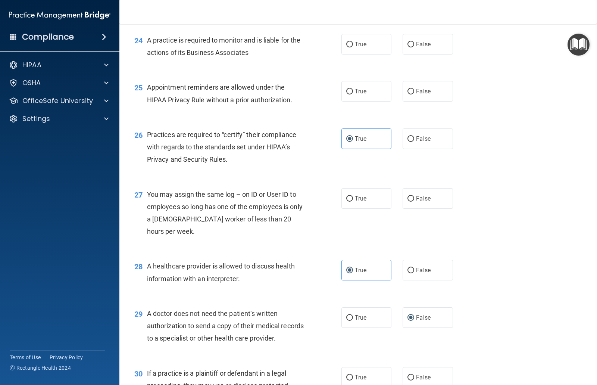
radio input "true"
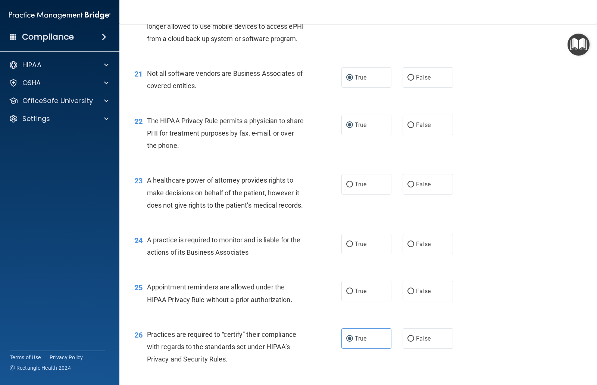
scroll to position [1279, 0]
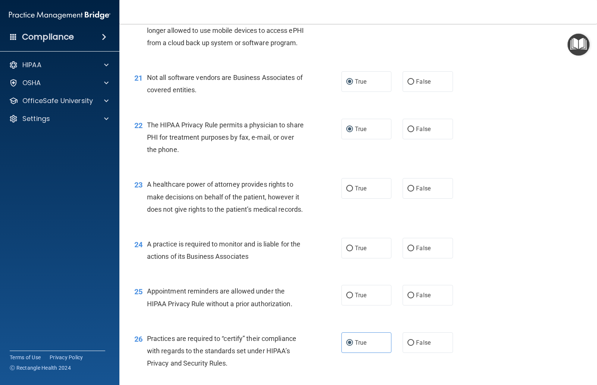
click at [357, 299] on span "True" at bounding box center [361, 295] width 12 height 7
click at [353, 298] on input "True" at bounding box center [349, 296] width 7 height 6
radio input "true"
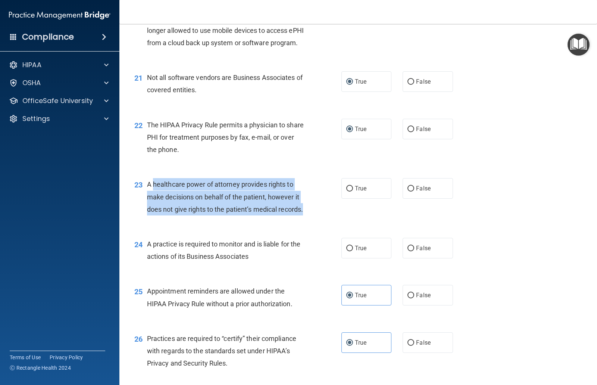
click at [413, 191] on input "False" at bounding box center [411, 189] width 7 height 6
radio input "true"
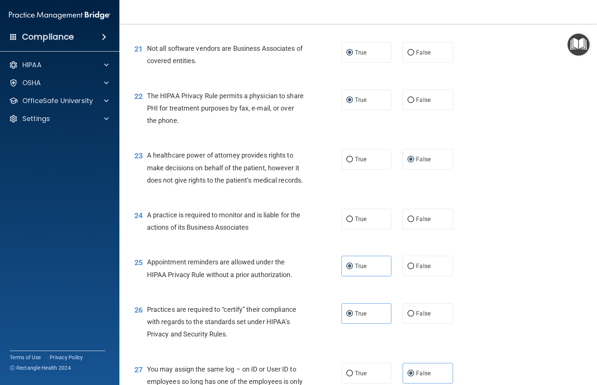
scroll to position [1310, 0]
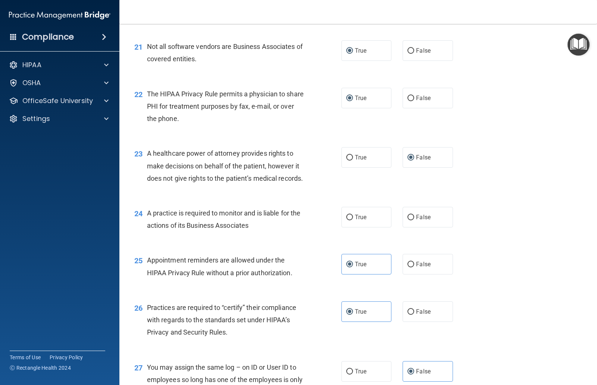
click at [368, 227] on label "True" at bounding box center [367, 217] width 50 height 21
click at [353, 220] on input "True" at bounding box center [349, 218] width 7 height 6
radio input "true"
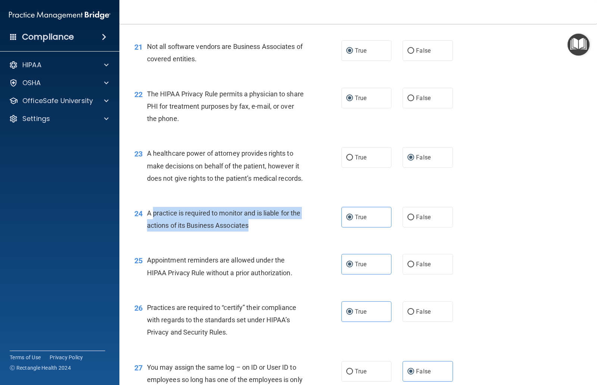
click at [426, 221] on span "False" at bounding box center [423, 217] width 15 height 7
click at [414, 220] on input "False" at bounding box center [411, 218] width 7 height 6
radio input "true"
radio input "false"
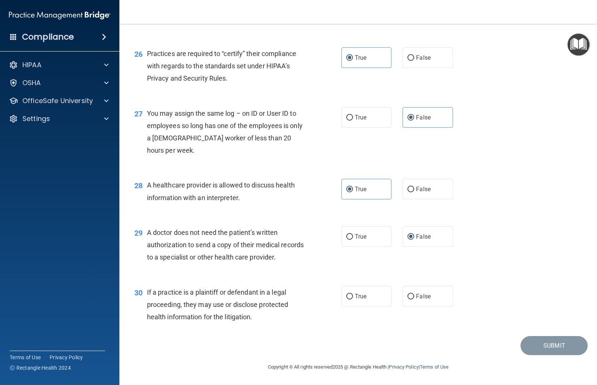
scroll to position [1568, 0]
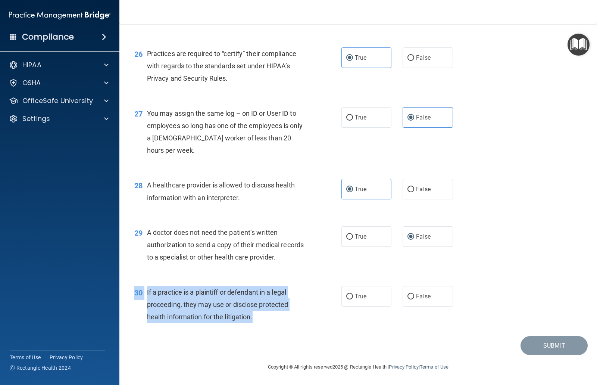
click at [352, 294] on input "True" at bounding box center [349, 297] width 7 height 6
radio input "true"
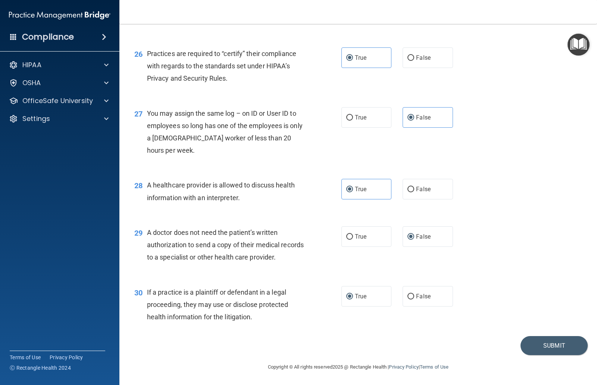
click at [569, 351] on button "Submit" at bounding box center [554, 345] width 67 height 19
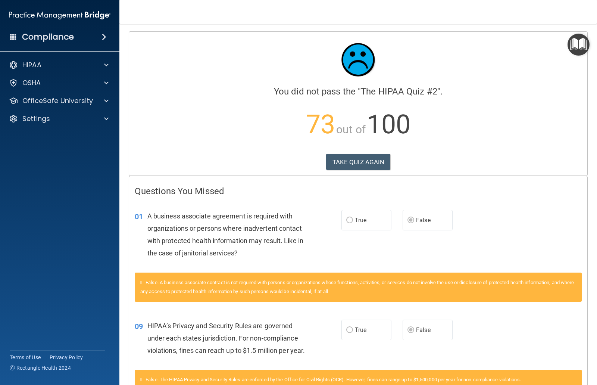
click at [364, 163] on button "TAKE QUIZ AGAIN" at bounding box center [358, 162] width 65 height 16
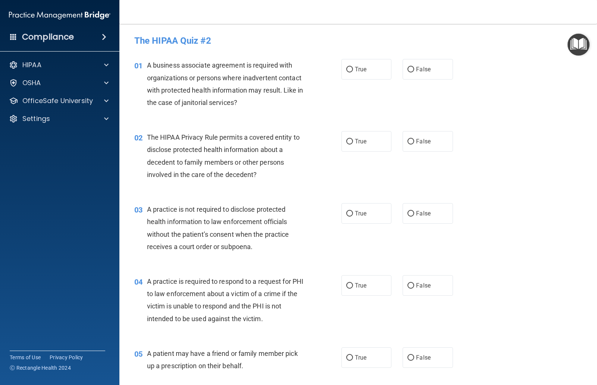
click at [414, 68] on input "False" at bounding box center [411, 70] width 7 height 6
radio input "true"
click at [363, 135] on label "True" at bounding box center [367, 141] width 50 height 21
click at [353, 139] on input "True" at bounding box center [349, 142] width 7 height 6
radio input "true"
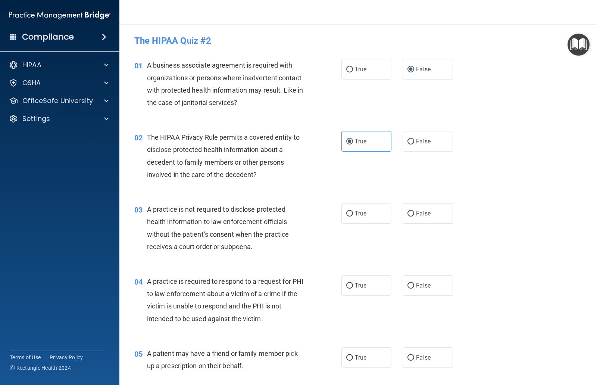
click at [418, 213] on span "False" at bounding box center [423, 213] width 15 height 7
click at [414, 213] on input "False" at bounding box center [411, 214] width 7 height 6
radio input "true"
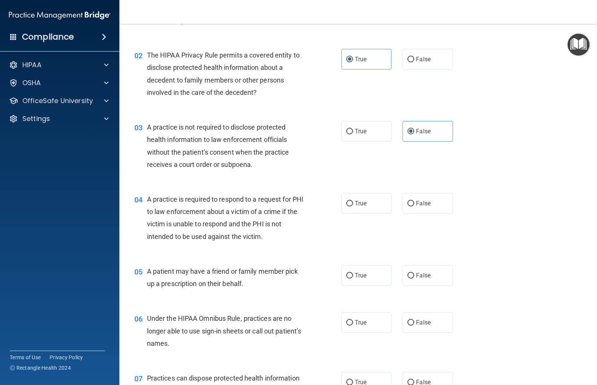
scroll to position [82, 0]
click at [360, 271] on span "True" at bounding box center [361, 274] width 12 height 7
click at [353, 273] on input "True" at bounding box center [349, 276] width 7 height 6
radio input "true"
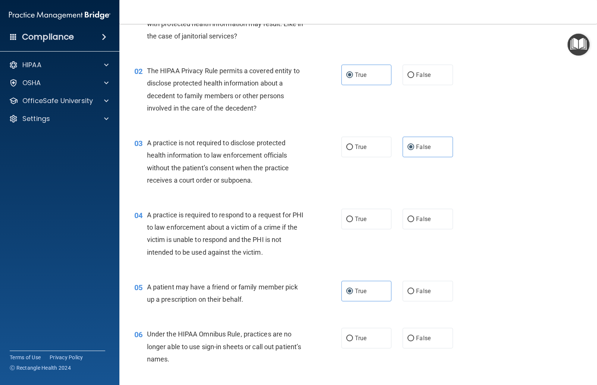
scroll to position [59, 0]
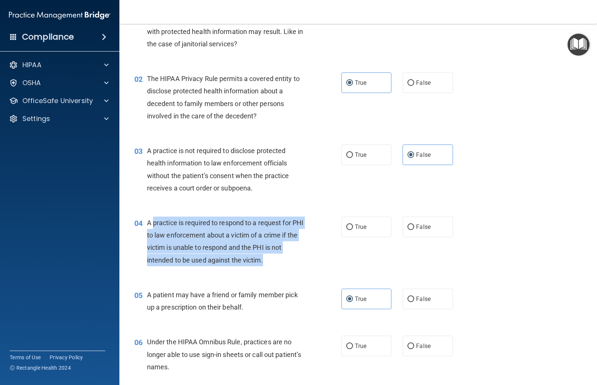
click at [351, 225] on input "True" at bounding box center [349, 227] width 7 height 6
radio input "true"
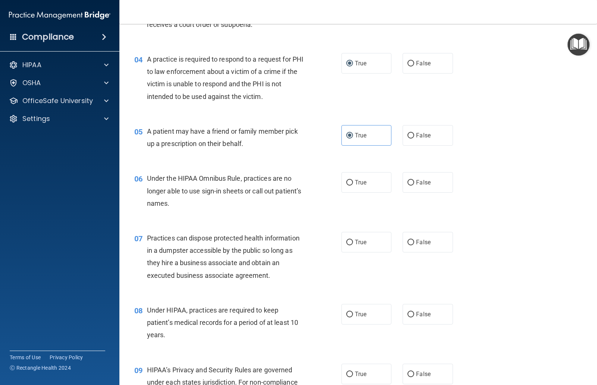
scroll to position [255, 0]
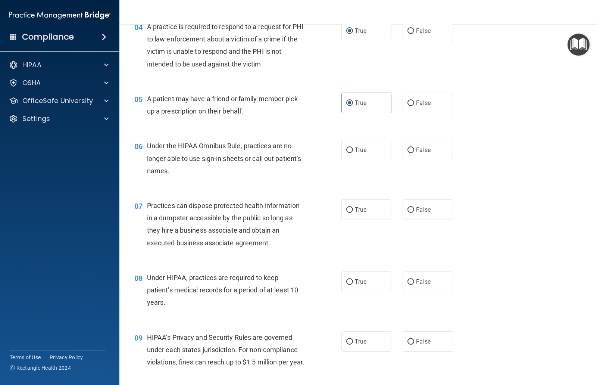
click at [412, 152] on input "False" at bounding box center [411, 150] width 7 height 6
radio input "true"
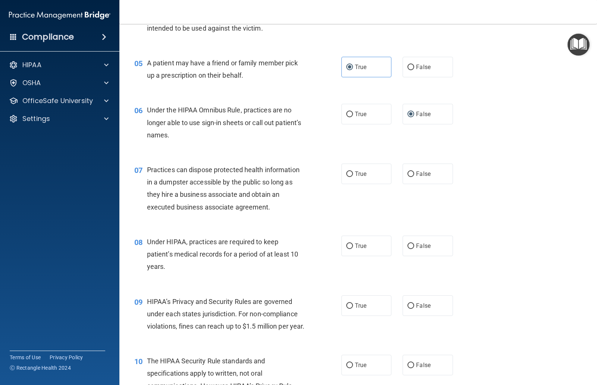
scroll to position [291, 0]
click at [422, 174] on span "False" at bounding box center [423, 173] width 15 height 7
click at [414, 174] on input "False" at bounding box center [411, 174] width 7 height 6
radio input "true"
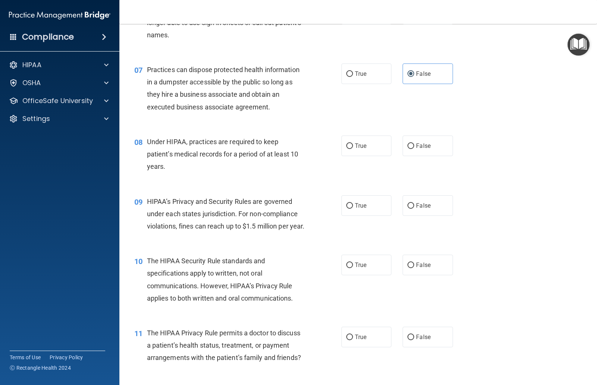
scroll to position [391, 0]
click at [417, 142] on span "False" at bounding box center [423, 144] width 15 height 7
click at [414, 143] on input "False" at bounding box center [411, 146] width 7 height 6
radio input "true"
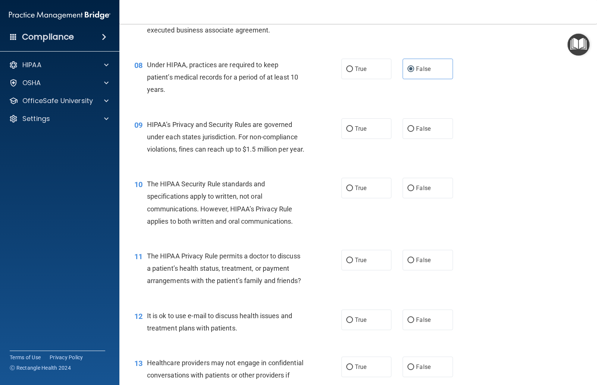
scroll to position [471, 0]
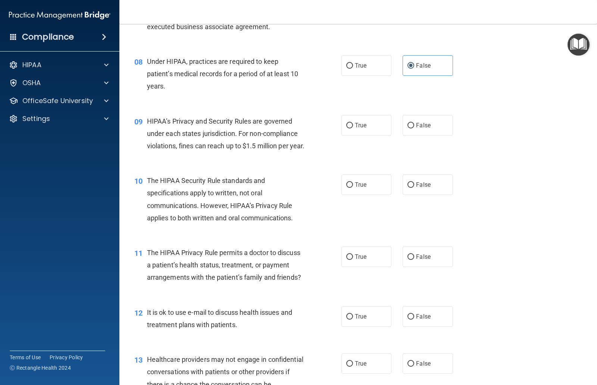
click at [410, 124] on input "False" at bounding box center [411, 126] width 7 height 6
radio input "true"
click at [347, 260] on input "True" at bounding box center [349, 257] width 7 height 6
radio input "true"
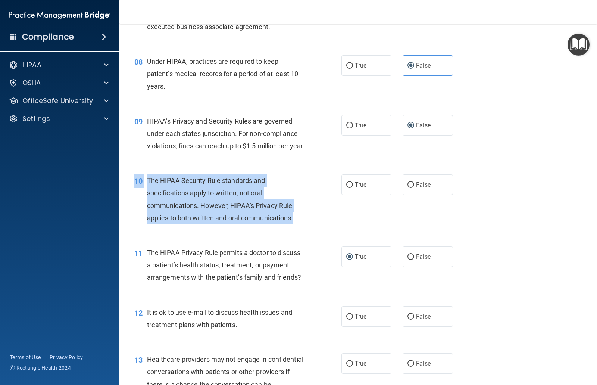
click at [411, 188] on input "False" at bounding box center [411, 185] width 7 height 6
radio input "true"
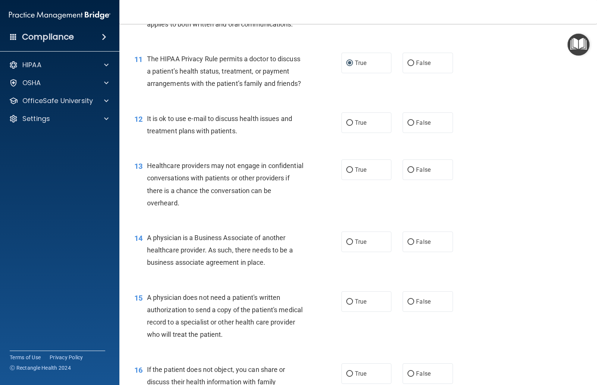
scroll to position [666, 0]
click at [413, 125] on input "False" at bounding box center [411, 122] width 7 height 6
radio input "true"
click at [350, 125] on input "True" at bounding box center [349, 122] width 7 height 6
radio input "true"
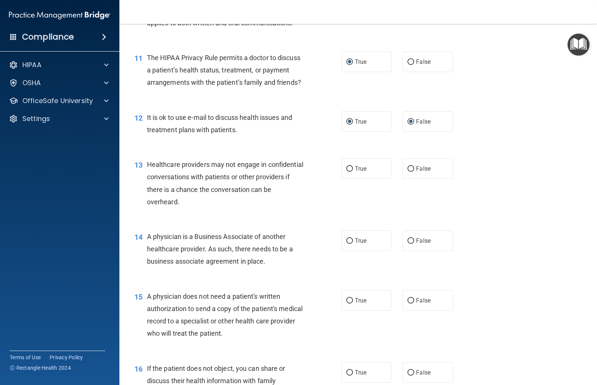
radio input "false"
click at [418, 244] on span "False" at bounding box center [423, 240] width 15 height 7
click at [414, 244] on input "False" at bounding box center [411, 241] width 7 height 6
radio input "true"
click at [414, 172] on input "False" at bounding box center [411, 169] width 7 height 6
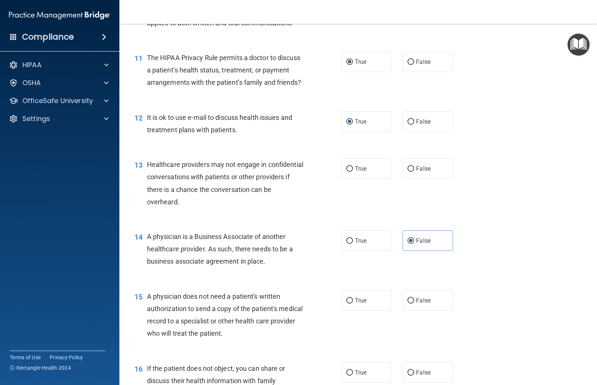
radio input "true"
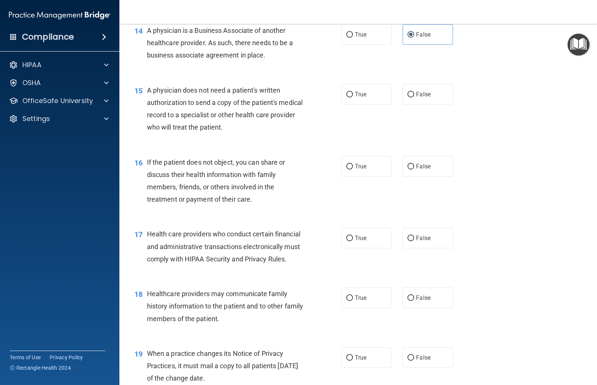
scroll to position [872, 0]
click at [367, 97] on label "True" at bounding box center [367, 94] width 50 height 21
click at [353, 97] on input "True" at bounding box center [349, 94] width 7 height 6
radio input "true"
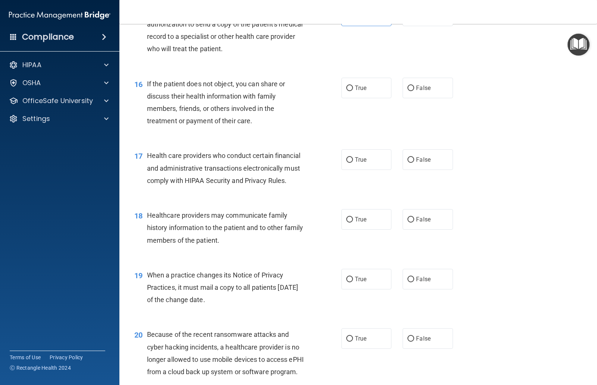
scroll to position [950, 0]
click at [346, 98] on label "True" at bounding box center [367, 87] width 50 height 21
click at [346, 91] on input "True" at bounding box center [349, 88] width 7 height 6
radio input "true"
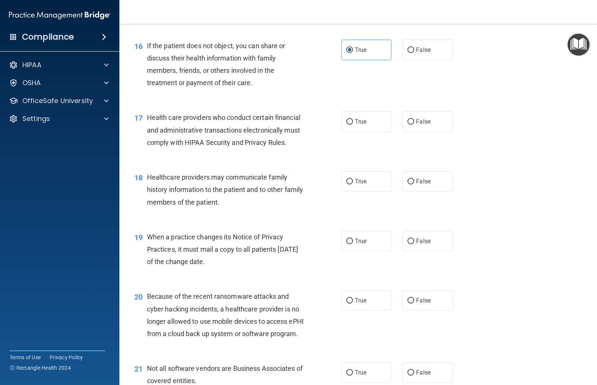
scroll to position [989, 0]
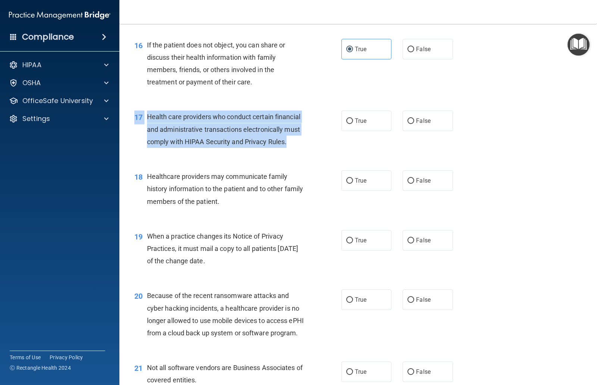
click at [352, 124] on input "True" at bounding box center [349, 121] width 7 height 6
radio input "true"
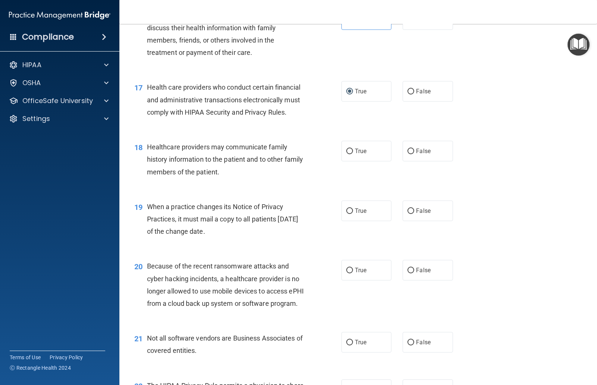
scroll to position [1030, 0]
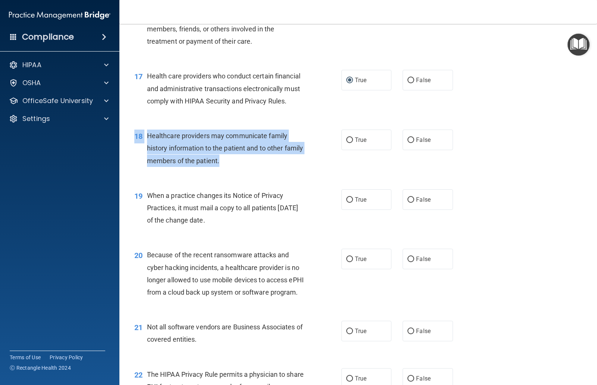
click at [348, 143] on input "True" at bounding box center [349, 140] width 7 height 6
radio input "true"
click at [411, 203] on input "False" at bounding box center [411, 200] width 7 height 6
radio input "true"
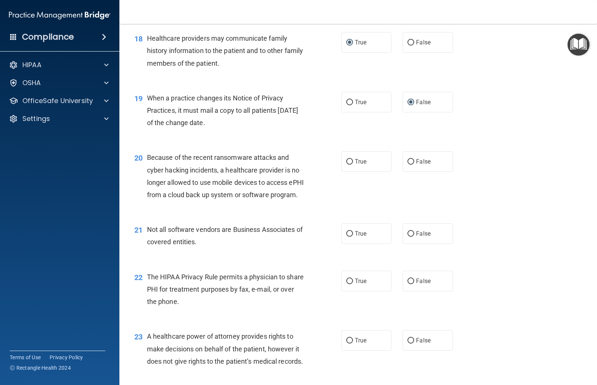
scroll to position [1129, 0]
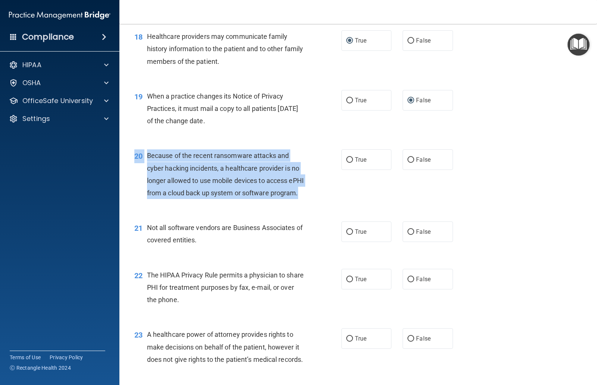
click at [413, 163] on input "False" at bounding box center [411, 160] width 7 height 6
radio input "true"
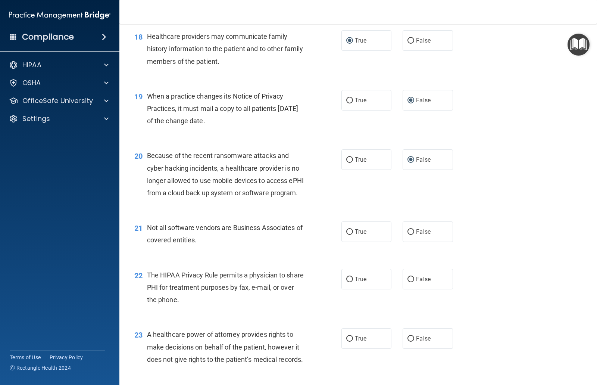
click at [350, 163] on input "True" at bounding box center [349, 160] width 7 height 6
radio input "true"
click at [436, 170] on label "False" at bounding box center [428, 159] width 50 height 21
click at [414, 163] on input "False" at bounding box center [411, 160] width 7 height 6
radio input "true"
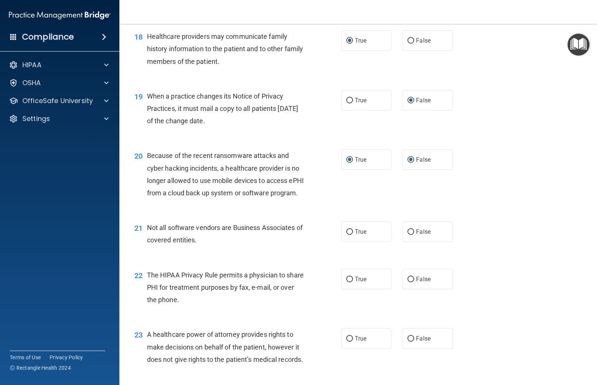
radio input "false"
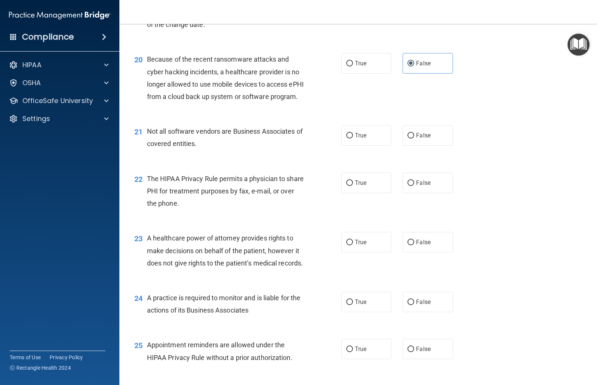
scroll to position [1228, 0]
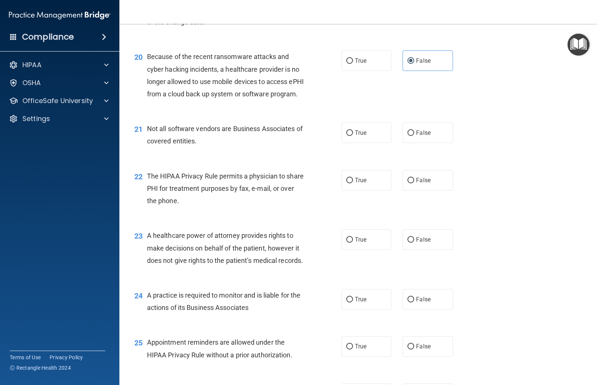
click at [353, 136] on input "True" at bounding box center [349, 133] width 7 height 6
radio input "true"
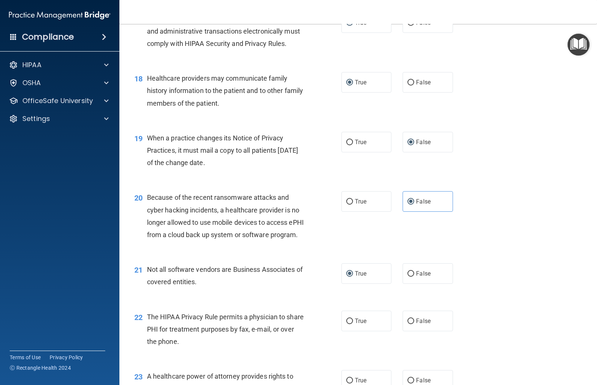
scroll to position [1086, 0]
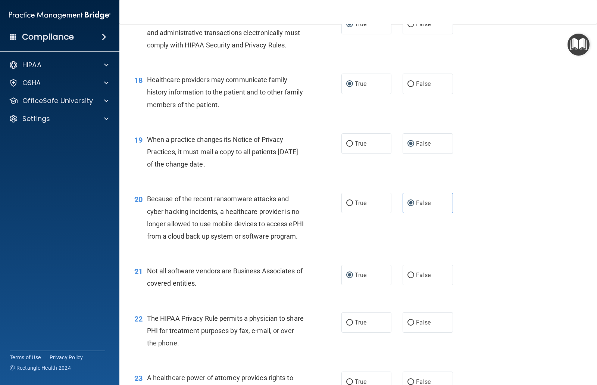
click at [413, 87] on input "False" at bounding box center [411, 84] width 7 height 6
radio input "true"
radio input "false"
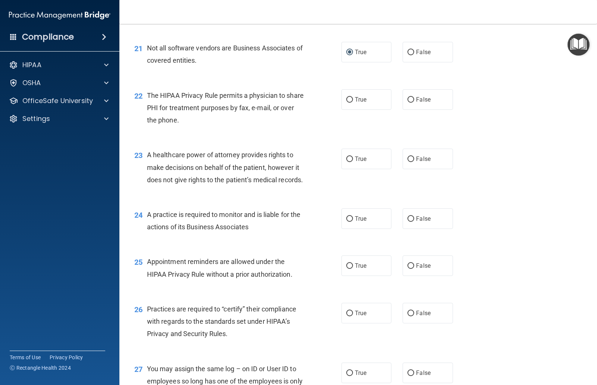
scroll to position [1324, 0]
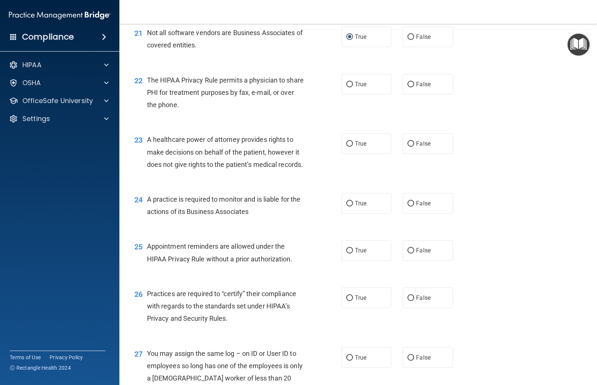
click at [409, 308] on label "False" at bounding box center [428, 297] width 50 height 21
click at [409, 301] on input "False" at bounding box center [411, 298] width 7 height 6
radio input "true"
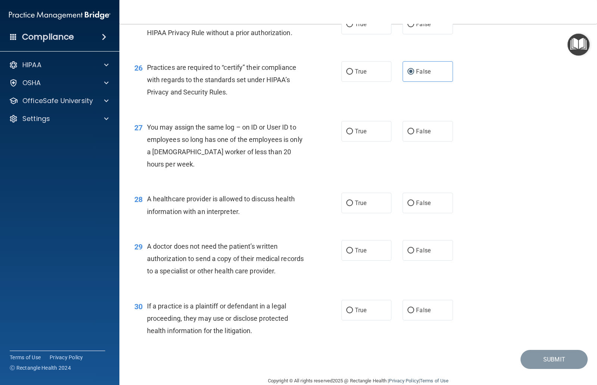
scroll to position [1555, 0]
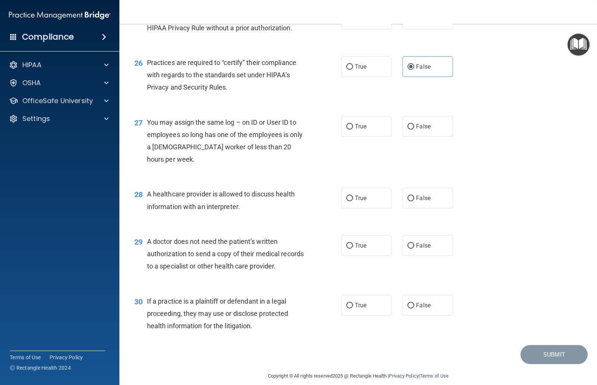
click at [350, 249] on input "True" at bounding box center [349, 246] width 7 height 6
radio input "true"
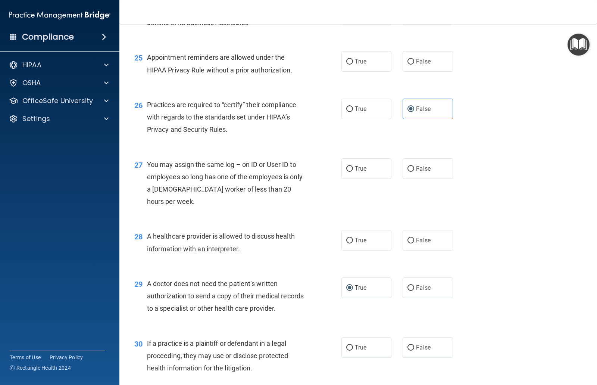
scroll to position [1513, 0]
click at [351, 243] on input "True" at bounding box center [349, 240] width 7 height 6
radio input "true"
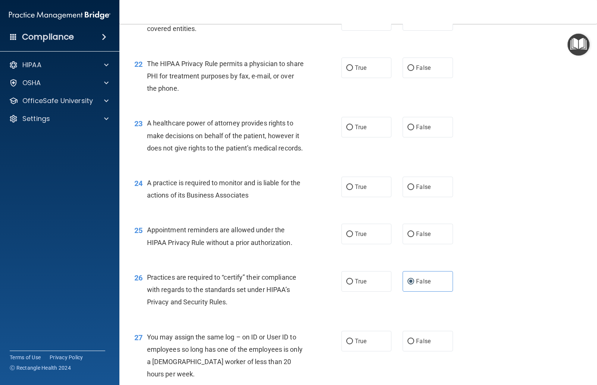
scroll to position [1345, 0]
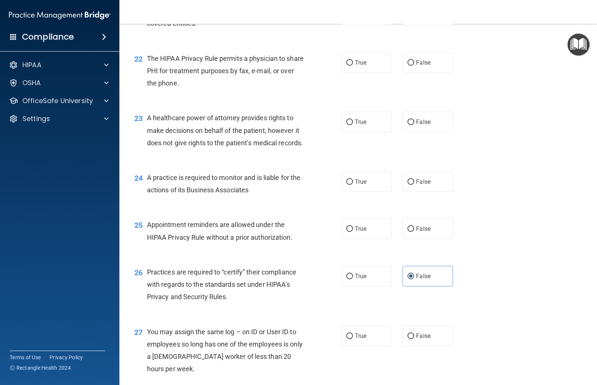
click at [357, 66] on span "True" at bounding box center [361, 62] width 12 height 7
click at [353, 66] on input "True" at bounding box center [349, 63] width 7 height 6
radio input "true"
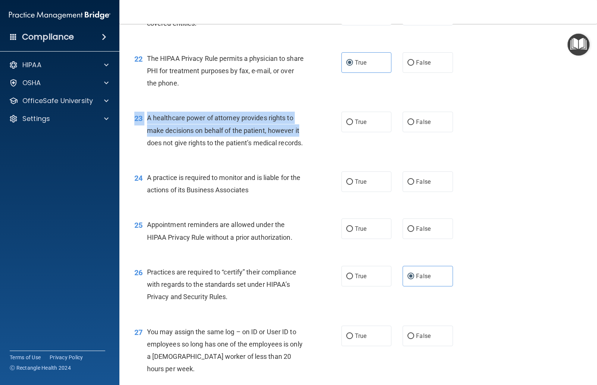
click at [413, 185] on input "False" at bounding box center [411, 182] width 7 height 6
radio input "true"
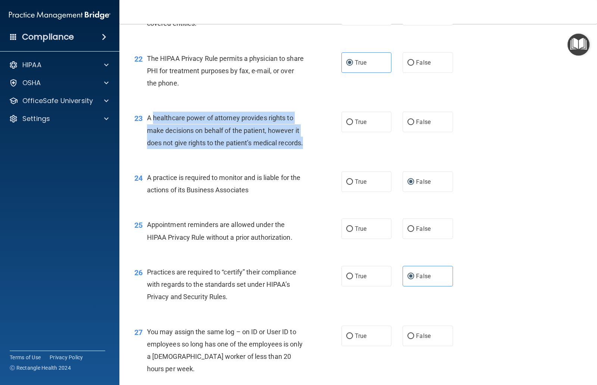
click at [411, 125] on input "False" at bounding box center [411, 122] width 7 height 6
radio input "true"
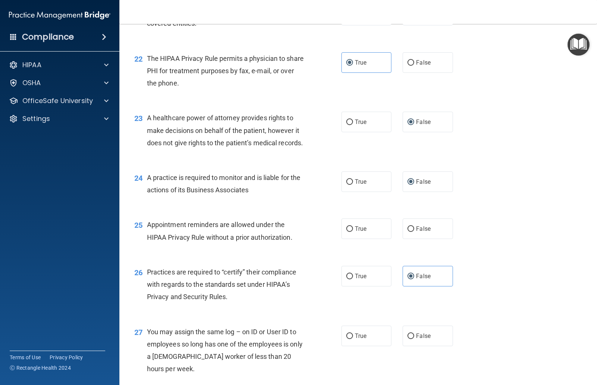
click at [352, 232] on input "True" at bounding box center [349, 229] width 7 height 6
radio input "true"
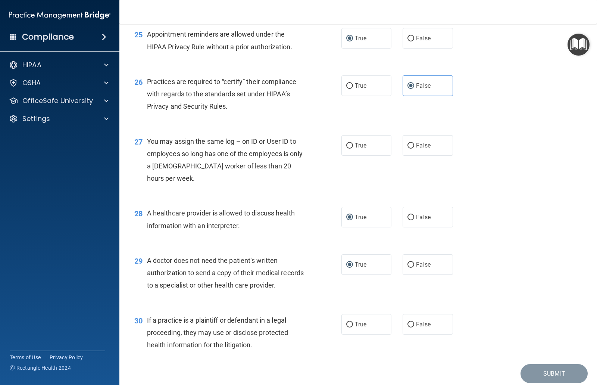
scroll to position [1529, 0]
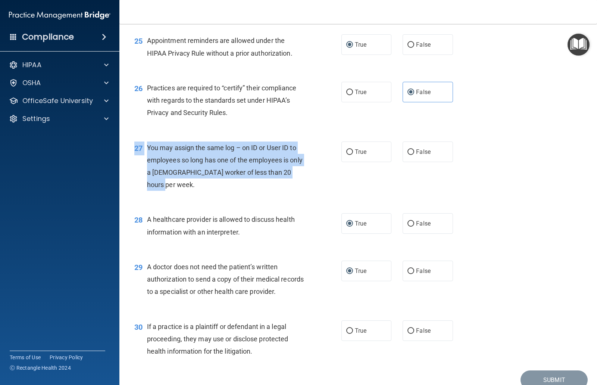
click at [411, 155] on input "False" at bounding box center [411, 152] width 7 height 6
radio input "true"
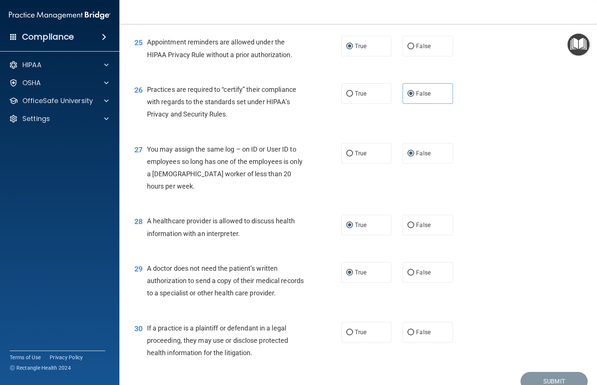
scroll to position [1563, 0]
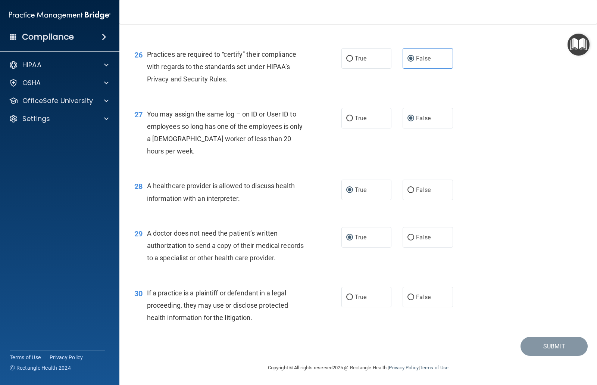
click at [149, 293] on span "If a practice is a plaintiff or defendant in a legal proceeding, they may use o…" at bounding box center [217, 305] width 141 height 32
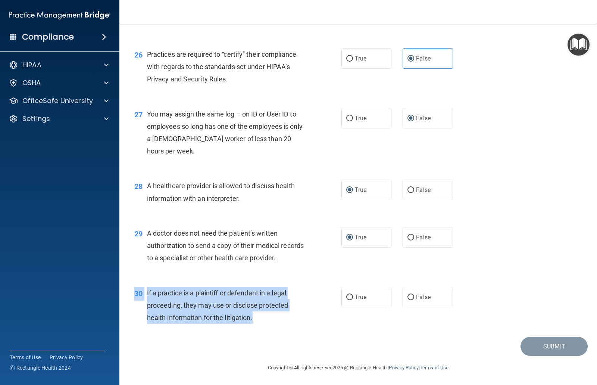
click at [352, 300] on input "True" at bounding box center [349, 298] width 7 height 6
radio input "true"
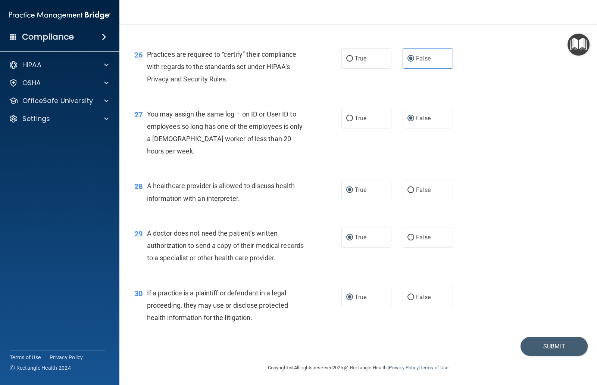
click at [560, 344] on button "Submit" at bounding box center [554, 346] width 67 height 19
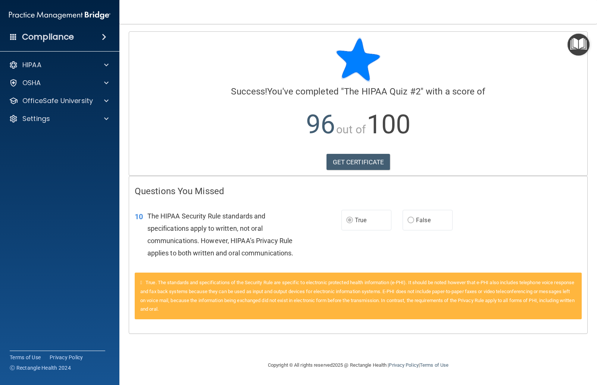
click at [25, 100] on p "OfficeSafe University" at bounding box center [57, 100] width 71 height 9
click at [34, 121] on p "HIPAA Training" at bounding box center [36, 118] width 62 height 7
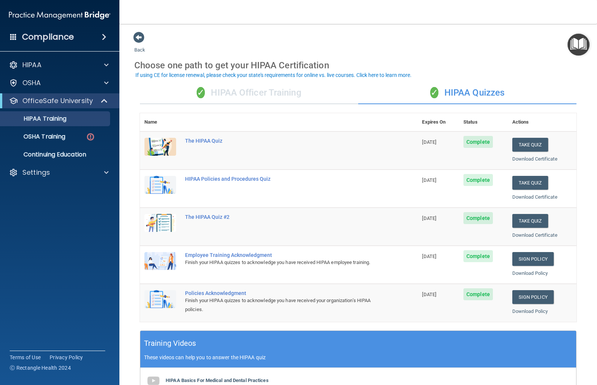
click at [262, 90] on div "✓ HIPAA Officer Training" at bounding box center [249, 93] width 218 height 22
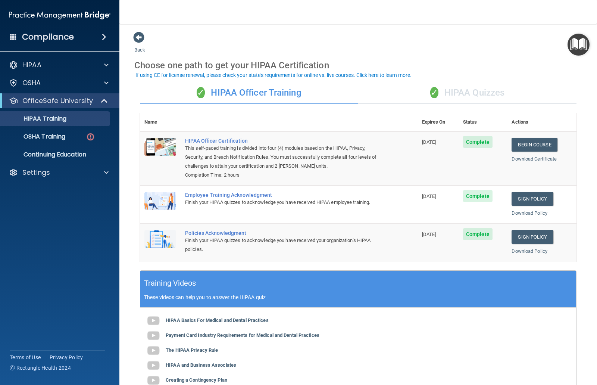
click at [82, 138] on div "OSHA Training" at bounding box center [56, 136] width 102 height 7
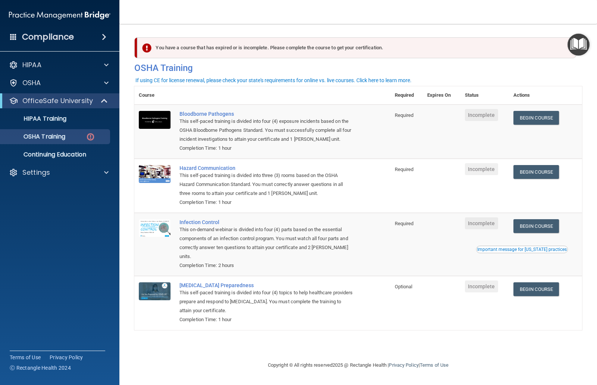
click at [52, 159] on link "Continuing Education" at bounding box center [52, 154] width 118 height 15
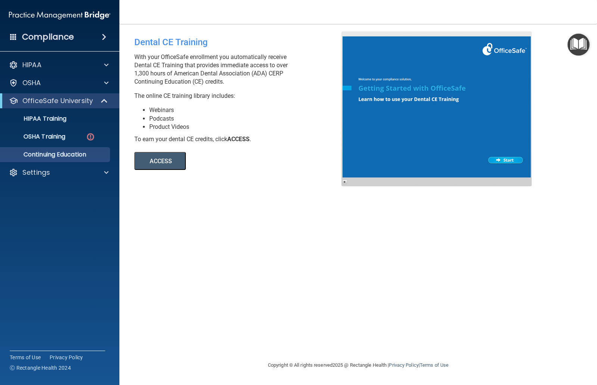
click at [40, 137] on p "OSHA Training" at bounding box center [35, 136] width 60 height 7
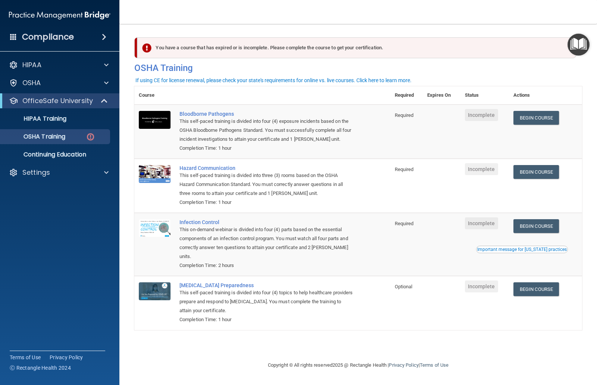
click at [547, 121] on link "Begin Course" at bounding box center [537, 118] width 46 height 14
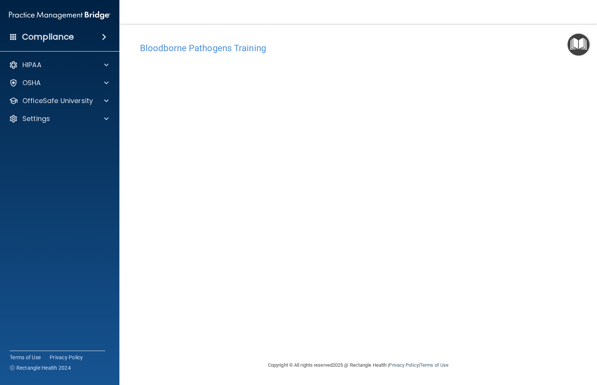
click at [82, 101] on p "OfficeSafe University" at bounding box center [57, 100] width 71 height 9
click at [86, 138] on img at bounding box center [90, 136] width 9 height 9
